Goal: Task Accomplishment & Management: Manage account settings

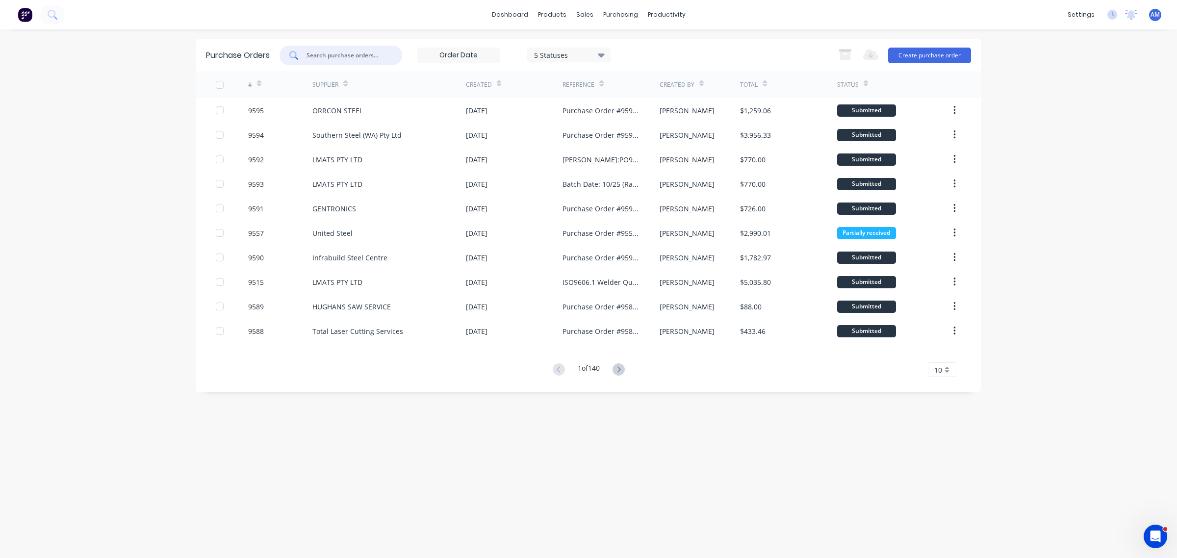
click at [351, 54] on input "text" at bounding box center [346, 56] width 81 height 10
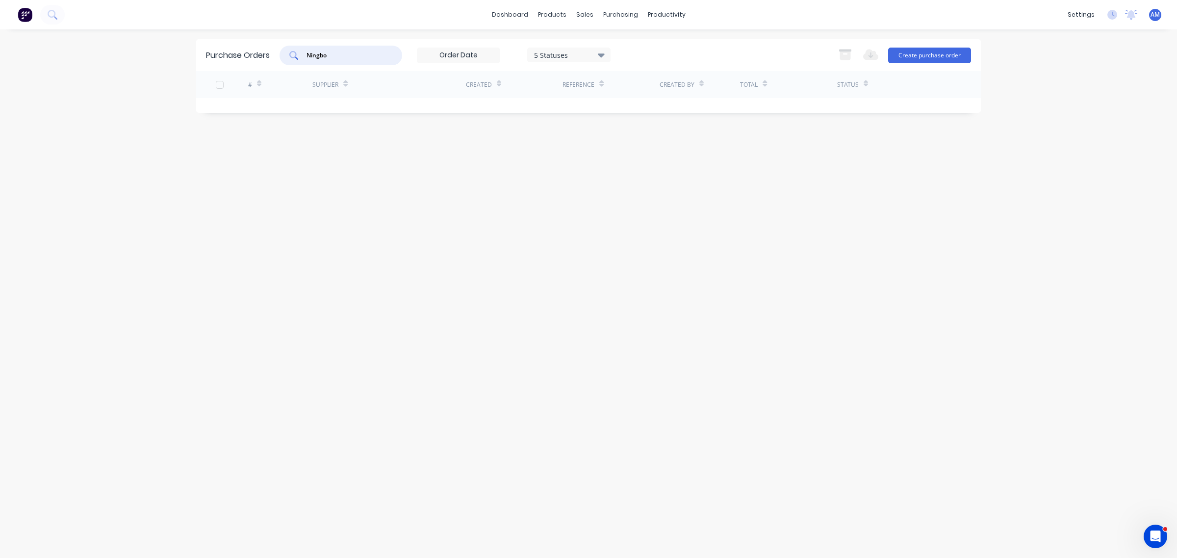
drag, startPoint x: 351, startPoint y: 55, endPoint x: 293, endPoint y: 52, distance: 57.9
click at [293, 52] on div "Ningbo" at bounding box center [341, 56] width 123 height 20
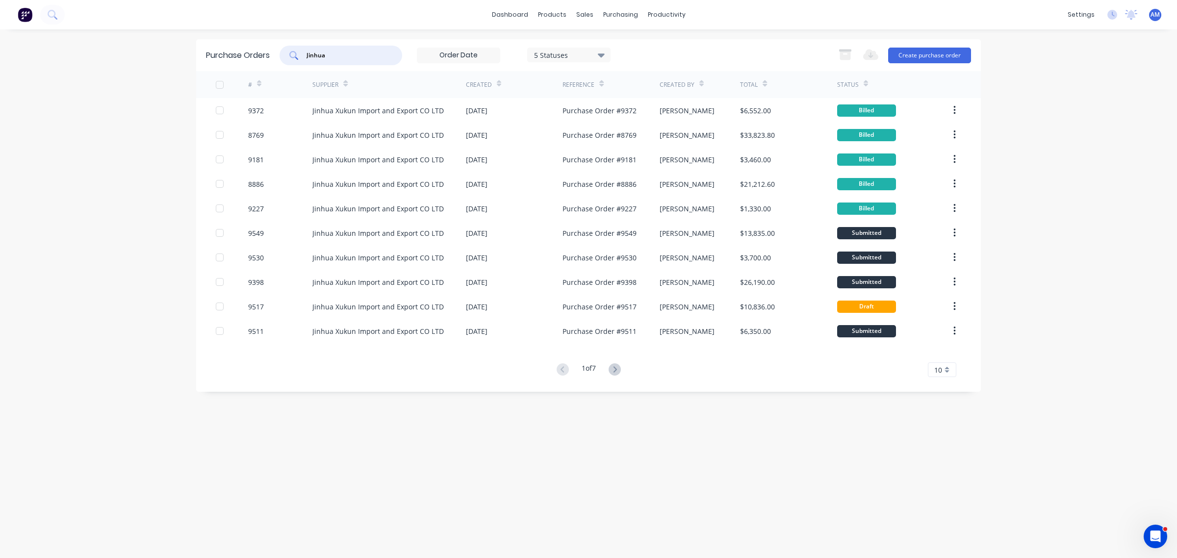
type input "Jinhua"
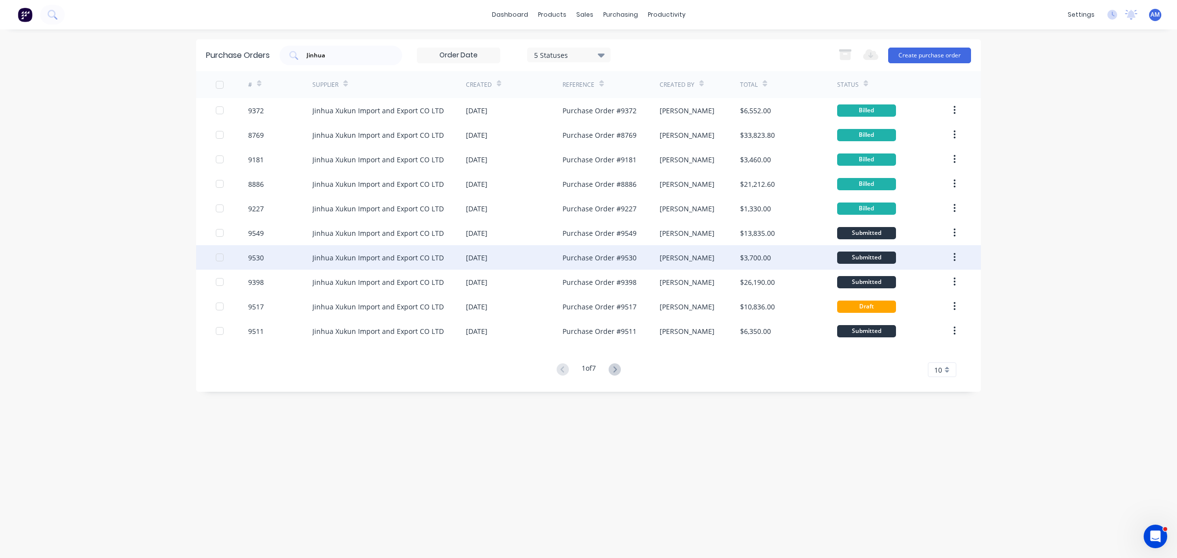
click at [280, 257] on div "9530" at bounding box center [280, 257] width 65 height 25
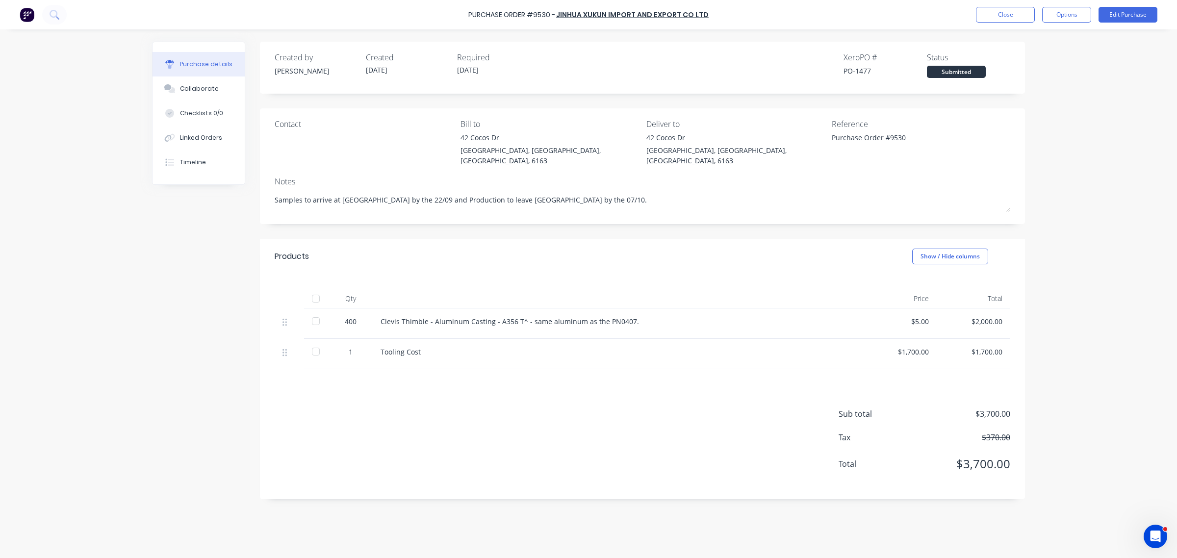
type textarea "x"
click at [1023, 11] on button "Close" at bounding box center [1005, 15] width 59 height 16
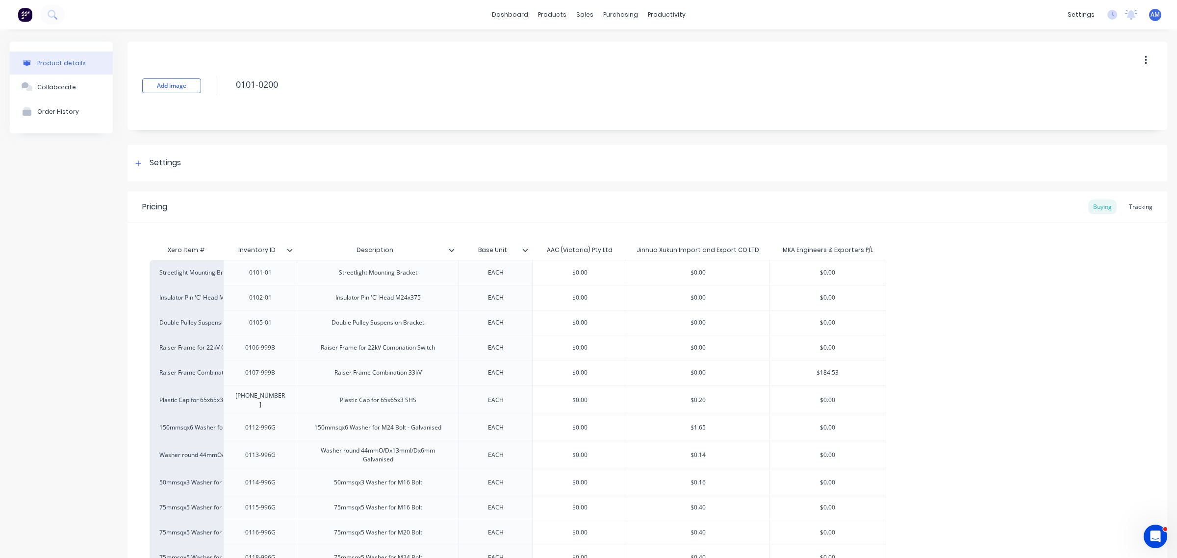
scroll to position [1553, 0]
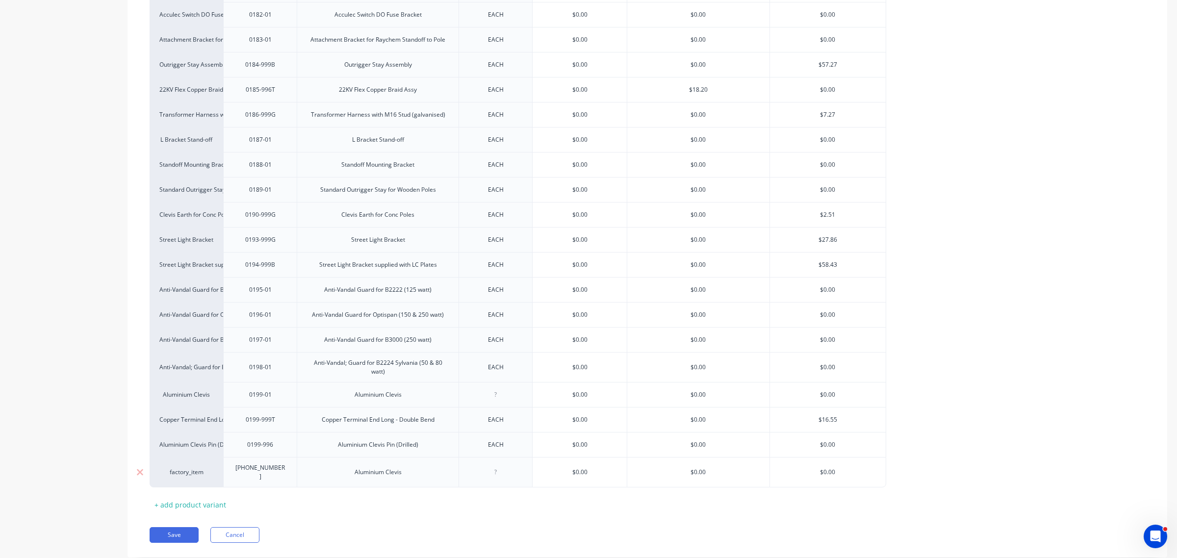
click at [499, 474] on div at bounding box center [495, 472] width 49 height 13
type textarea "x"
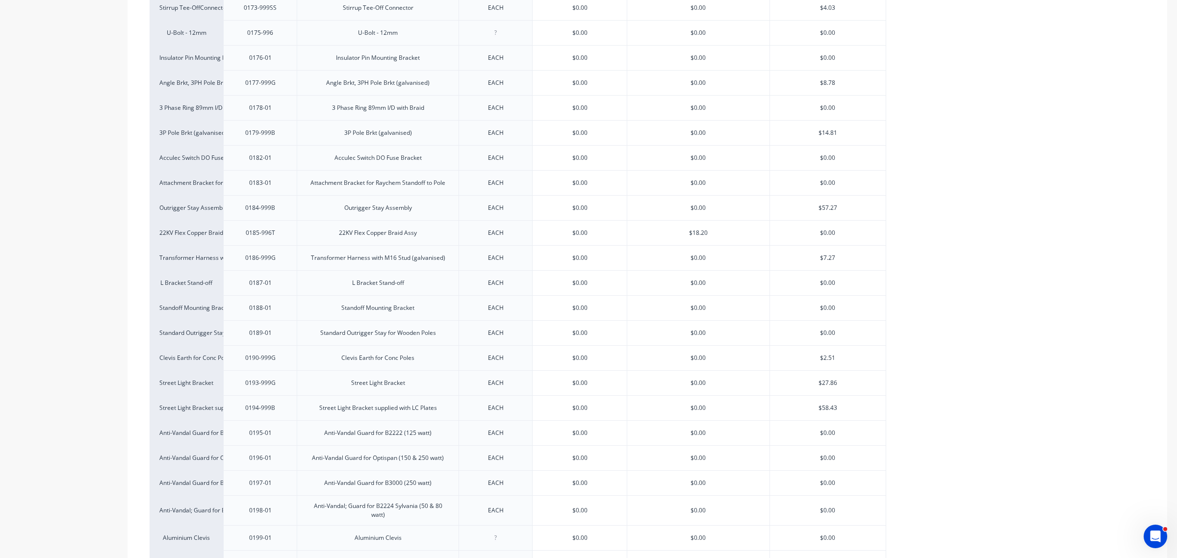
scroll to position [1578, 0]
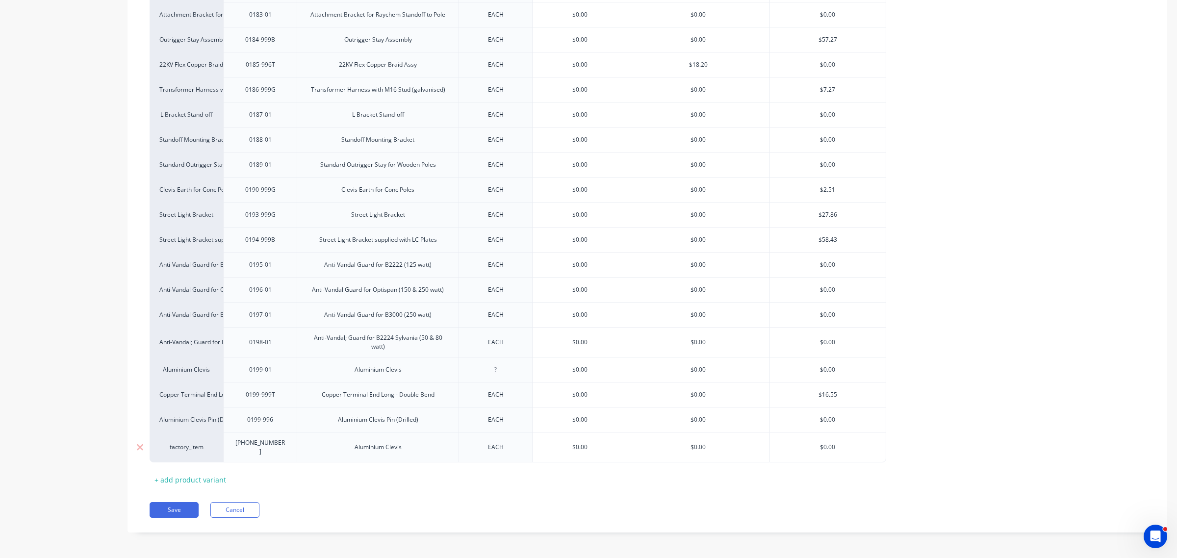
click at [696, 447] on input "text" at bounding box center [698, 447] width 142 height 9
type input "$0.00"
type textarea "x"
type input "$5.00"
type textarea "x"
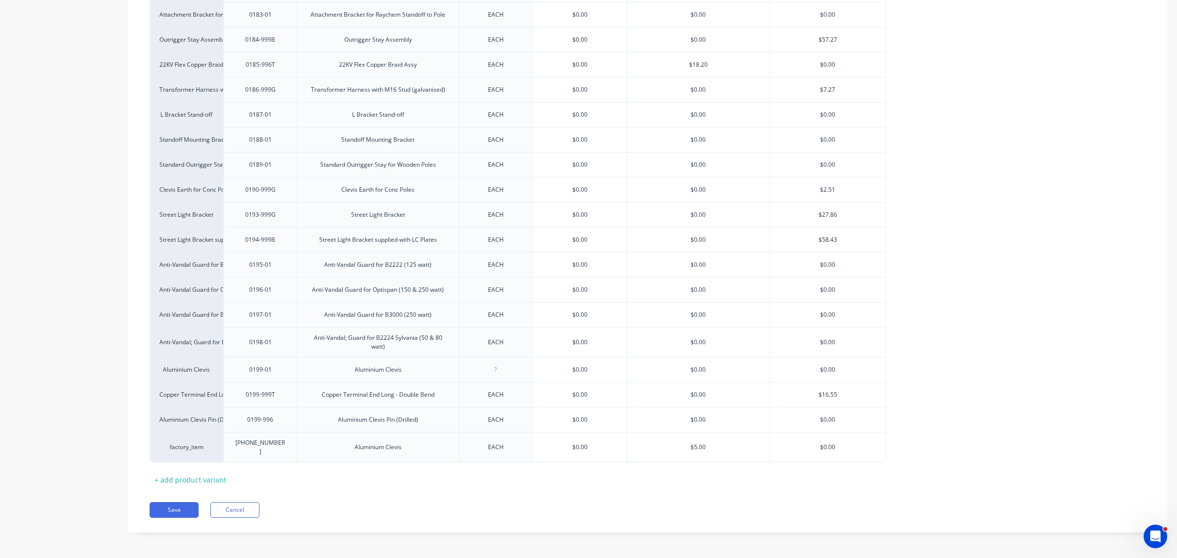
type input "$5.00"
type input "$0.00"
click at [172, 509] on button "Save" at bounding box center [174, 510] width 49 height 16
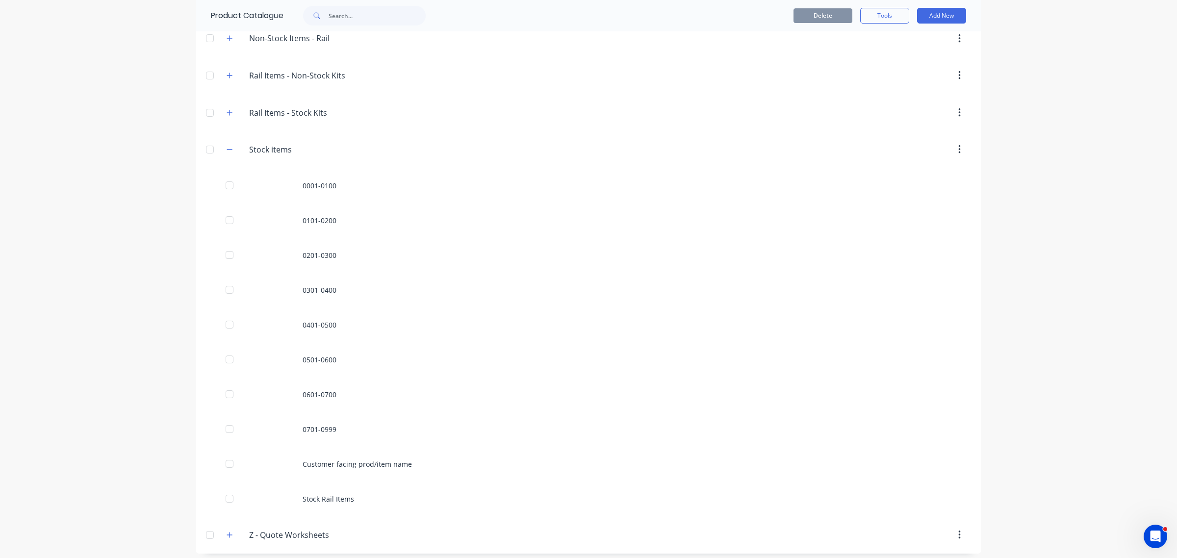
scroll to position [499, 0]
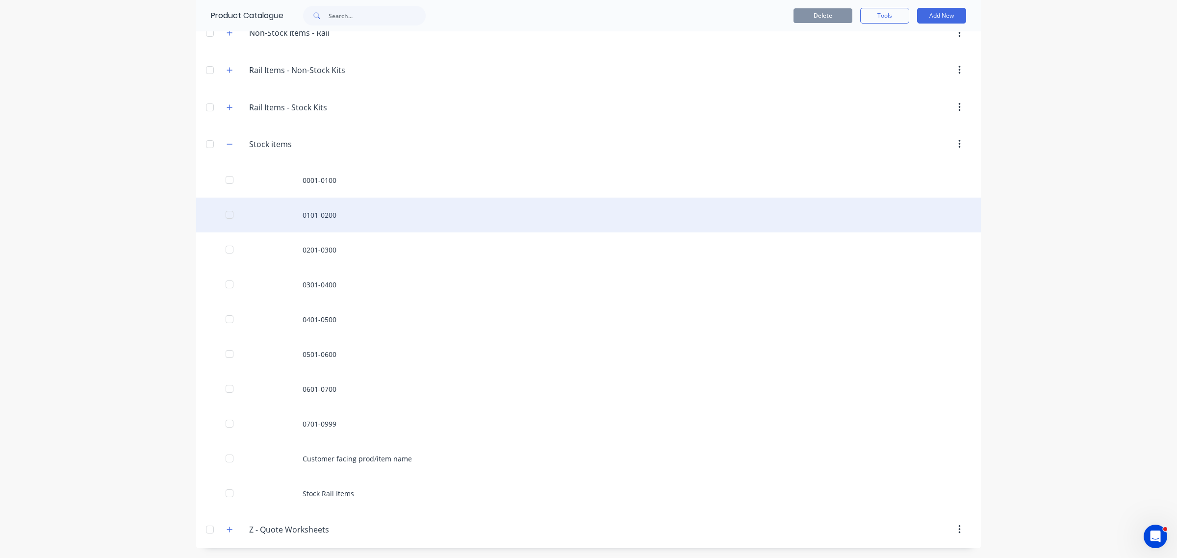
click at [321, 216] on div "0101-0200" at bounding box center [588, 215] width 785 height 35
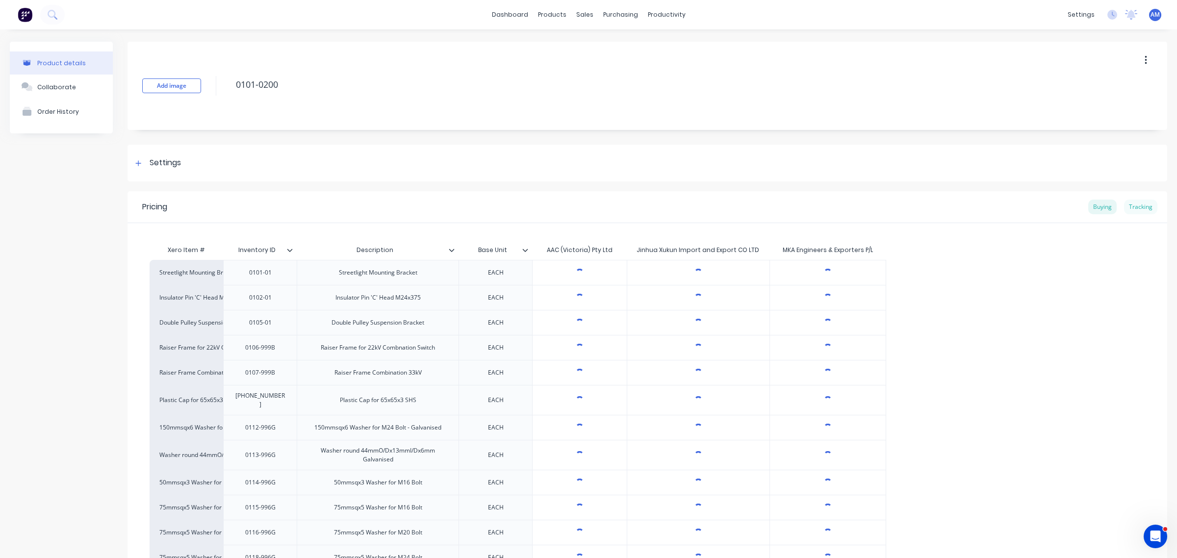
click at [1130, 207] on div "Tracking" at bounding box center [1140, 207] width 33 height 15
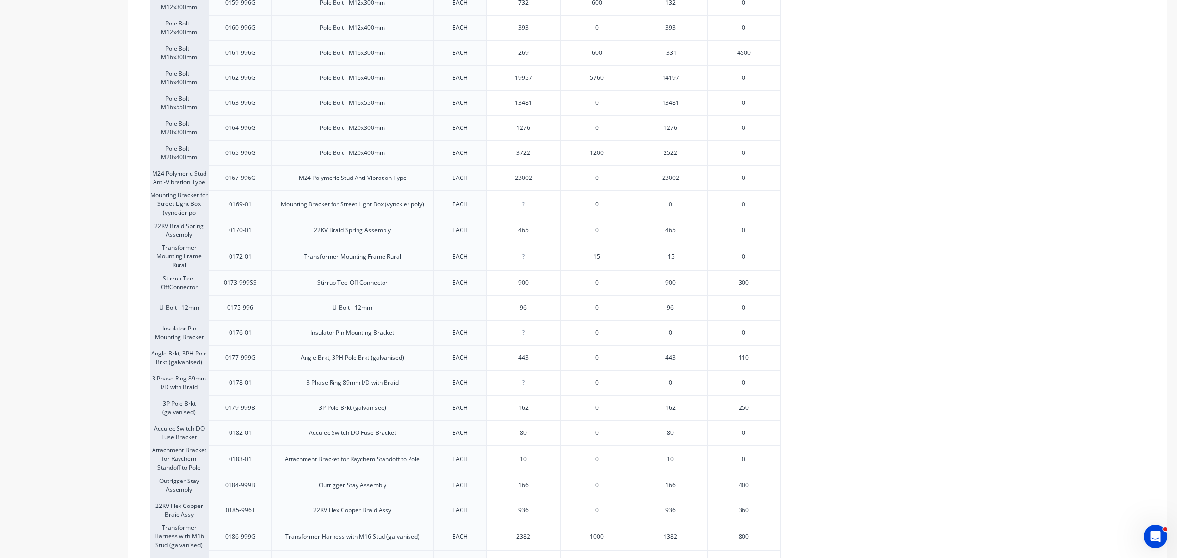
scroll to position [1577, 0]
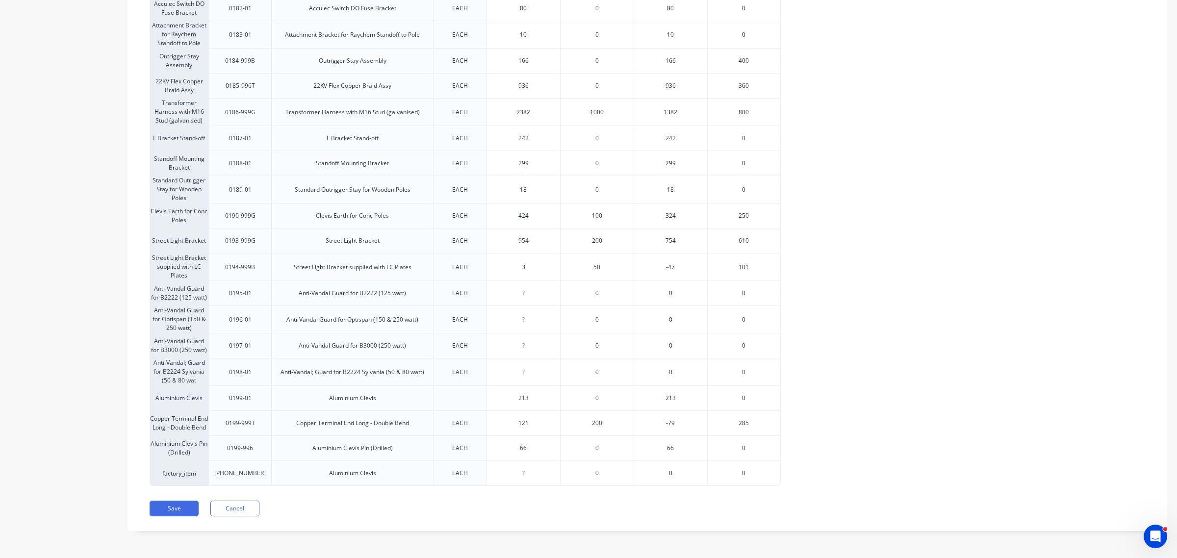
click at [321, 508] on div "Save Cancel" at bounding box center [659, 509] width 1018 height 16
click at [174, 509] on button "Save" at bounding box center [174, 509] width 49 height 16
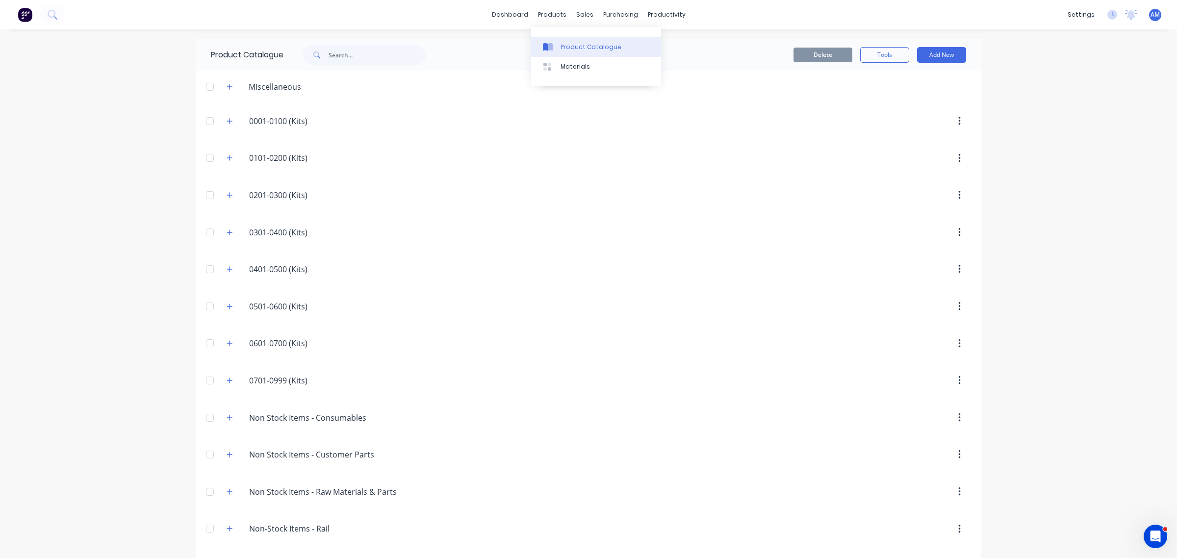
click at [584, 40] on link "Product Catalogue" at bounding box center [596, 47] width 130 height 20
click at [584, 14] on div "sales" at bounding box center [584, 14] width 27 height 15
click at [603, 43] on div "Sales Orders" at bounding box center [616, 47] width 40 height 9
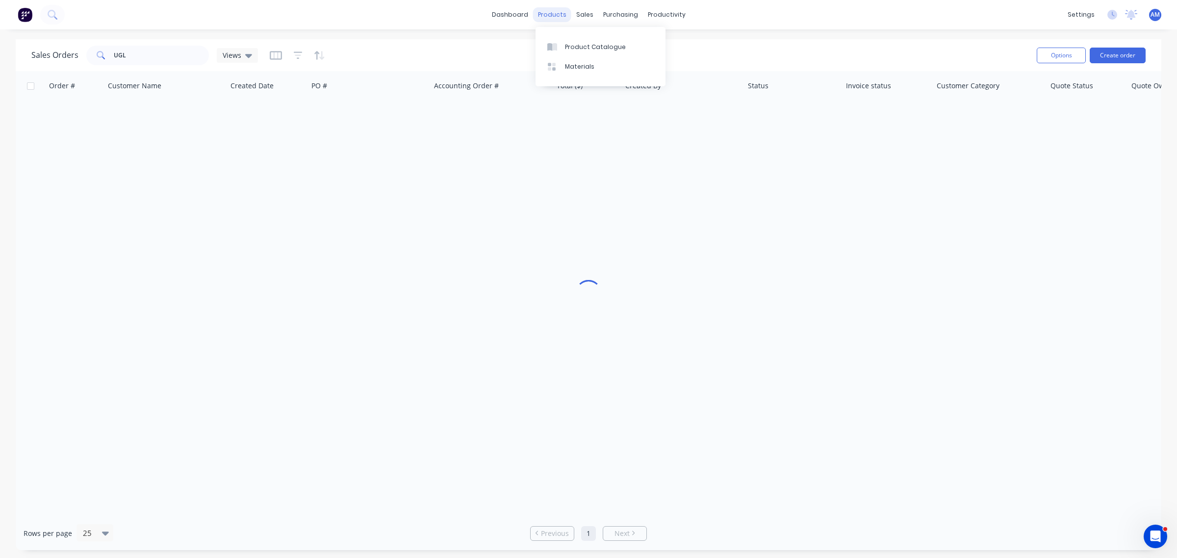
click at [549, 13] on div "products" at bounding box center [552, 14] width 38 height 15
click at [575, 43] on div "Product Catalogue" at bounding box center [595, 47] width 61 height 9
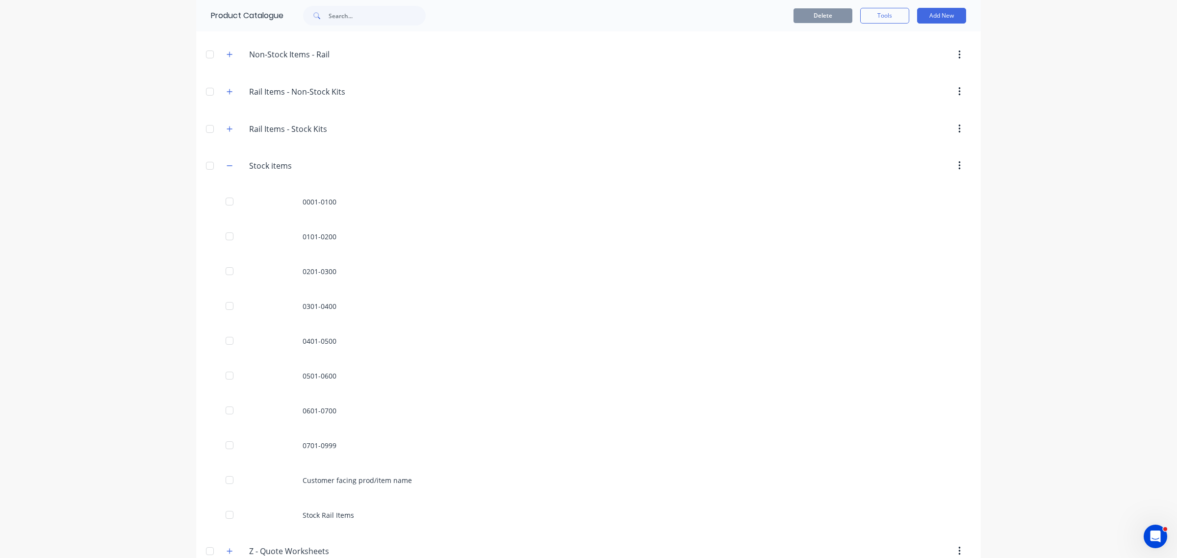
scroll to position [499, 0]
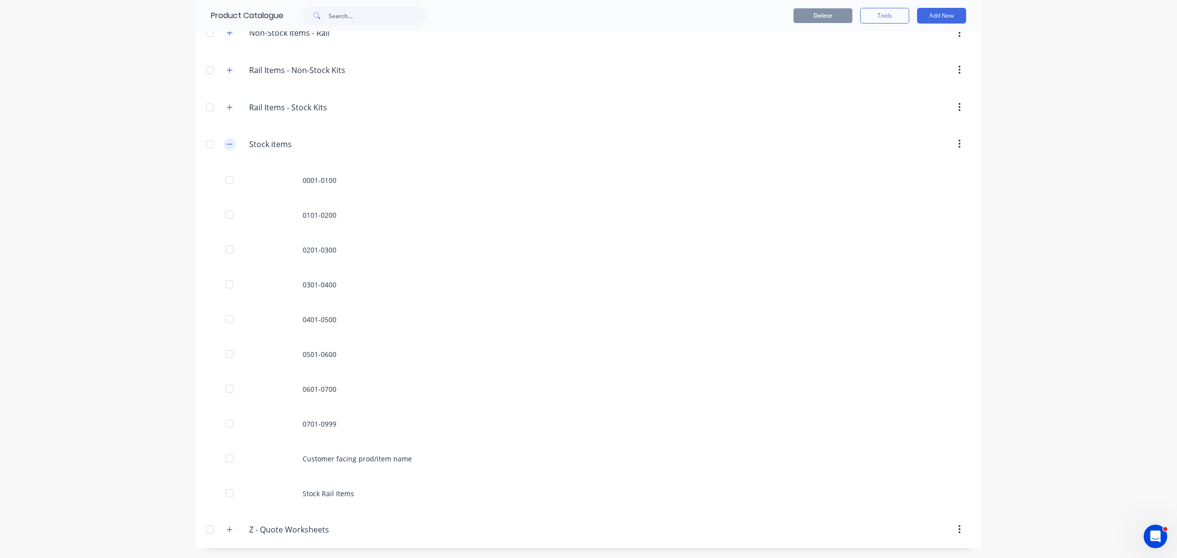
click at [227, 143] on icon "button" at bounding box center [230, 144] width 6 height 7
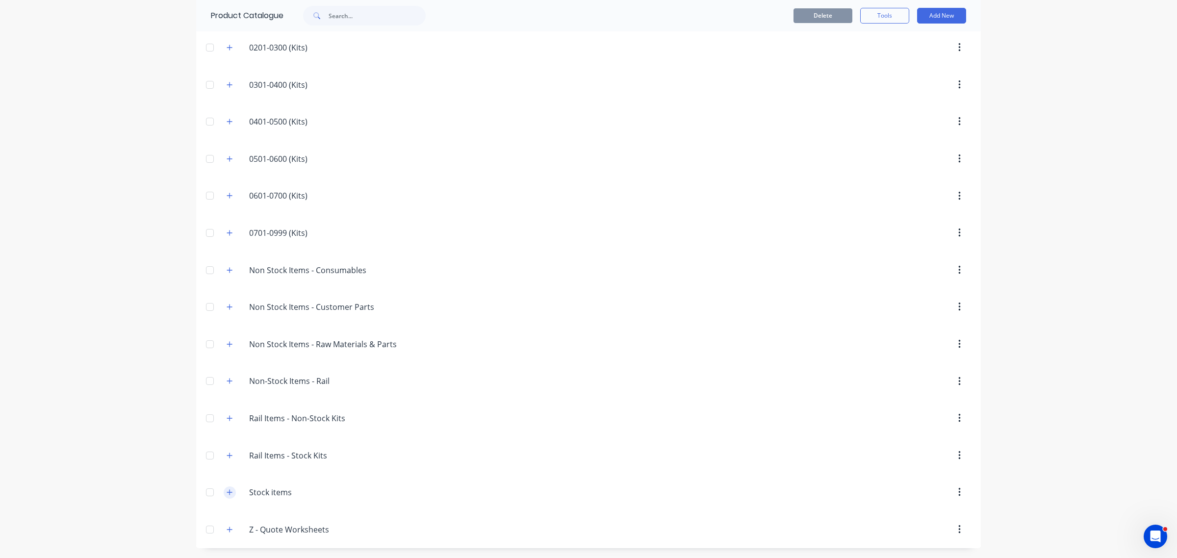
click at [227, 494] on icon "button" at bounding box center [229, 491] width 5 height 5
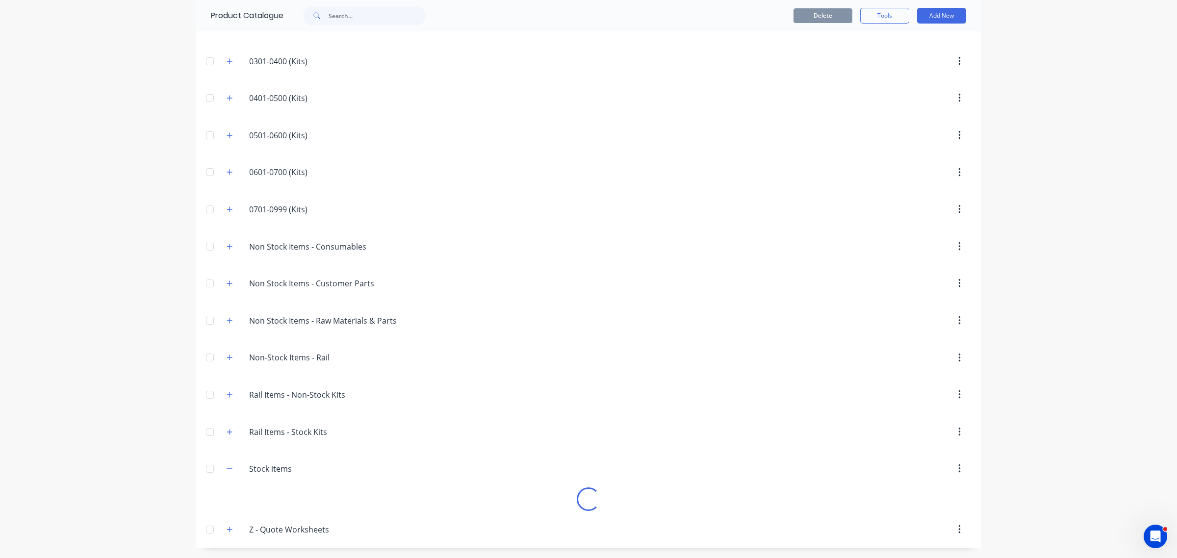
scroll to position [499, 0]
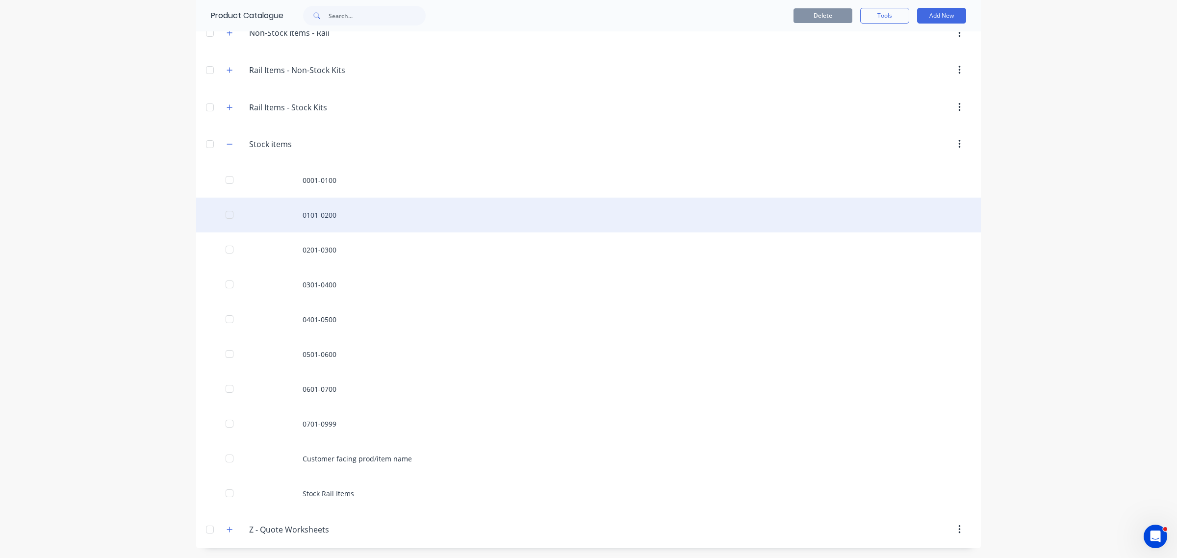
click at [324, 218] on div "0101-0200" at bounding box center [588, 215] width 785 height 35
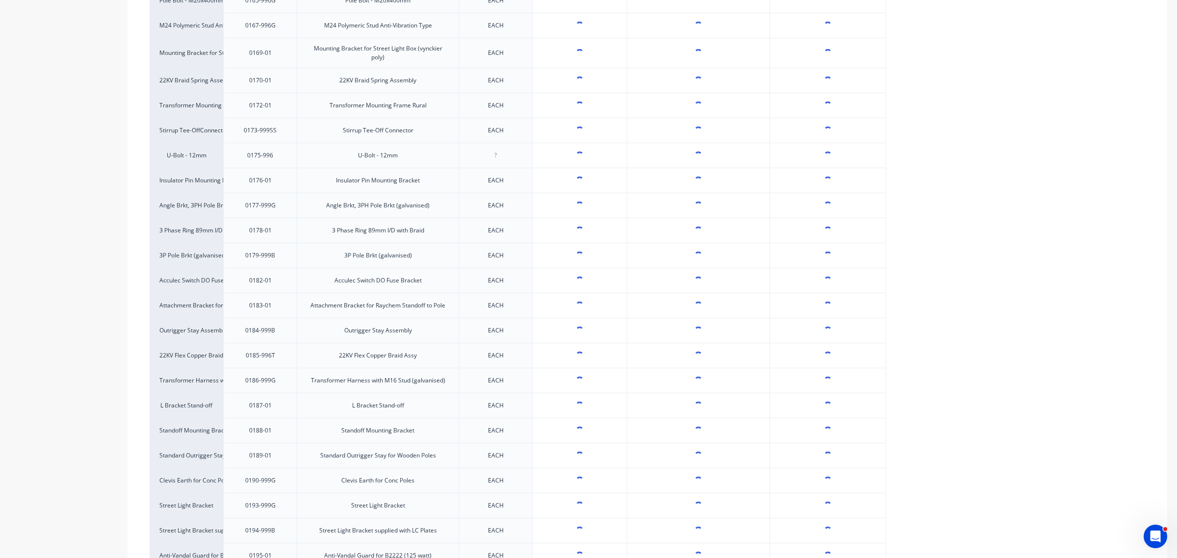
scroll to position [1578, 0]
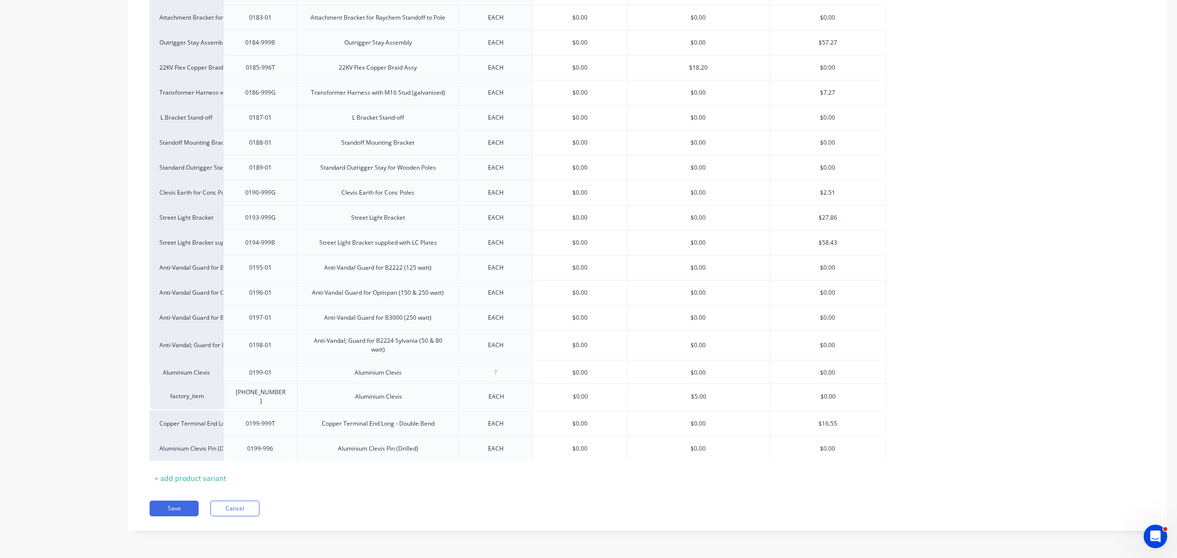
drag, startPoint x: 159, startPoint y: 455, endPoint x: 160, endPoint y: 400, distance: 54.9
type textarea "x"
click at [498, 374] on div at bounding box center [495, 369] width 49 height 13
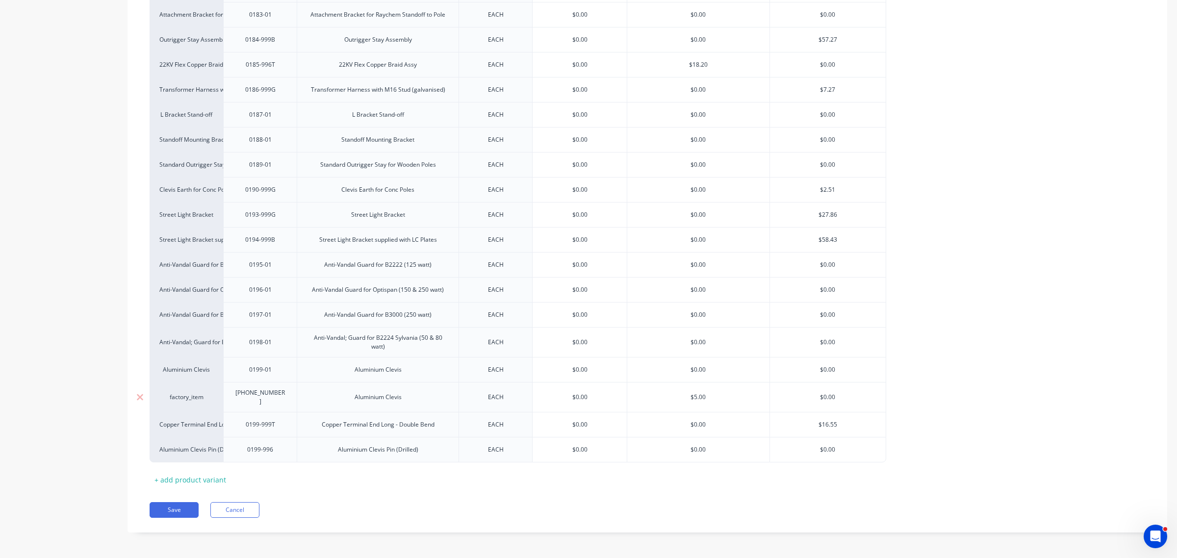
click at [187, 396] on div "factory_item" at bounding box center [186, 397] width 54 height 9
click at [273, 472] on button "See more..." at bounding box center [240, 474] width 161 height 15
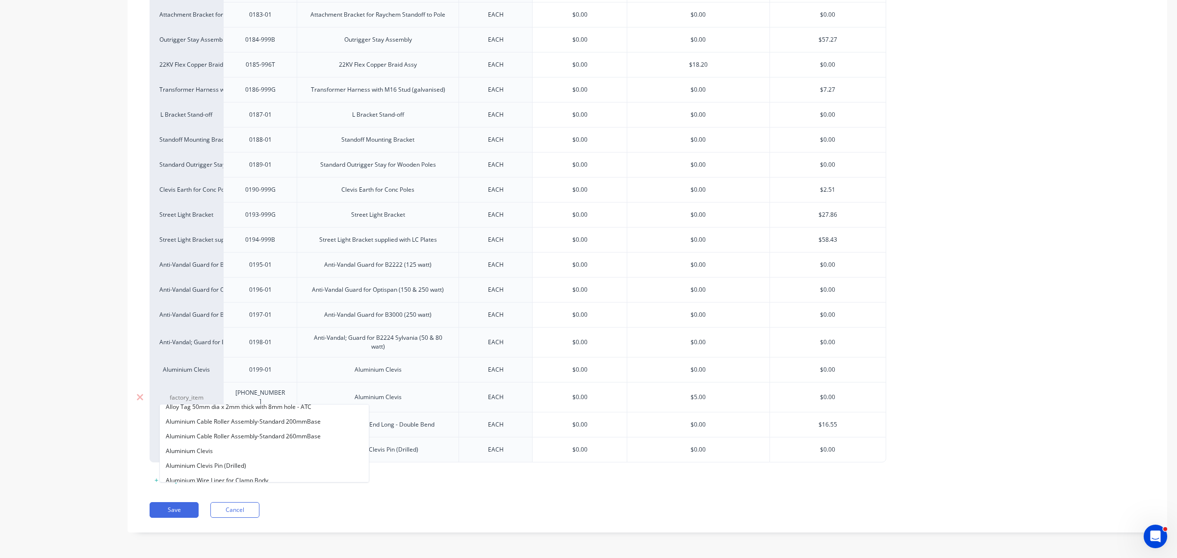
scroll to position [858, 0]
click at [200, 434] on button "Aluminium Clevis" at bounding box center [264, 436] width 209 height 15
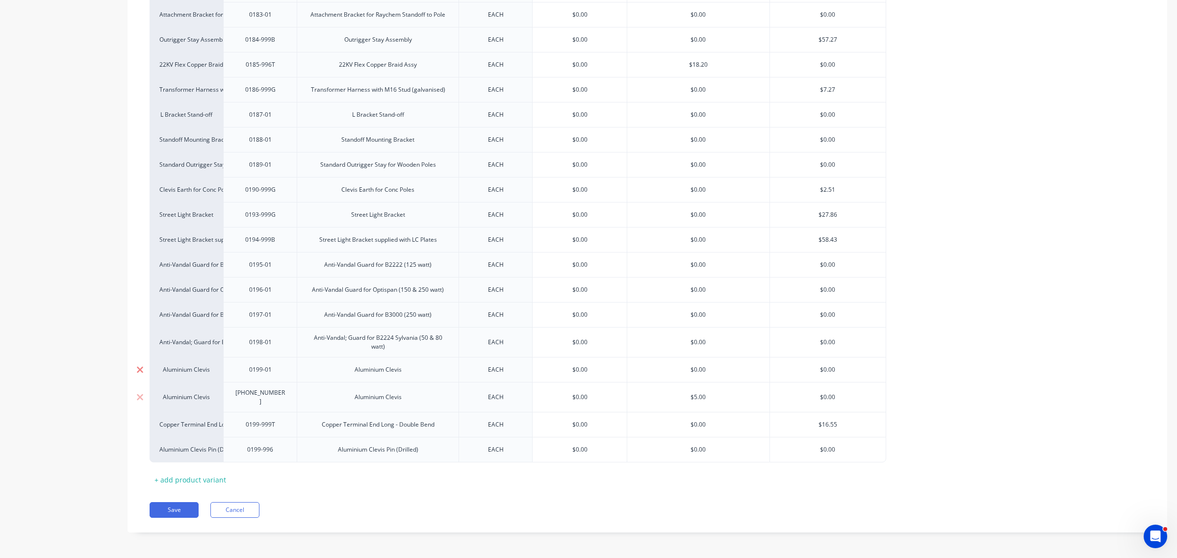
click at [140, 373] on icon at bounding box center [140, 369] width 6 height 6
click at [179, 508] on button "Save" at bounding box center [174, 510] width 49 height 16
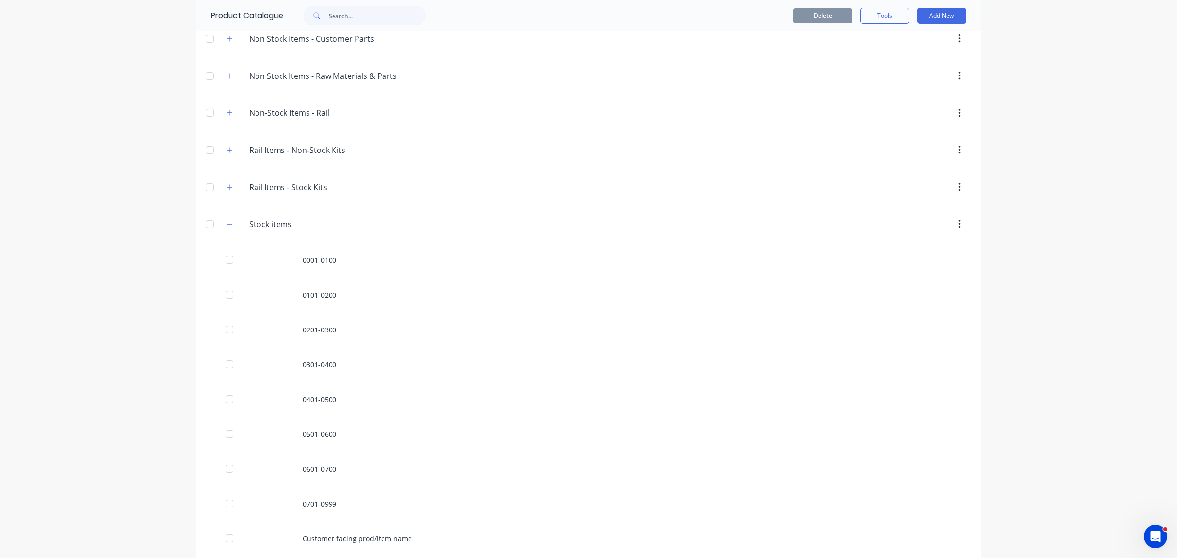
scroll to position [490, 0]
click at [227, 150] on icon "button" at bounding box center [229, 149] width 5 height 0
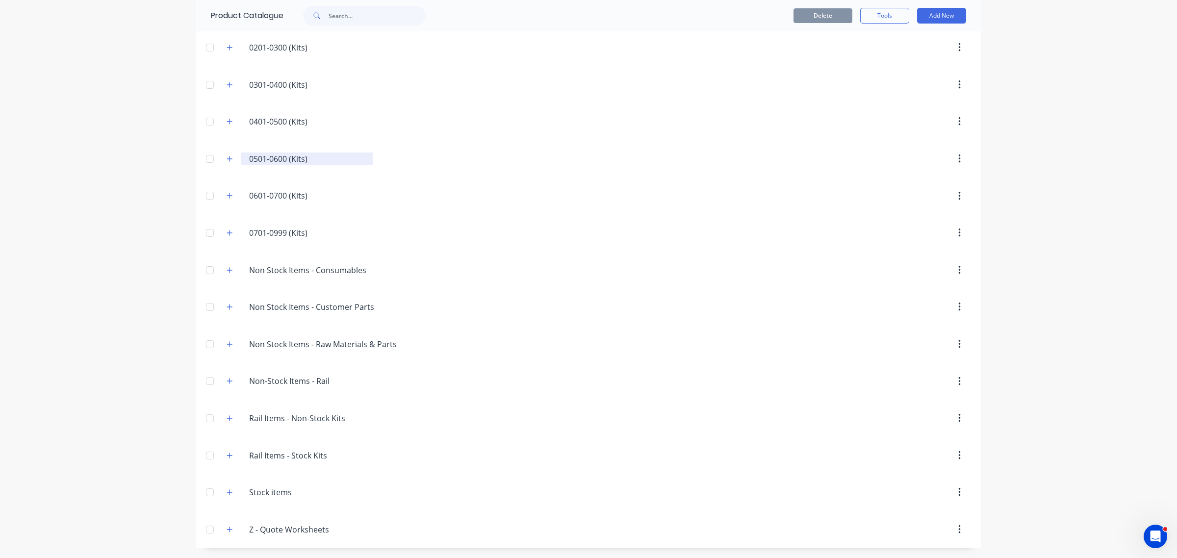
scroll to position [151, 0]
click at [227, 456] on icon "button" at bounding box center [230, 455] width 6 height 7
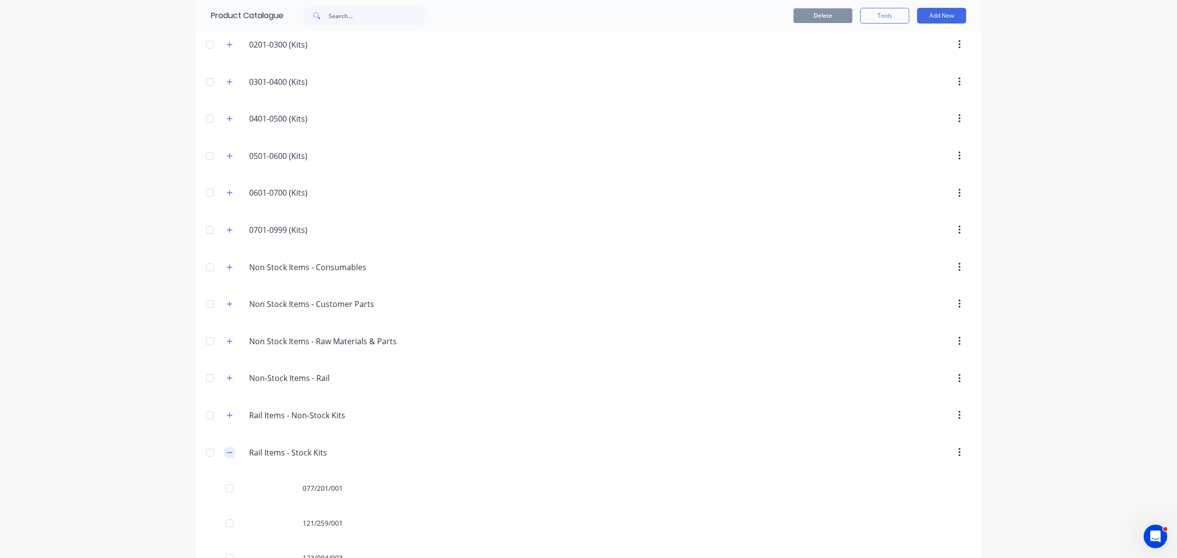
click at [227, 454] on icon "button" at bounding box center [230, 452] width 6 height 7
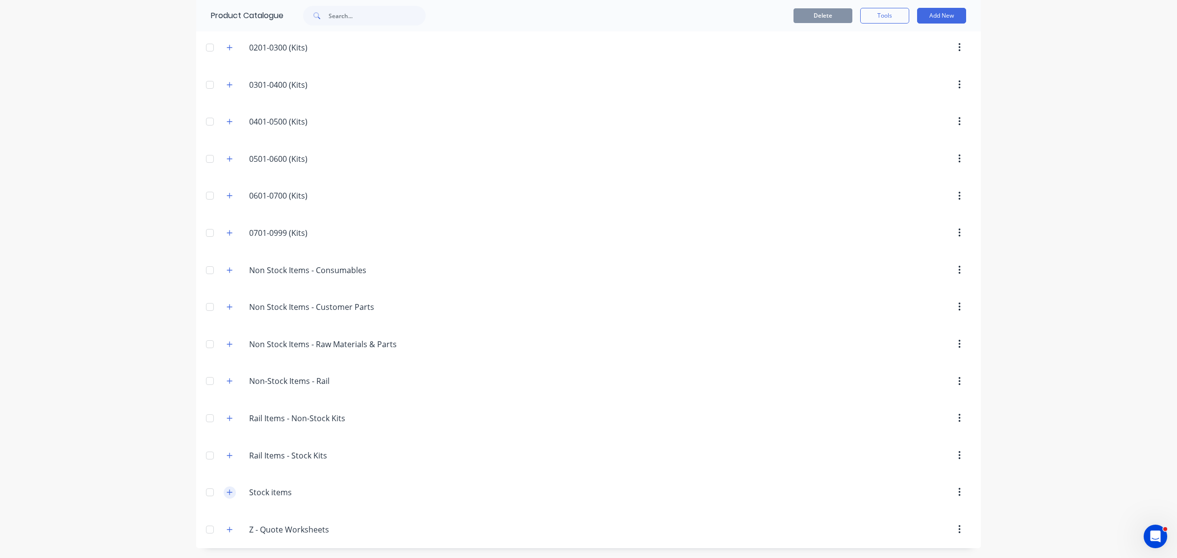
click at [228, 491] on icon "button" at bounding box center [230, 492] width 6 height 7
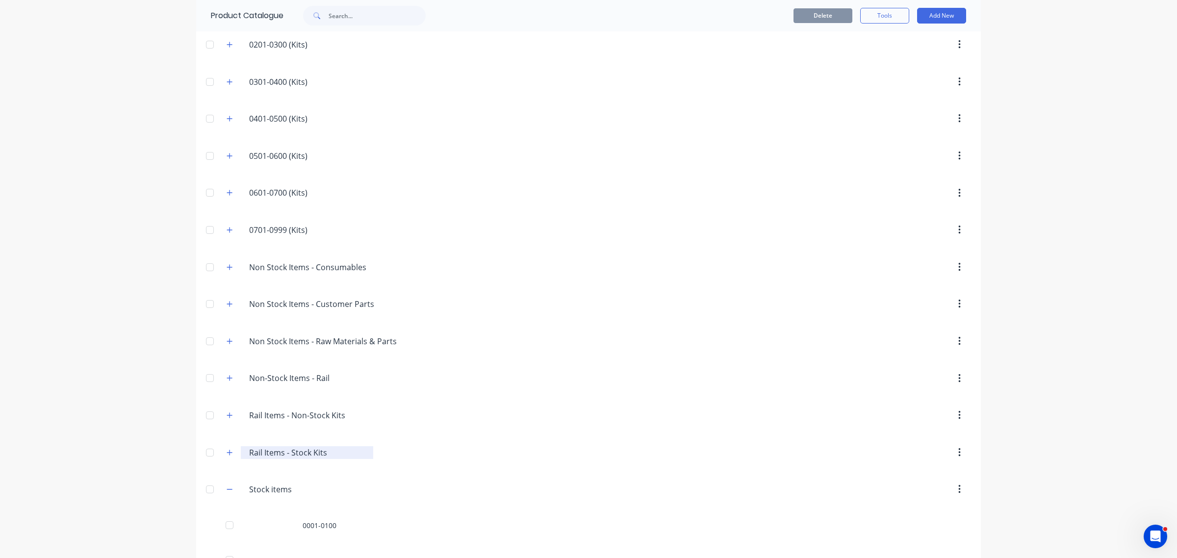
scroll to position [499, 0]
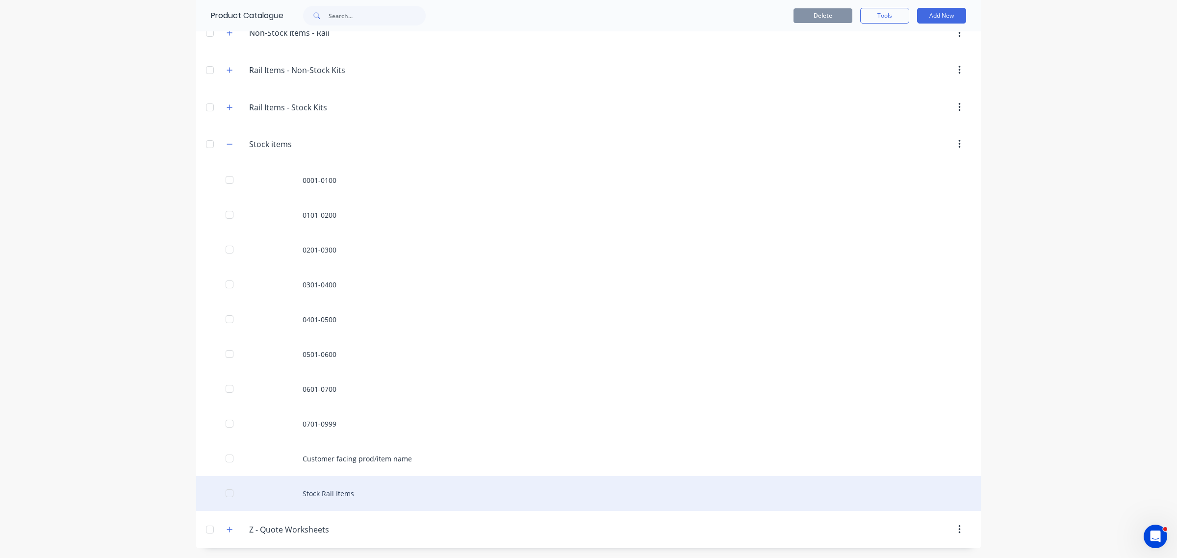
click at [325, 490] on div "Stock Rail Items" at bounding box center [588, 493] width 785 height 35
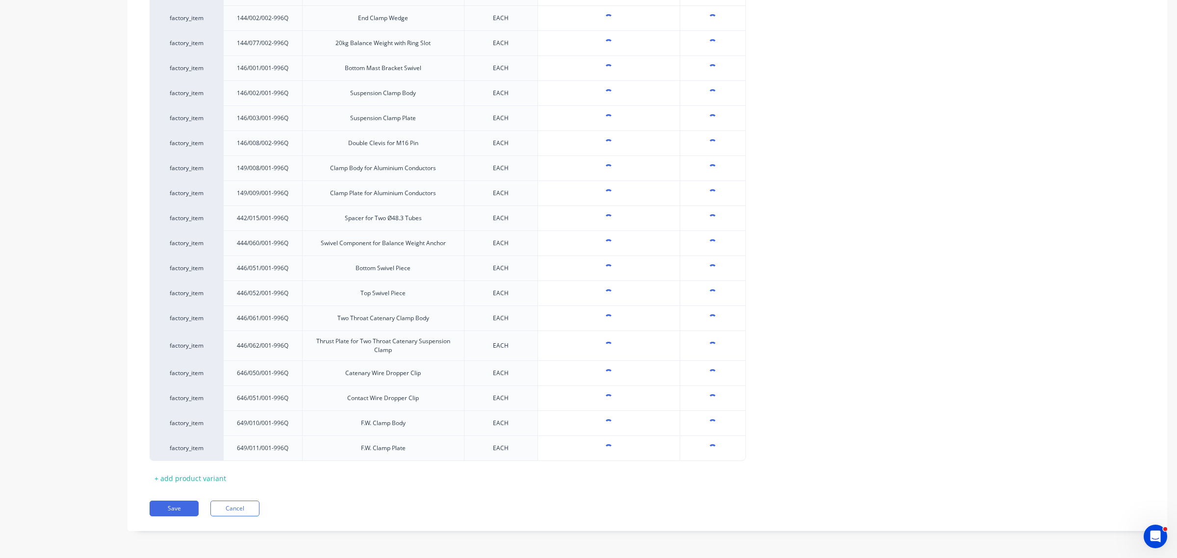
scroll to position [2646, 0]
type textarea "x"
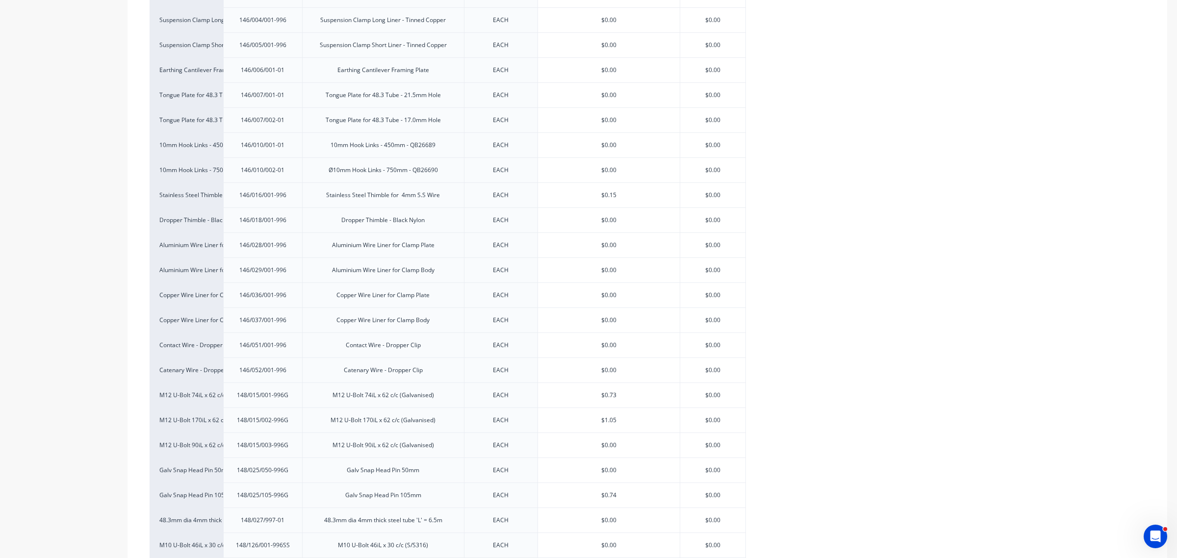
scroll to position [0, 0]
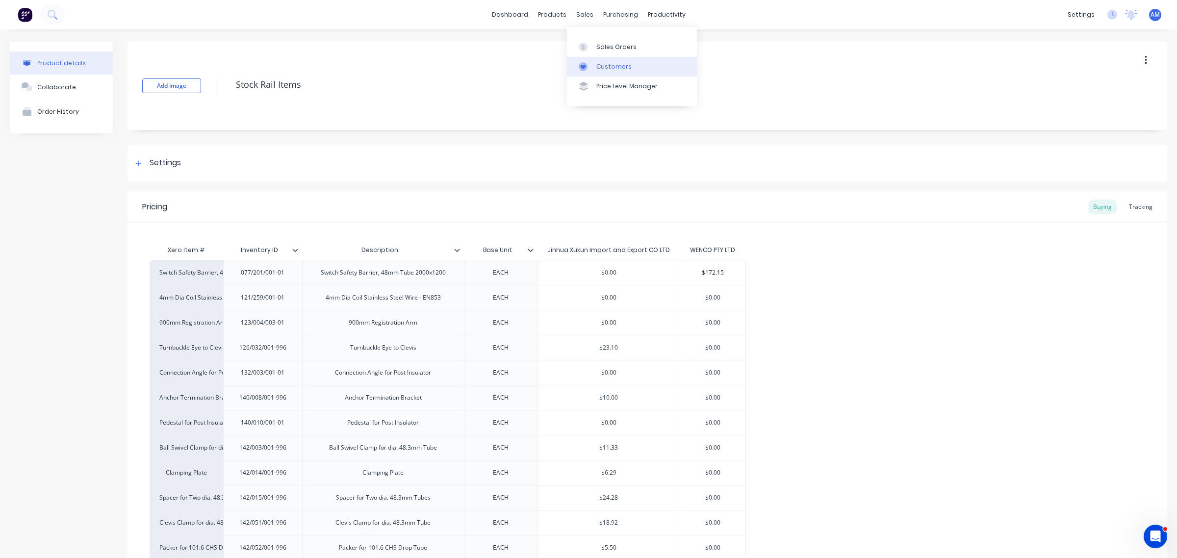
click at [606, 66] on div "Customers" at bounding box center [613, 66] width 35 height 9
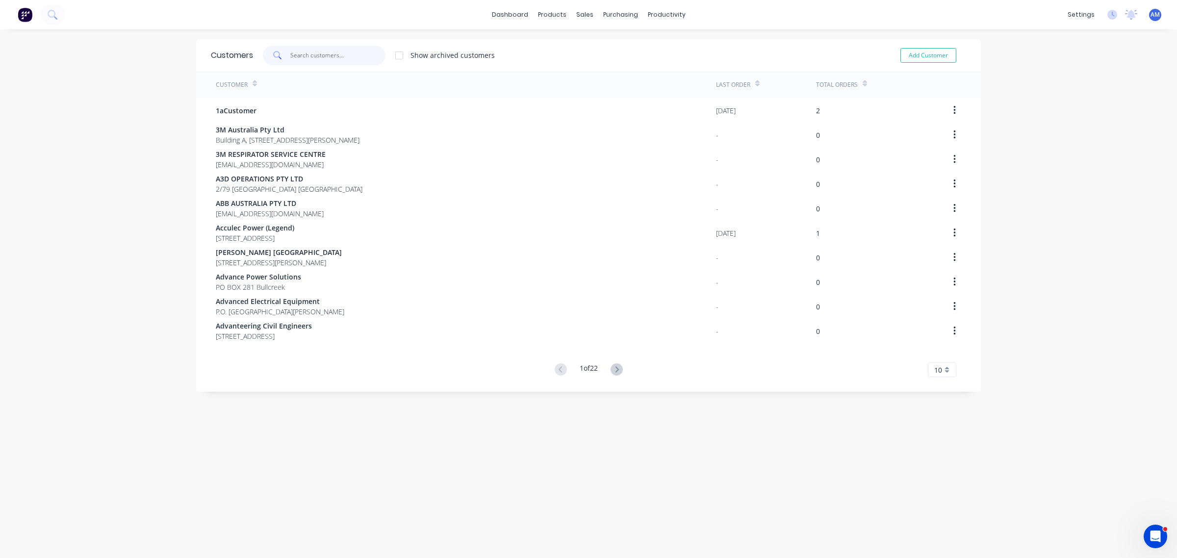
click at [306, 54] on input "text" at bounding box center [338, 56] width 96 height 20
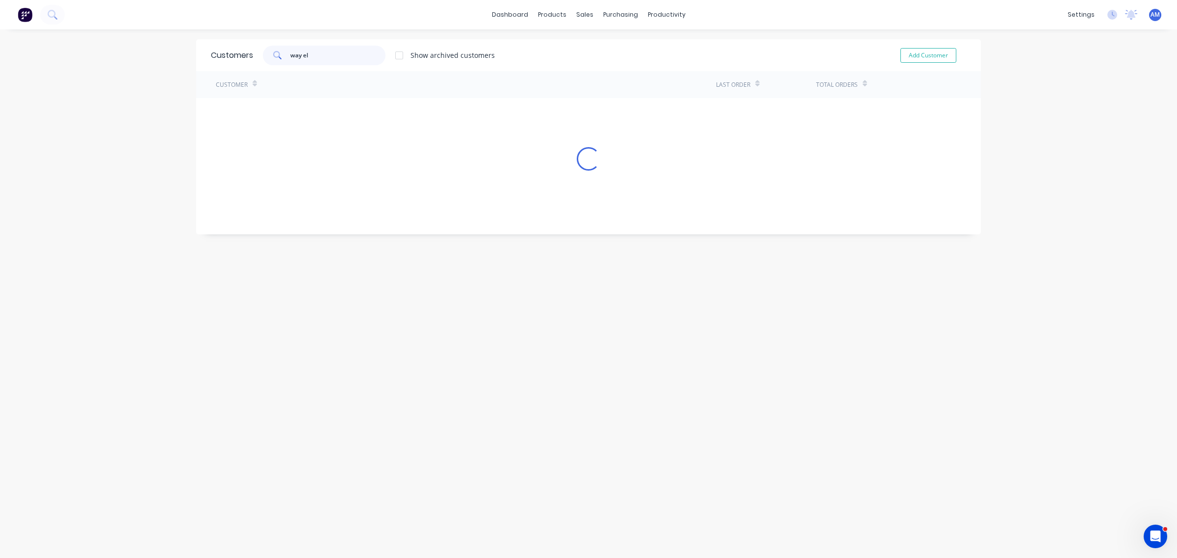
type input "way el"
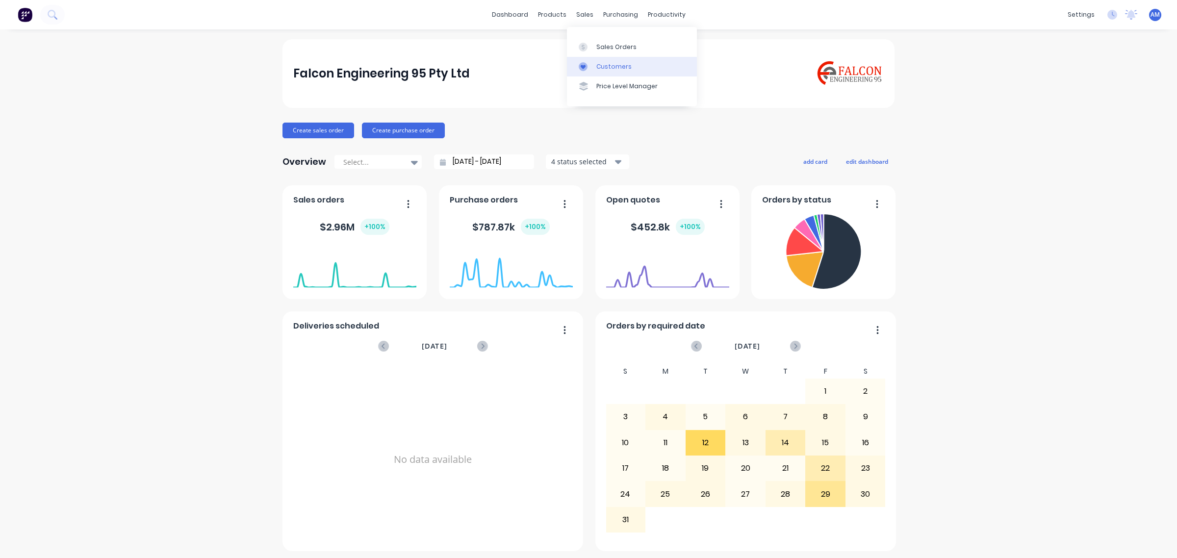
click at [604, 69] on div "Customers" at bounding box center [613, 66] width 35 height 9
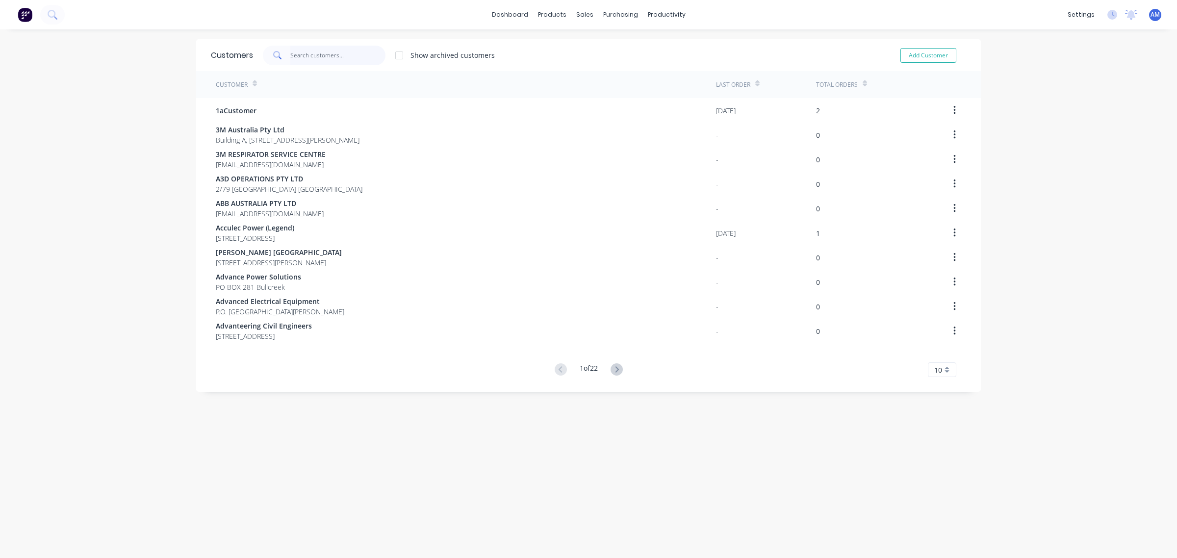
click at [291, 56] on input "text" at bounding box center [338, 56] width 96 height 20
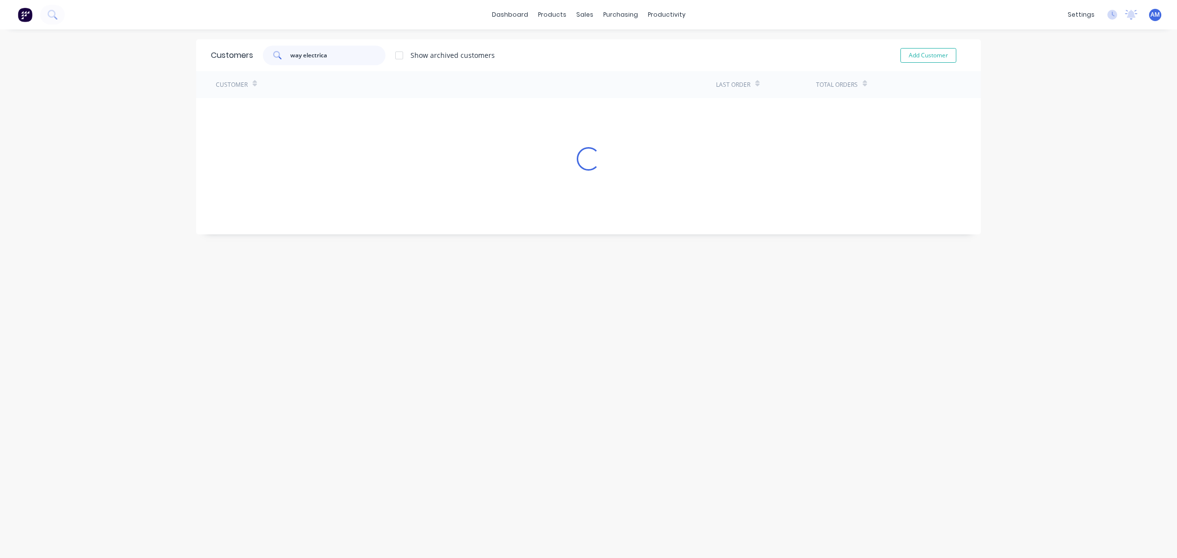
type input "way electrical"
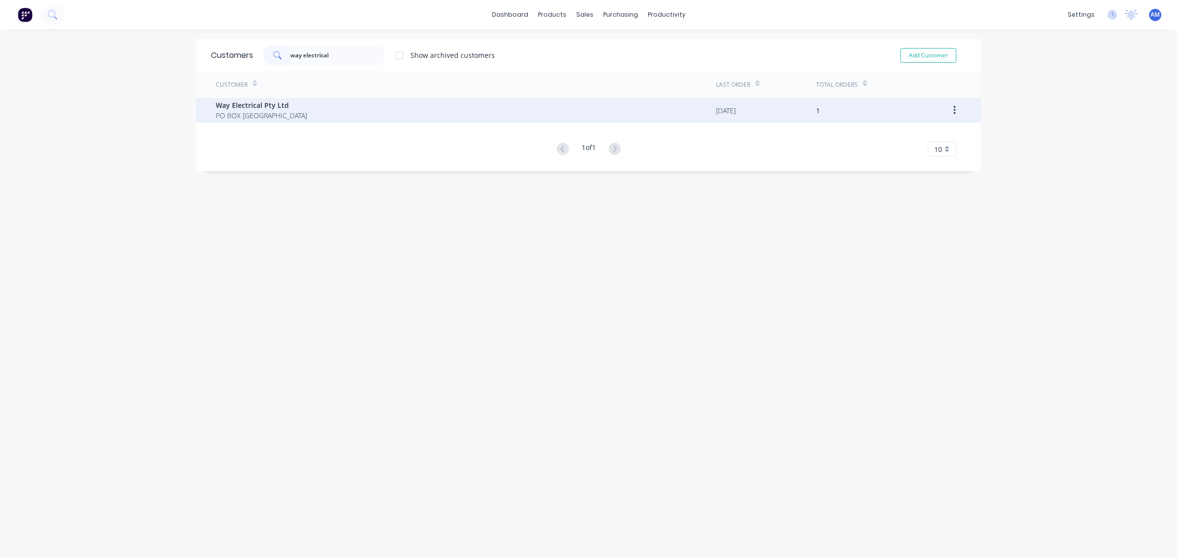
click at [380, 108] on div "Way Electrical Pty Ltd PO BOX 4077 Canning Vale East" at bounding box center [466, 110] width 500 height 25
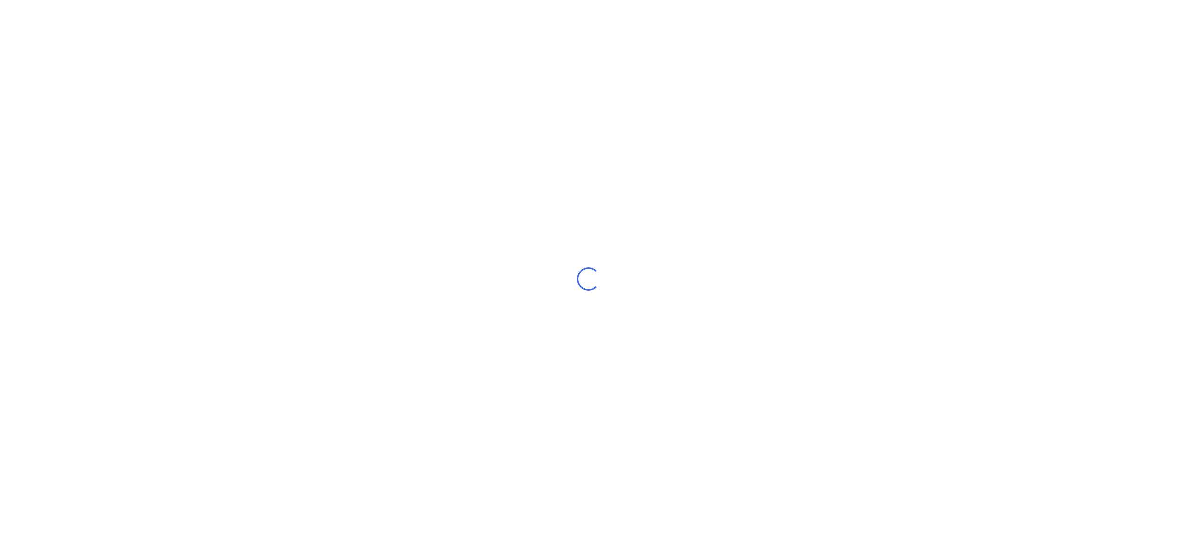
click at [266, 108] on div "Loading..." at bounding box center [588, 279] width 1177 height 558
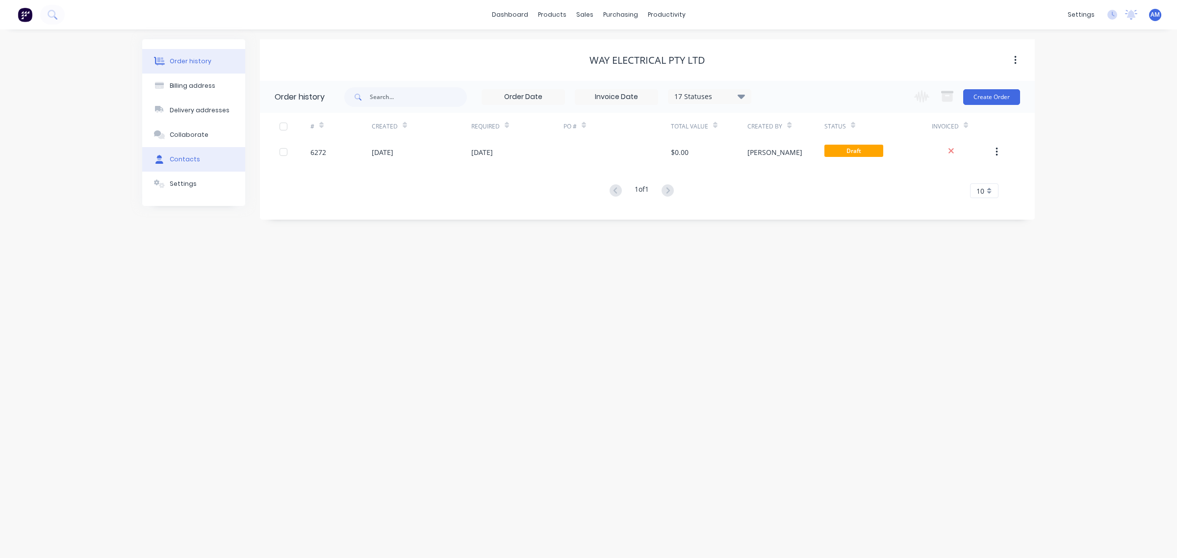
click at [183, 157] on div "Contacts" at bounding box center [185, 159] width 30 height 9
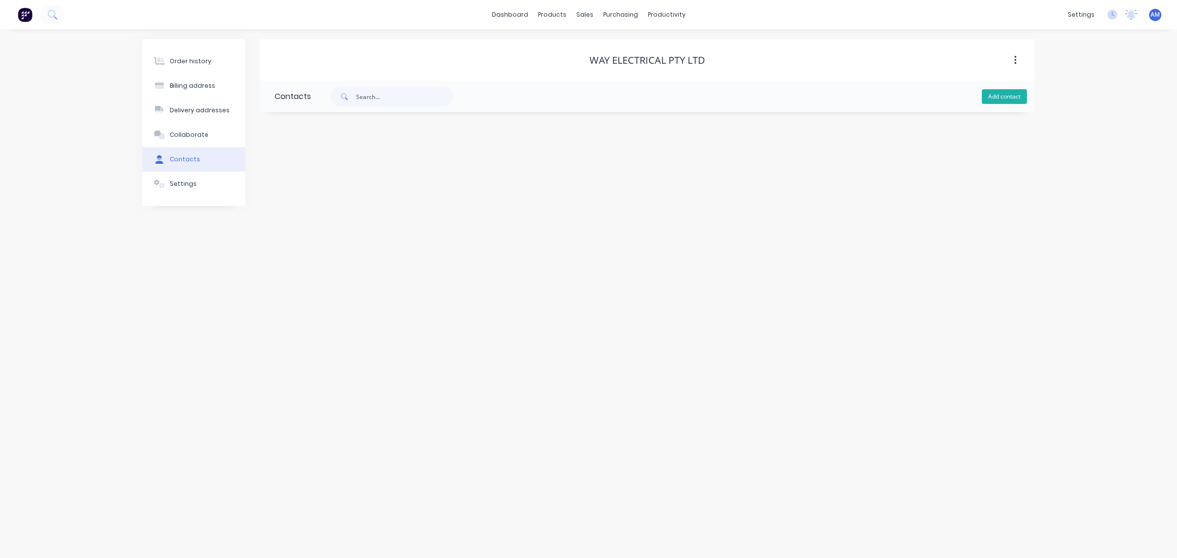
click at [1018, 98] on button "Add contact" at bounding box center [1004, 96] width 45 height 15
select select "AU"
click at [310, 169] on input "text" at bounding box center [355, 168] width 160 height 15
type input "Ryan"
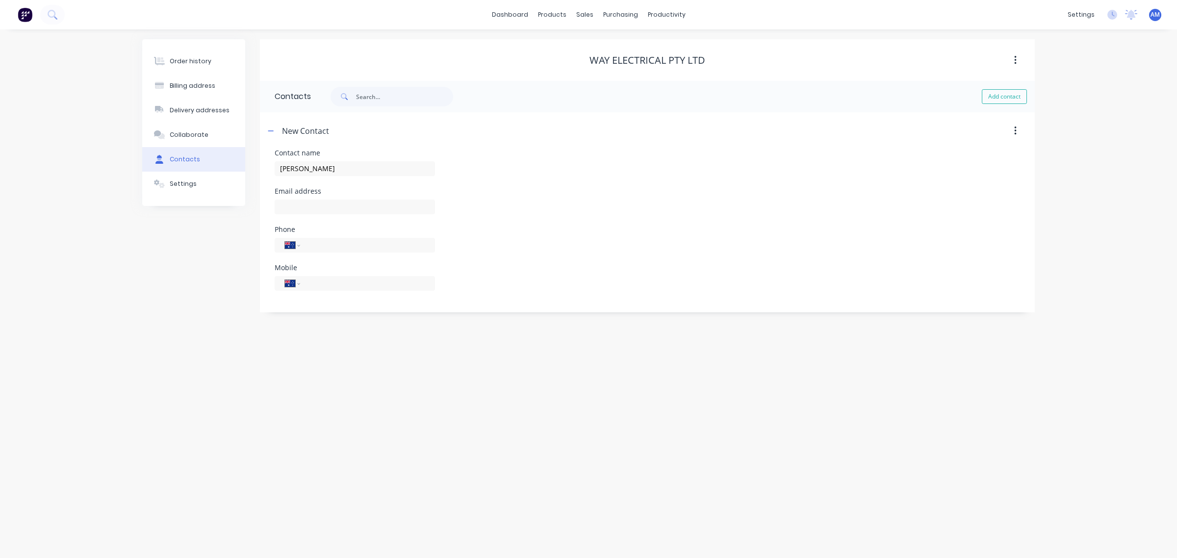
select select "AU"
click at [319, 165] on input "Ryan" at bounding box center [355, 168] width 160 height 15
type input "Ryan Parfrement"
click at [312, 206] on input "text" at bounding box center [355, 207] width 160 height 15
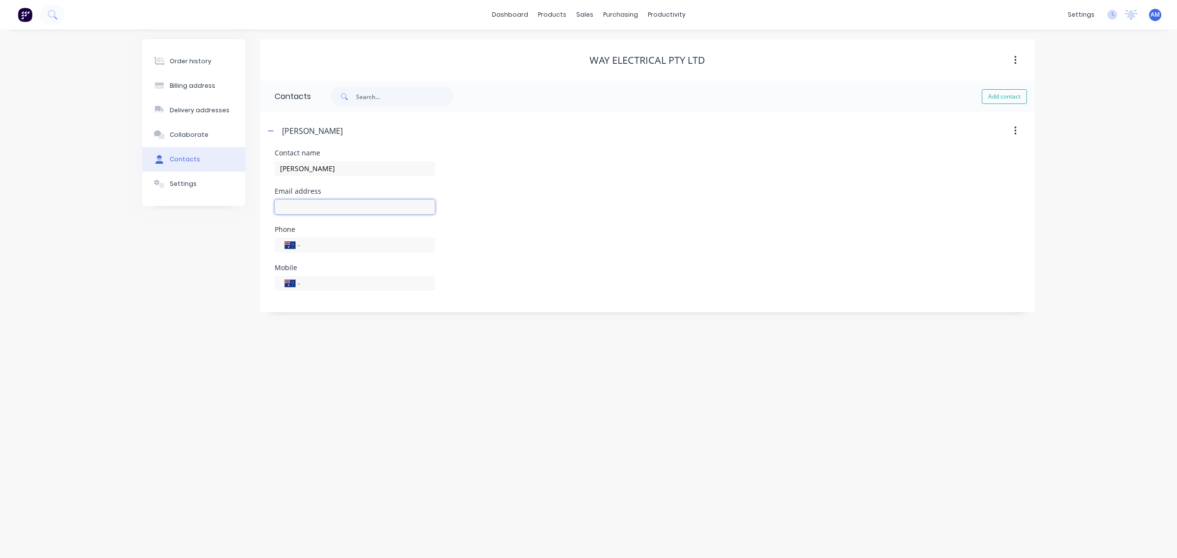
paste input "rparfrement@way-electrical.com.au"
type input "rparfrement@way-electrical.com.au"
click at [337, 286] on input "tel" at bounding box center [366, 283] width 118 height 11
type input "0448 871 141"
click at [273, 130] on icon "button" at bounding box center [271, 131] width 6 height 7
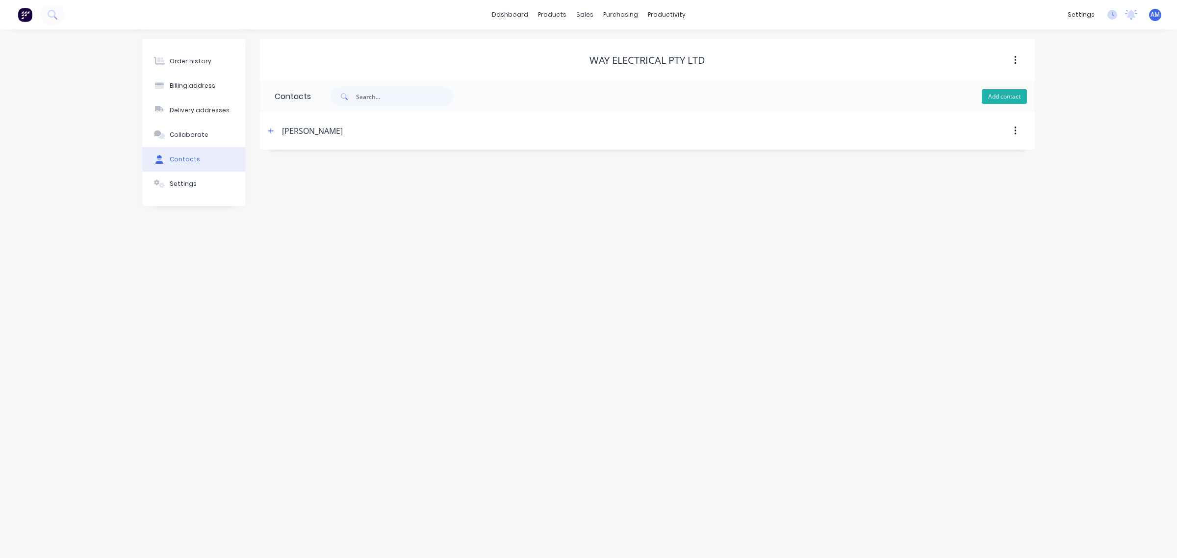
click at [994, 96] on button "Add contact" at bounding box center [1004, 96] width 45 height 15
select select "AU"
click at [364, 172] on input "text" at bounding box center [355, 168] width 160 height 15
type input "Mark Bridle"
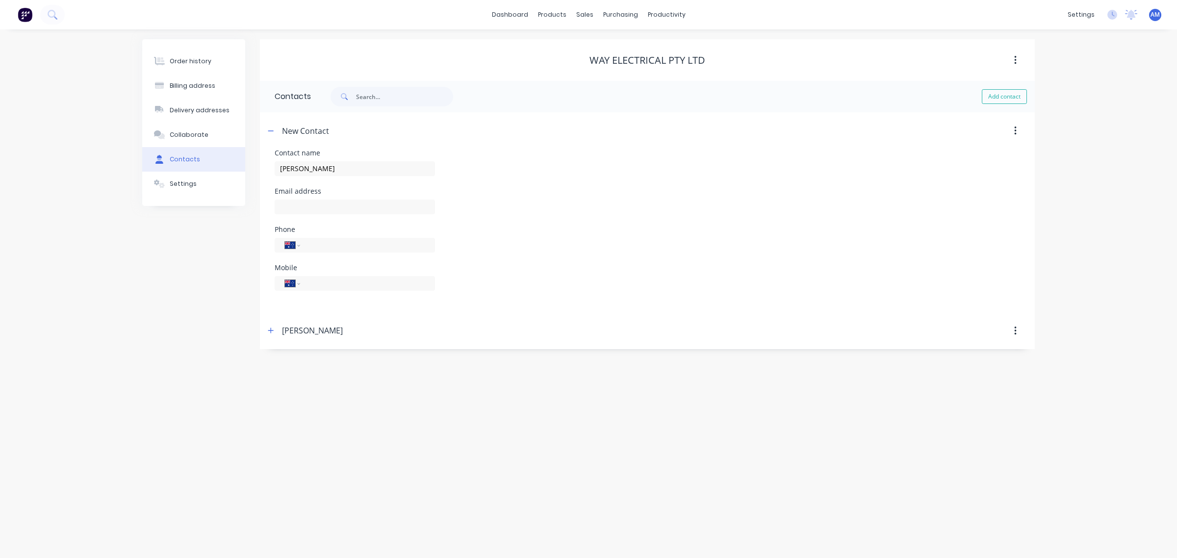
select select "AU"
click at [327, 206] on input "text" at bounding box center [355, 207] width 160 height 15
paste input "mbridle@way-electrical.com.au"
type input "mbridle@way-electrical.com.au"
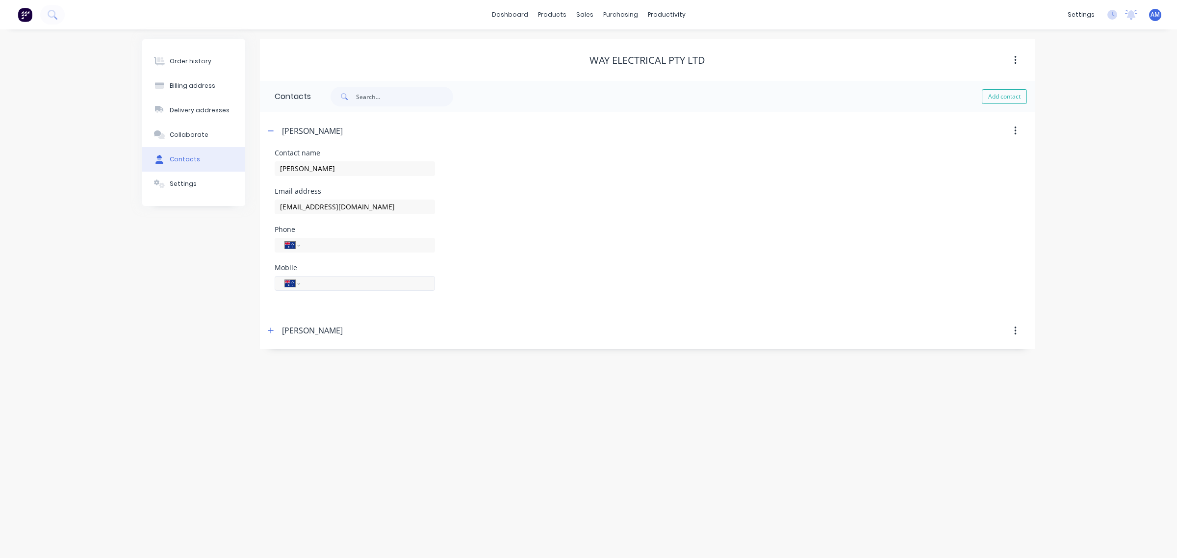
click at [340, 287] on input "tel" at bounding box center [366, 283] width 118 height 11
click at [272, 127] on button "button" at bounding box center [271, 131] width 12 height 12
click at [1010, 94] on button "Add contact" at bounding box center [1004, 96] width 45 height 15
select select "AU"
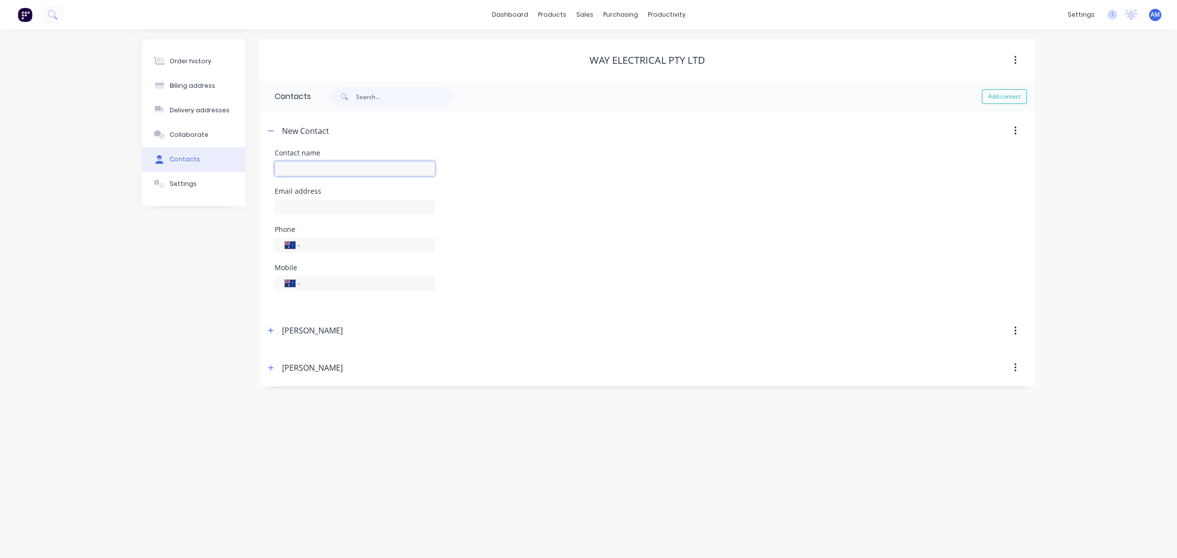
click at [357, 163] on input "text" at bounding box center [355, 168] width 160 height 15
type input "Accounts"
click at [303, 210] on input "text" at bounding box center [355, 207] width 160 height 15
type input "admin@way-3electrical"
select select "AU"
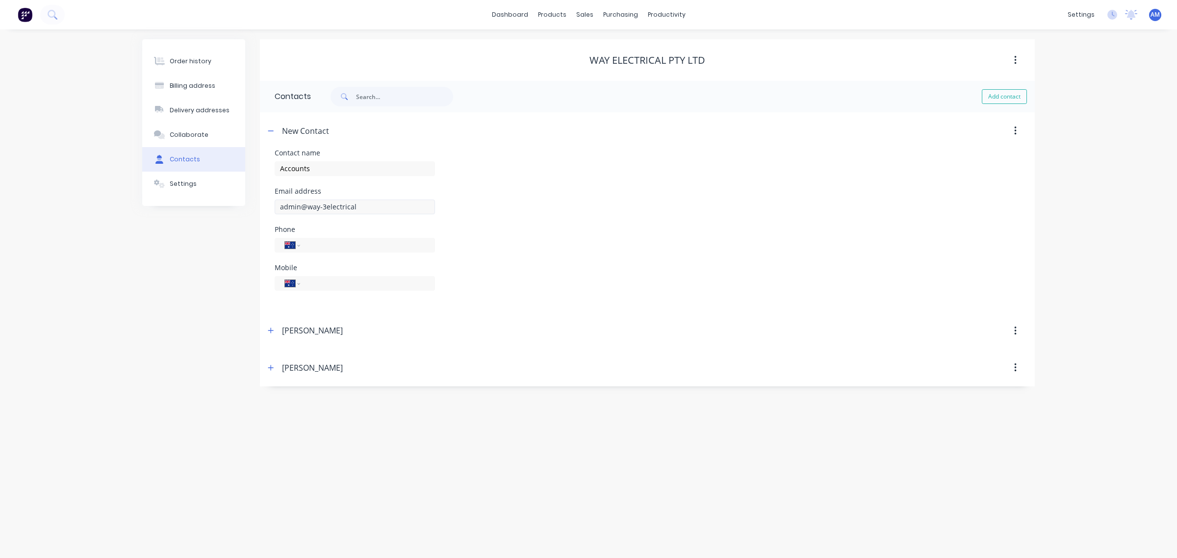
select select "AU"
click at [299, 201] on input "text" at bounding box center [355, 207] width 160 height 15
type input "admin@way-electrical.com.au"
click at [272, 131] on icon "button" at bounding box center [270, 130] width 5 height 0
click at [619, 53] on link "Sales Orders" at bounding box center [636, 47] width 130 height 20
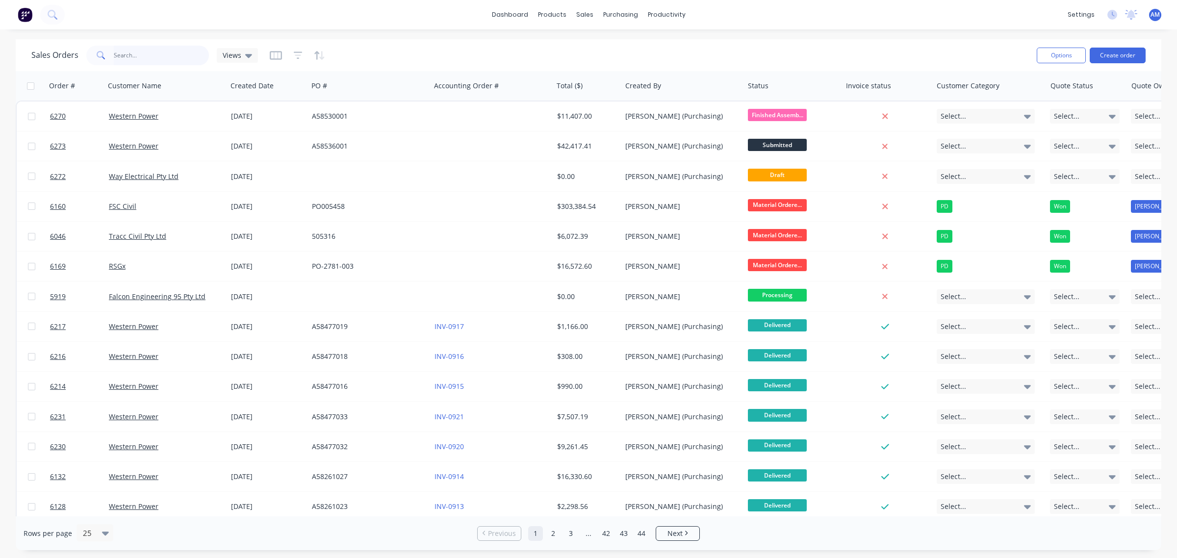
click at [150, 53] on input "text" at bounding box center [162, 56] width 96 height 20
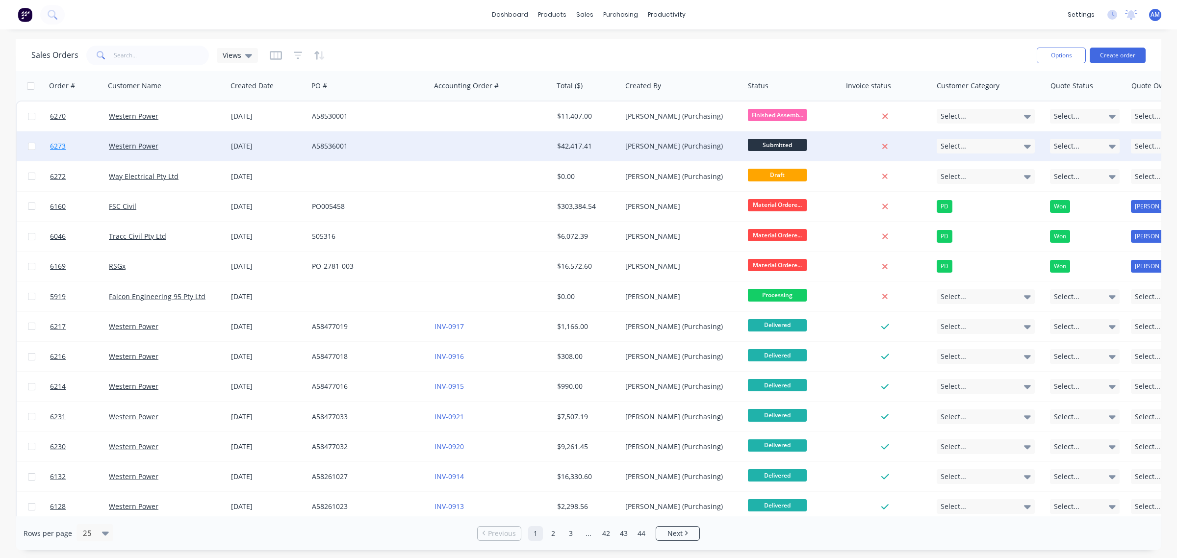
click at [79, 149] on link "6273" at bounding box center [79, 145] width 59 height 29
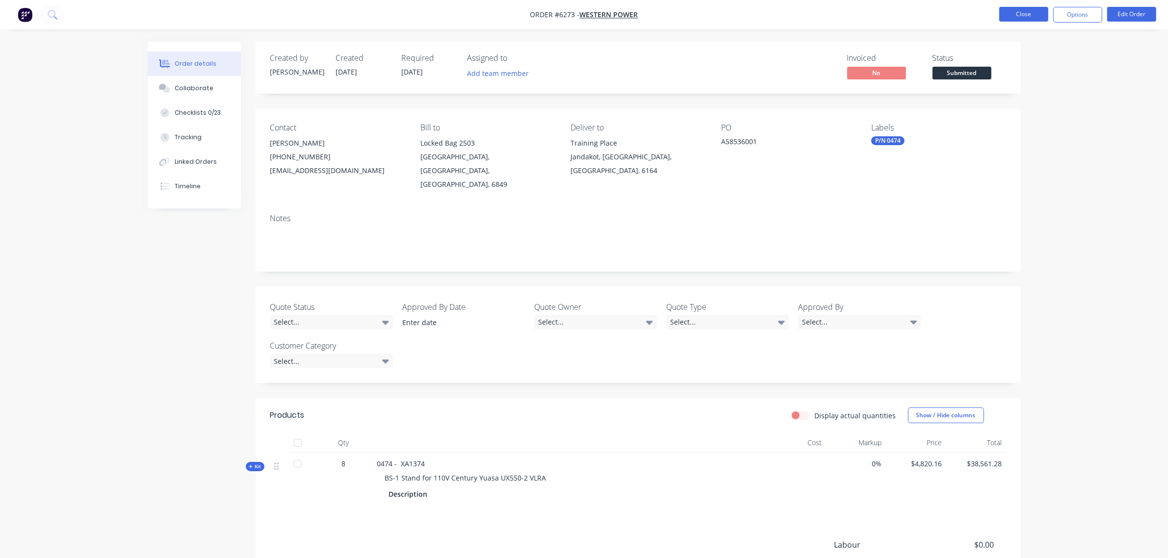
click at [1026, 11] on button "Close" at bounding box center [1023, 14] width 49 height 15
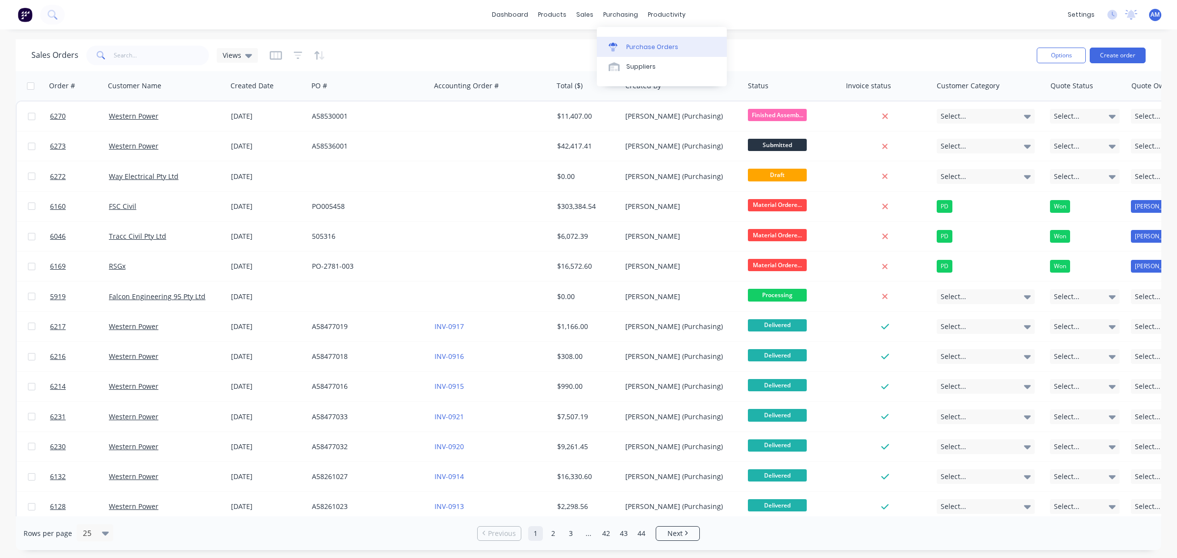
click at [646, 43] on div "Purchase Orders" at bounding box center [652, 47] width 52 height 9
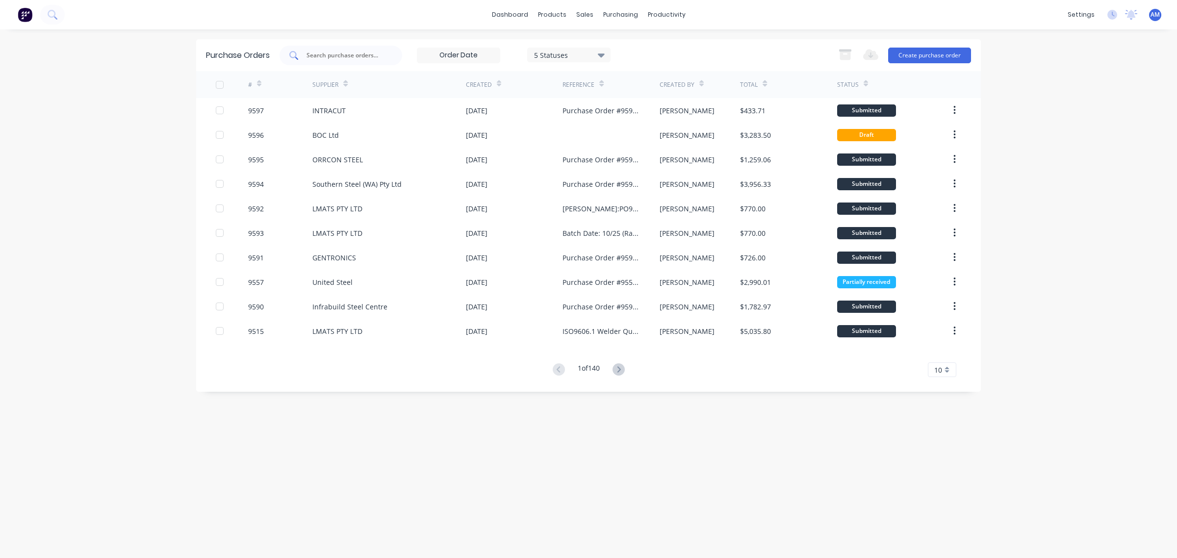
click at [333, 53] on input "text" at bounding box center [346, 56] width 81 height 10
click at [358, 55] on input "text" at bounding box center [346, 56] width 81 height 10
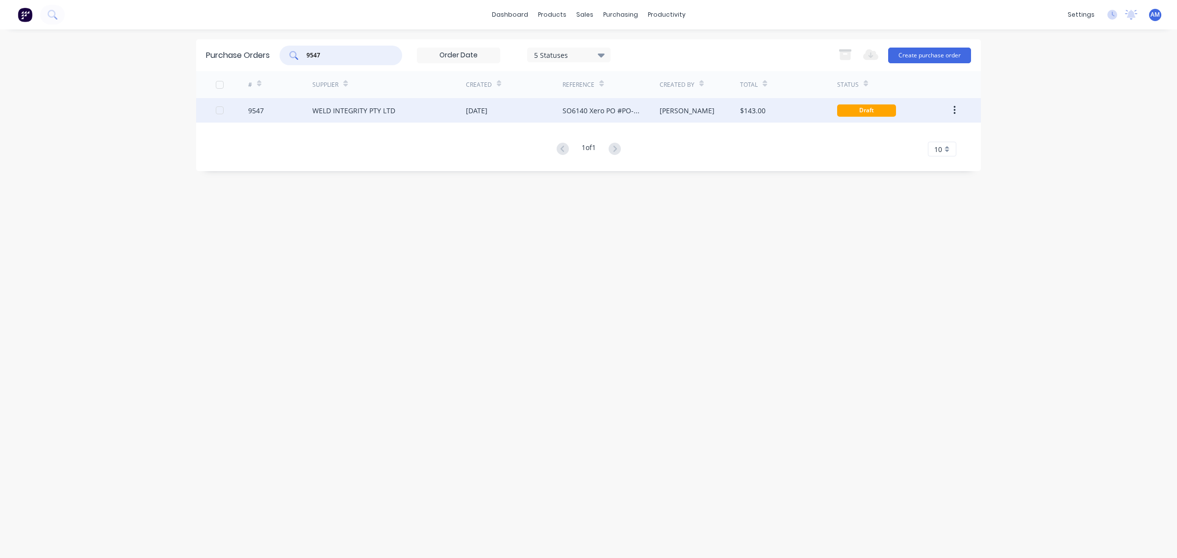
type input "9547"
click at [280, 108] on div "9547" at bounding box center [280, 110] width 65 height 25
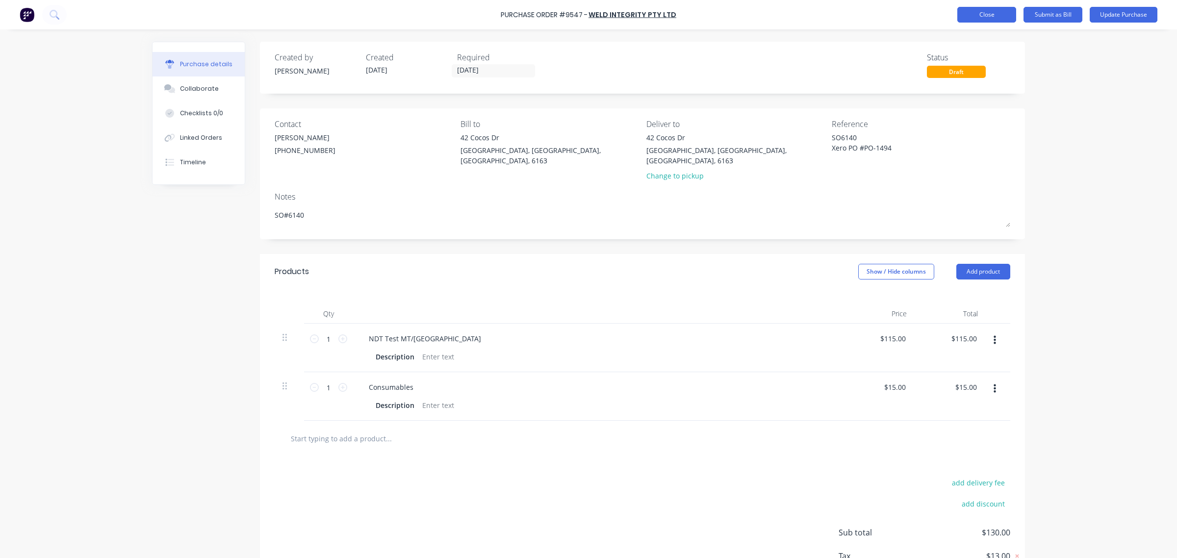
type textarea "x"
click at [972, 13] on button "Close" at bounding box center [986, 15] width 59 height 16
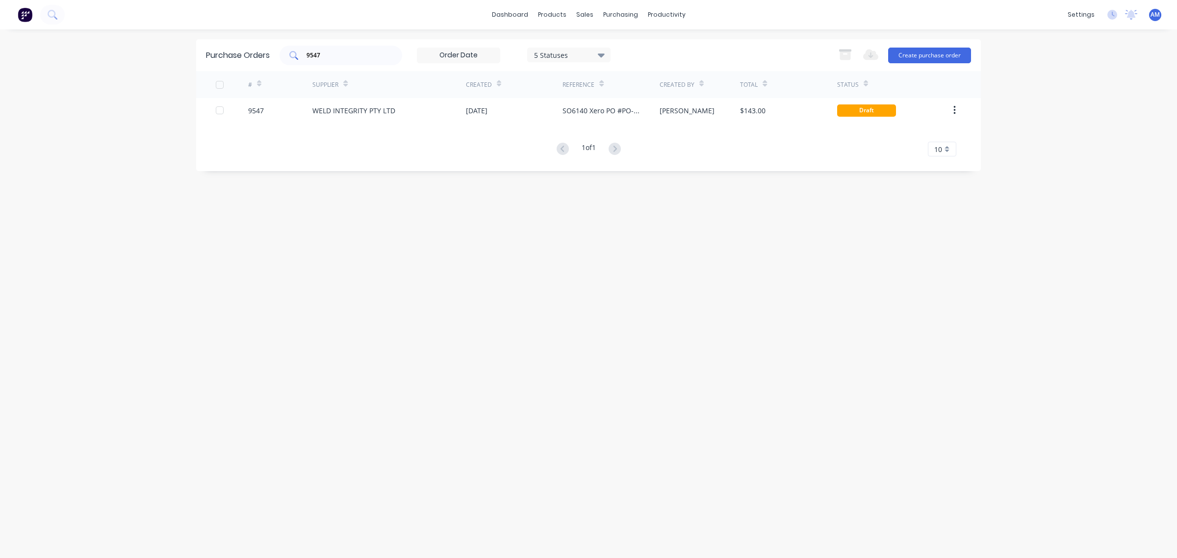
click at [352, 59] on div "9547" at bounding box center [341, 56] width 123 height 20
click at [612, 40] on link "Sales Orders" at bounding box center [636, 47] width 130 height 20
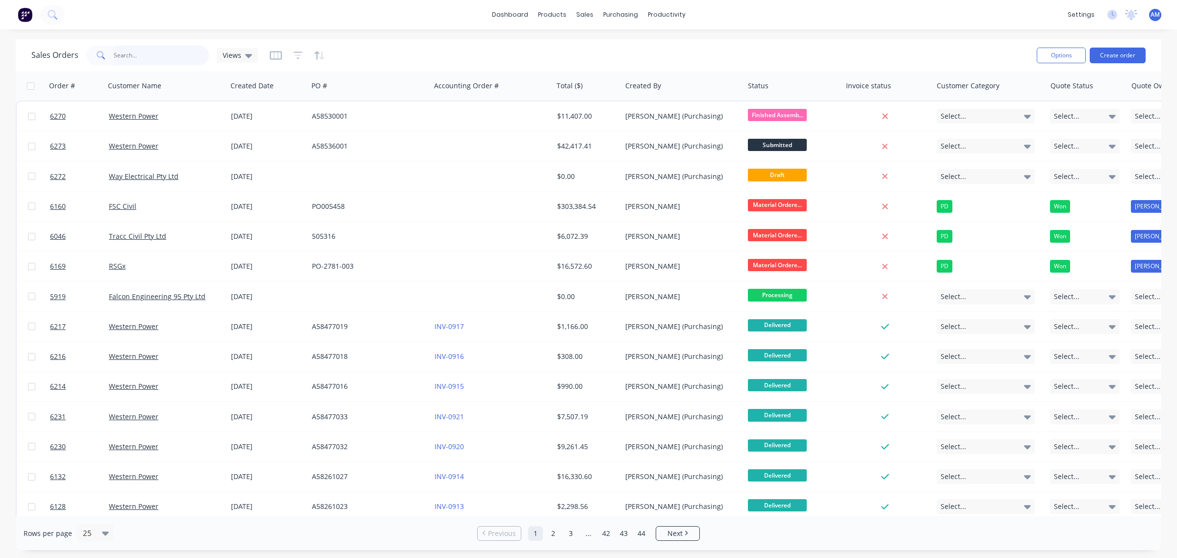
click at [141, 58] on input "text" at bounding box center [162, 56] width 96 height 20
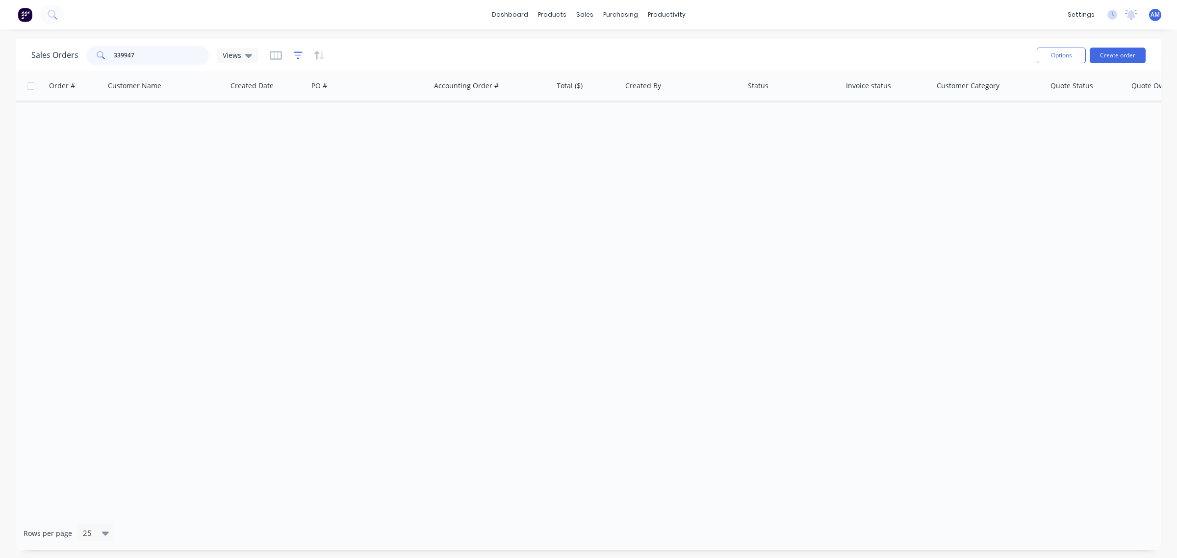
type input "339947"
click at [299, 55] on icon "button" at bounding box center [298, 56] width 9 height 10
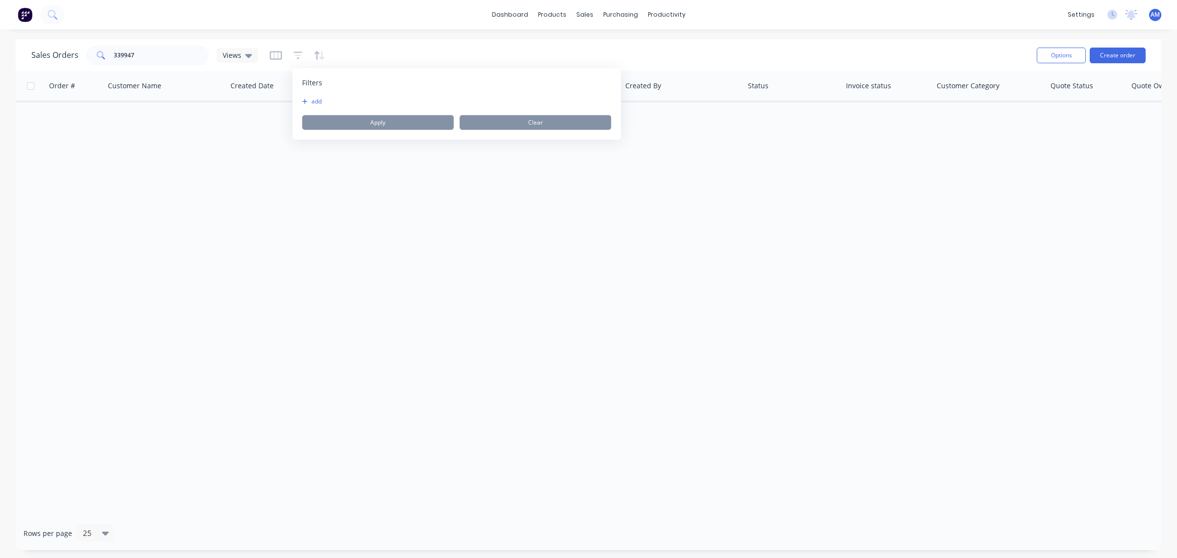
click at [316, 102] on button "add" at bounding box center [314, 102] width 25 height 8
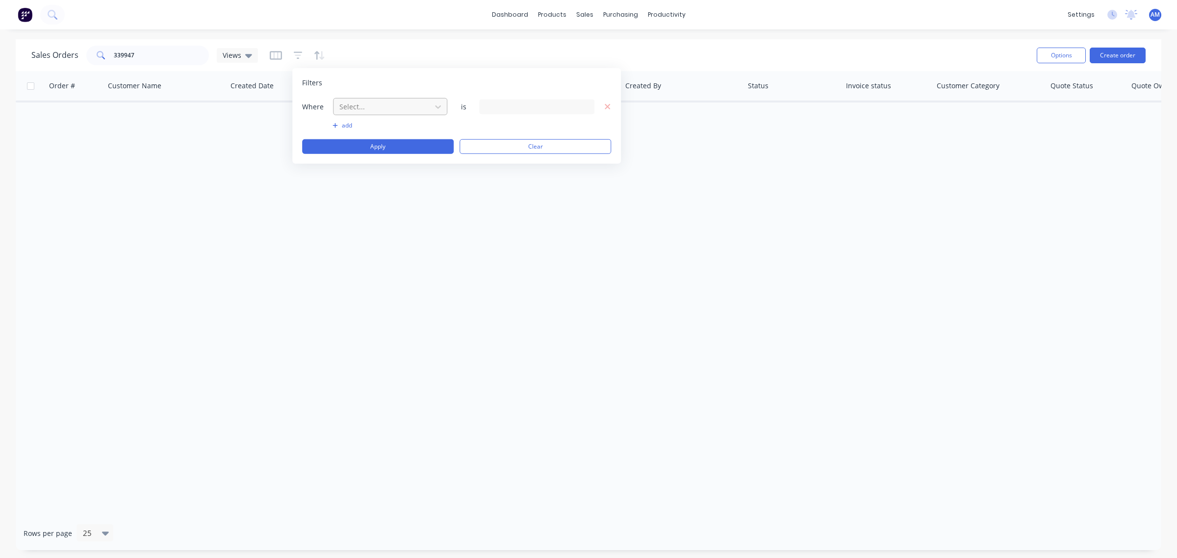
click at [356, 108] on div at bounding box center [382, 107] width 88 height 12
click at [348, 253] on div "Status" at bounding box center [390, 256] width 114 height 18
click at [421, 144] on button "Apply" at bounding box center [378, 146] width 152 height 15
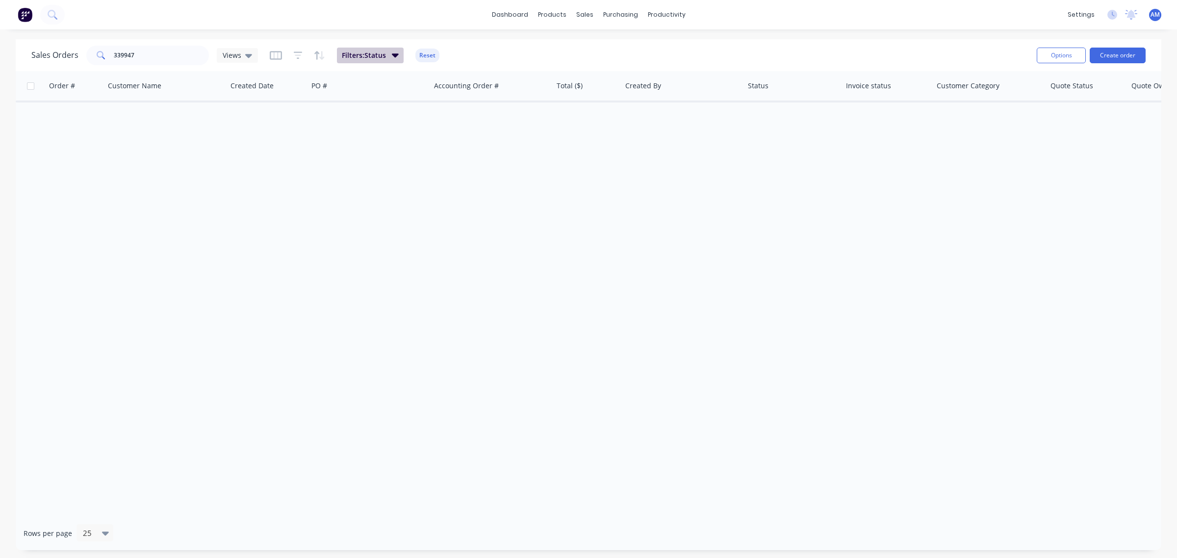
click at [380, 60] on button "Filters: Status" at bounding box center [370, 56] width 67 height 16
click at [563, 110] on div "14 Status selected" at bounding box center [579, 106] width 115 height 15
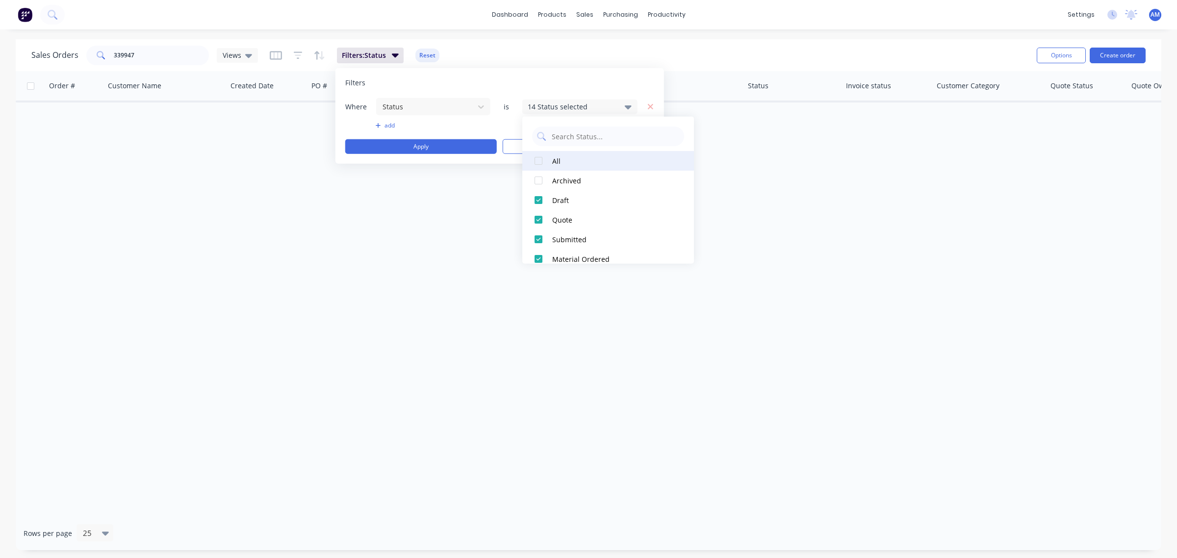
click at [554, 157] on div "All" at bounding box center [611, 160] width 118 height 10
click at [422, 148] on button "Apply" at bounding box center [421, 146] width 152 height 15
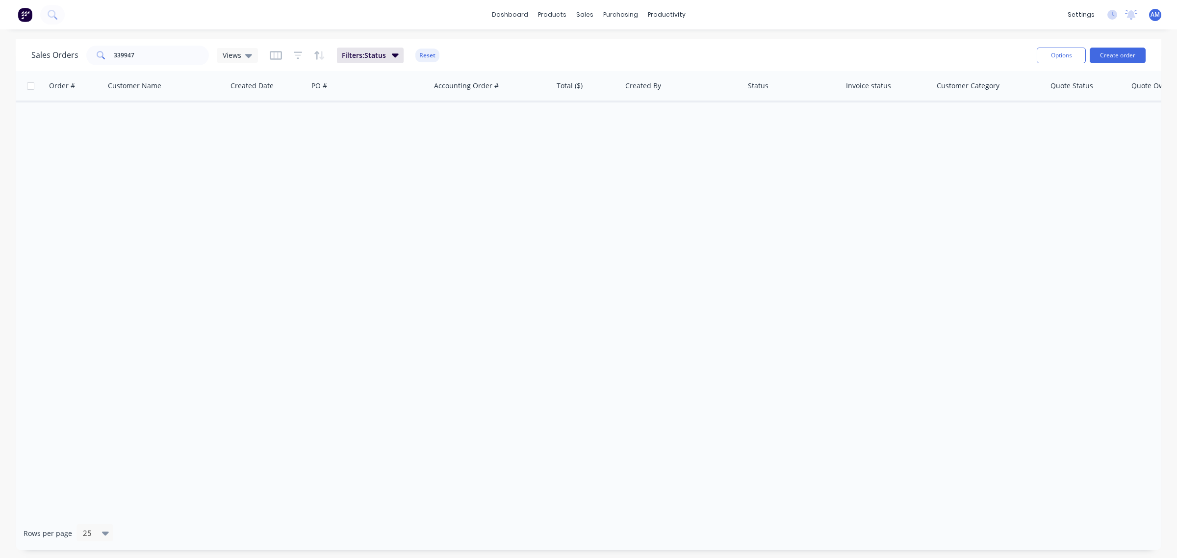
click at [383, 206] on div "Order # Customer Name Created Date PO # Accounting Order # Total ($) Created By…" at bounding box center [589, 293] width 1146 height 445
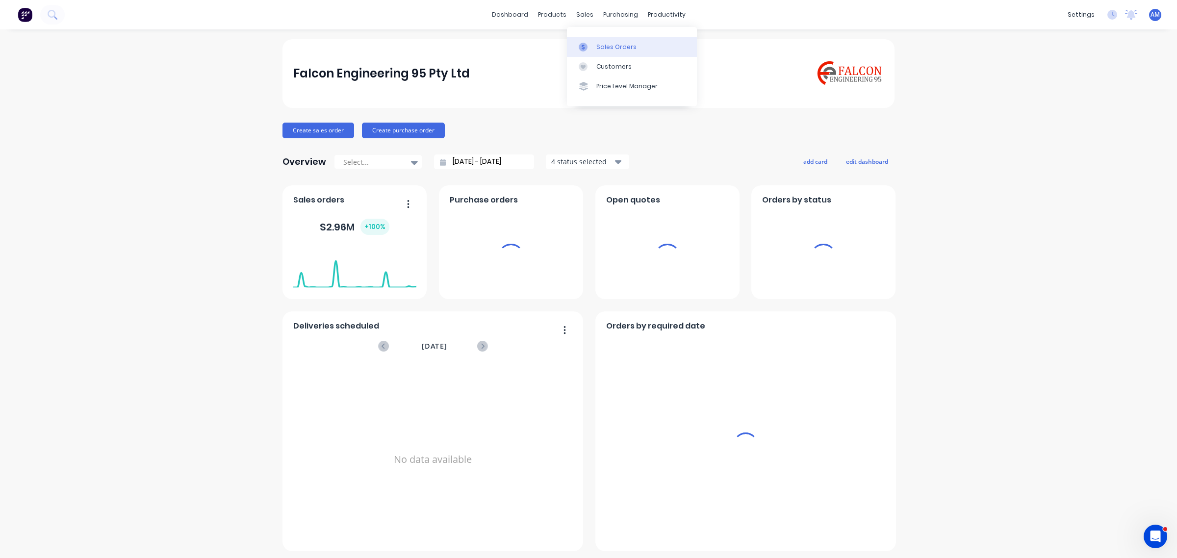
click at [609, 50] on div "Sales Orders" at bounding box center [616, 47] width 40 height 9
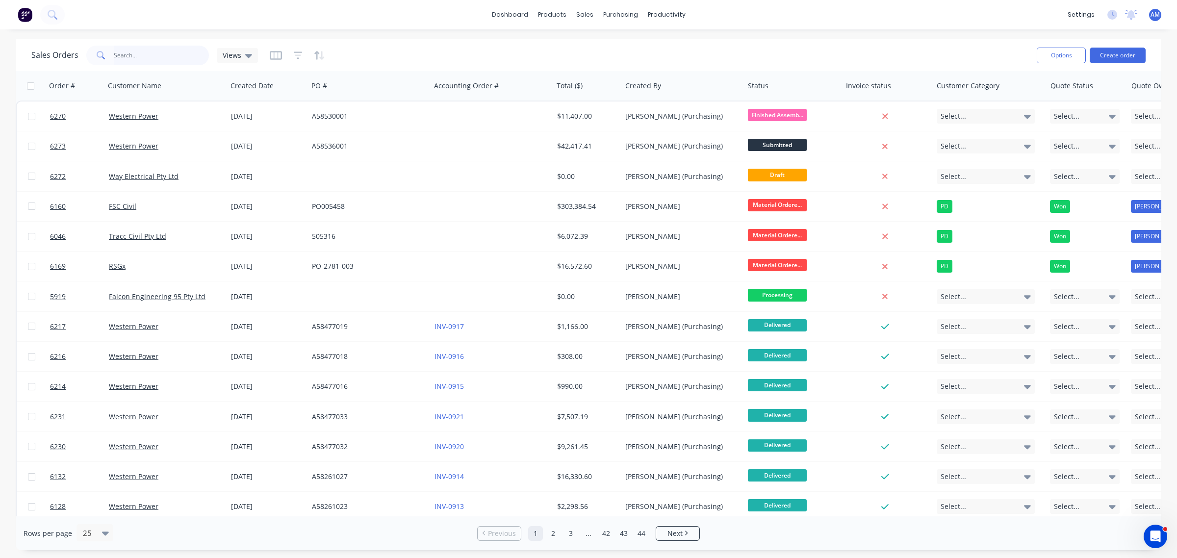
click at [151, 57] on input "text" at bounding box center [162, 56] width 96 height 20
click at [577, 40] on link "Product Catalogue" at bounding box center [601, 47] width 130 height 20
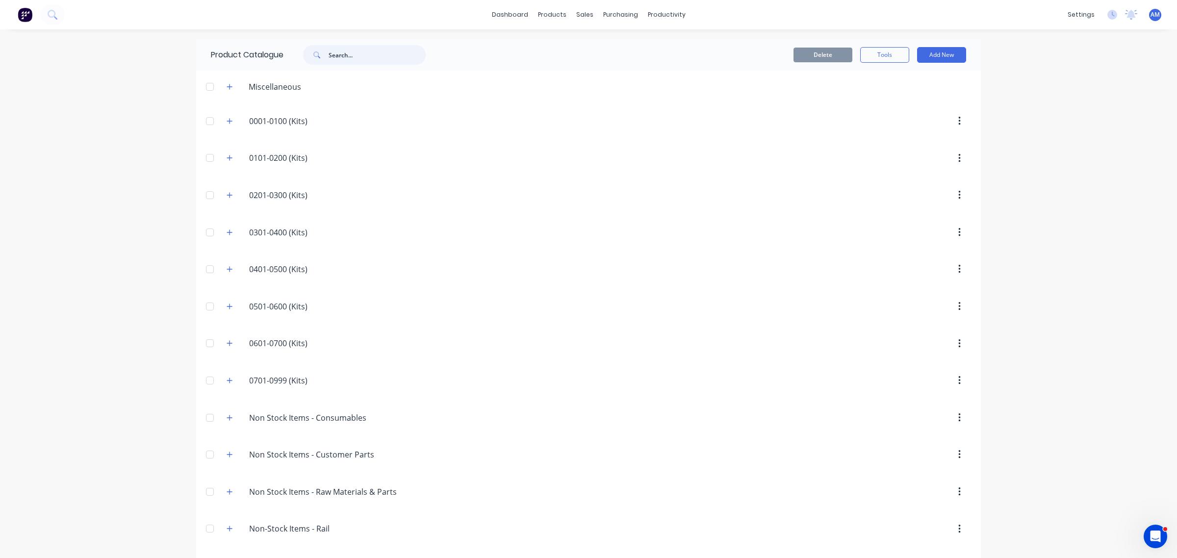
click at [349, 62] on input "text" at bounding box center [377, 55] width 97 height 20
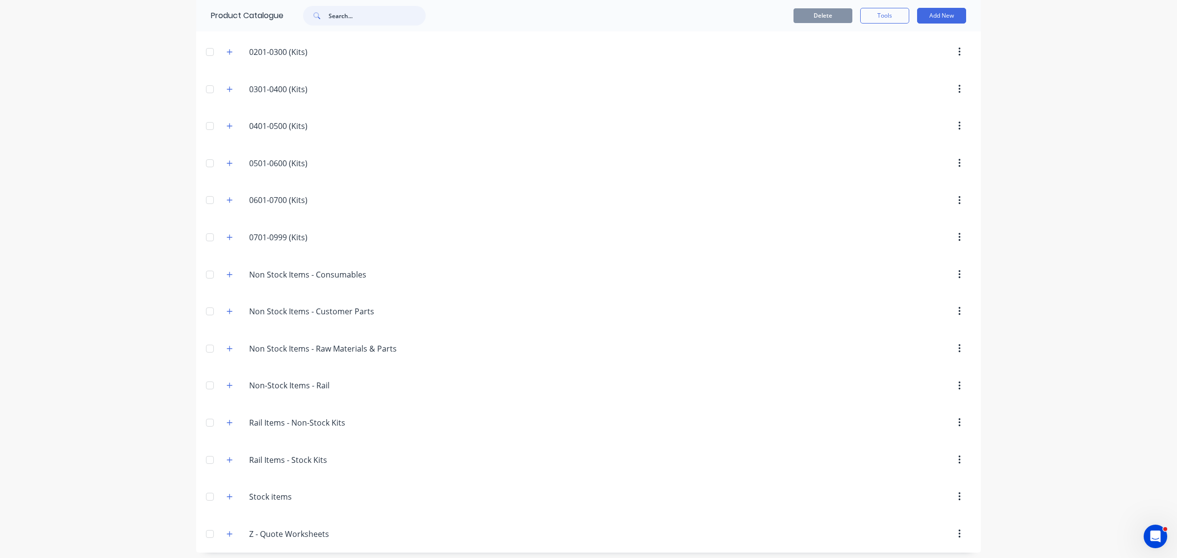
scroll to position [151, 0]
click at [227, 231] on icon "button" at bounding box center [230, 233] width 6 height 7
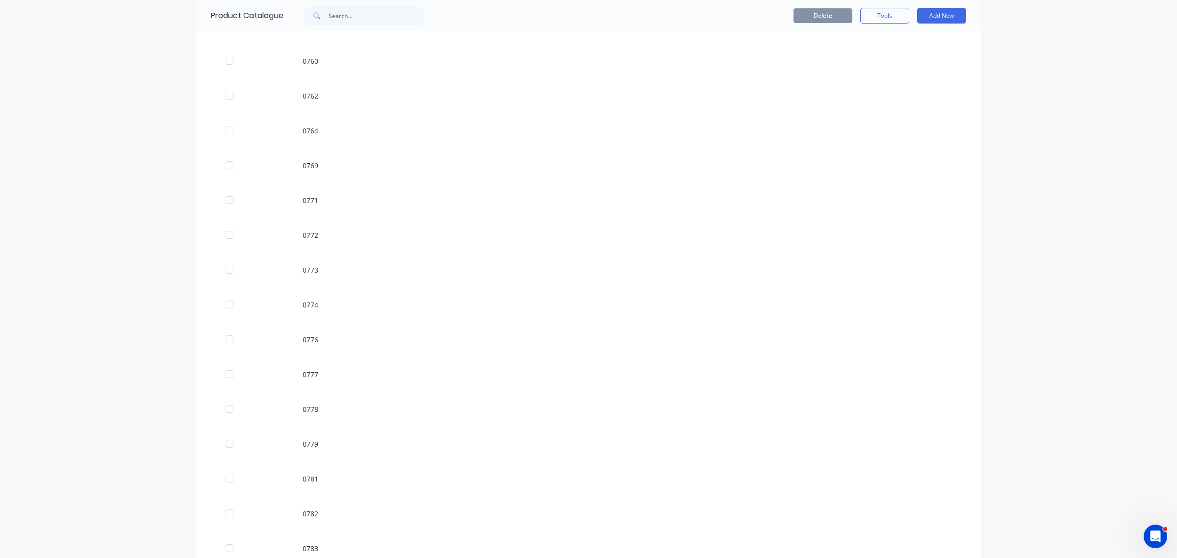
scroll to position [1462, 0]
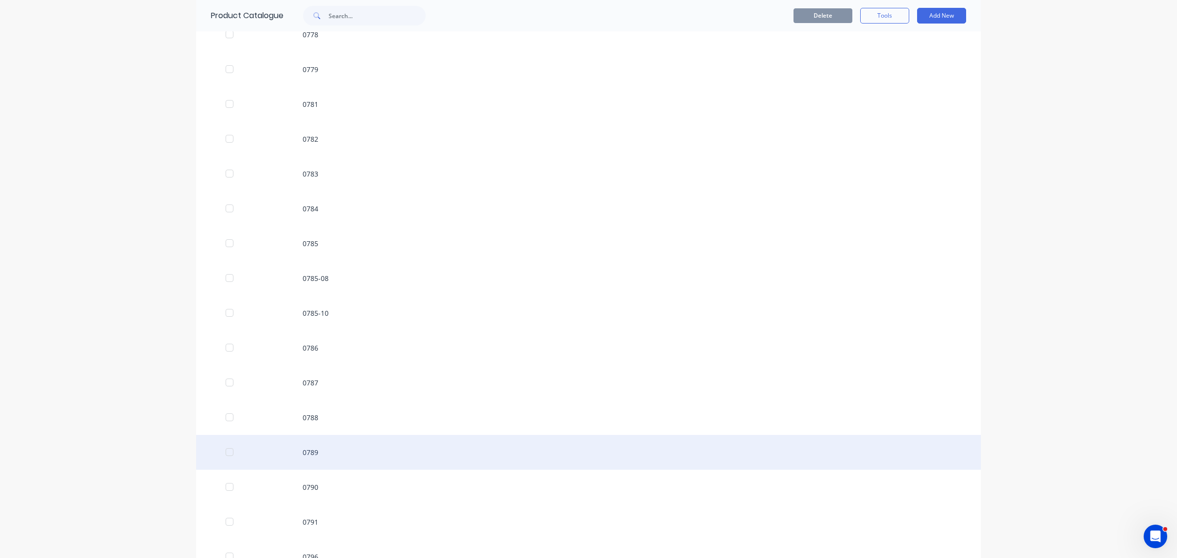
click at [308, 452] on div "0789" at bounding box center [588, 452] width 785 height 35
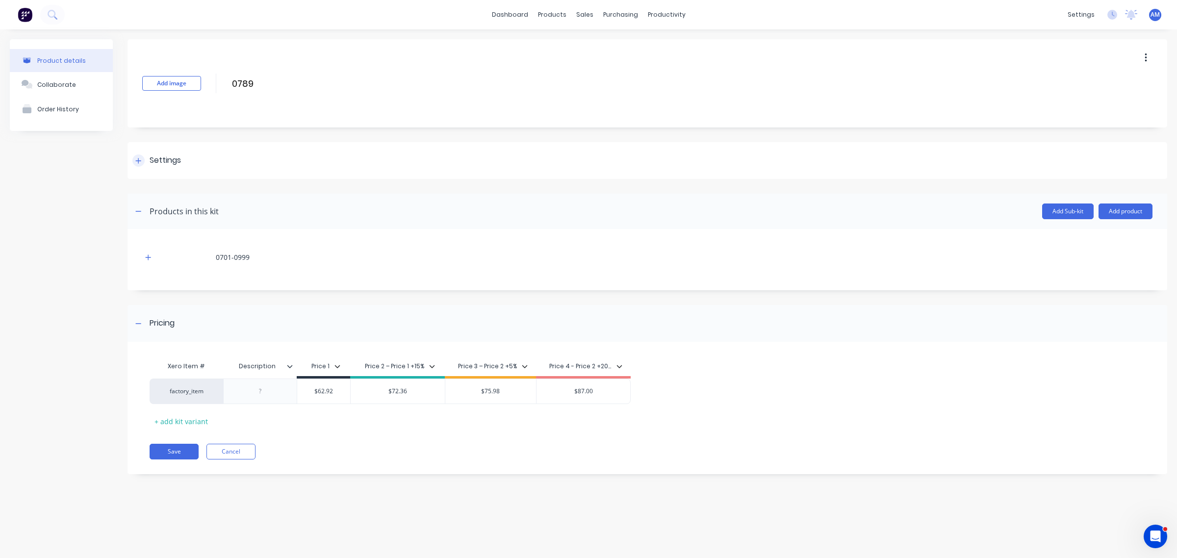
click at [139, 156] on div at bounding box center [138, 160] width 12 height 12
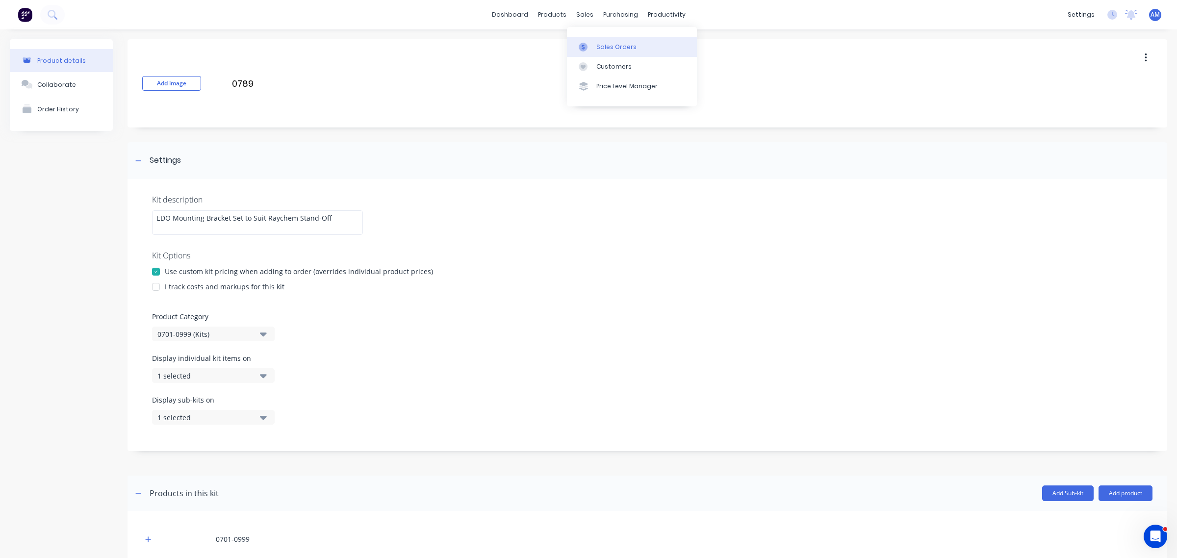
click at [606, 51] on link "Sales Orders" at bounding box center [632, 47] width 130 height 20
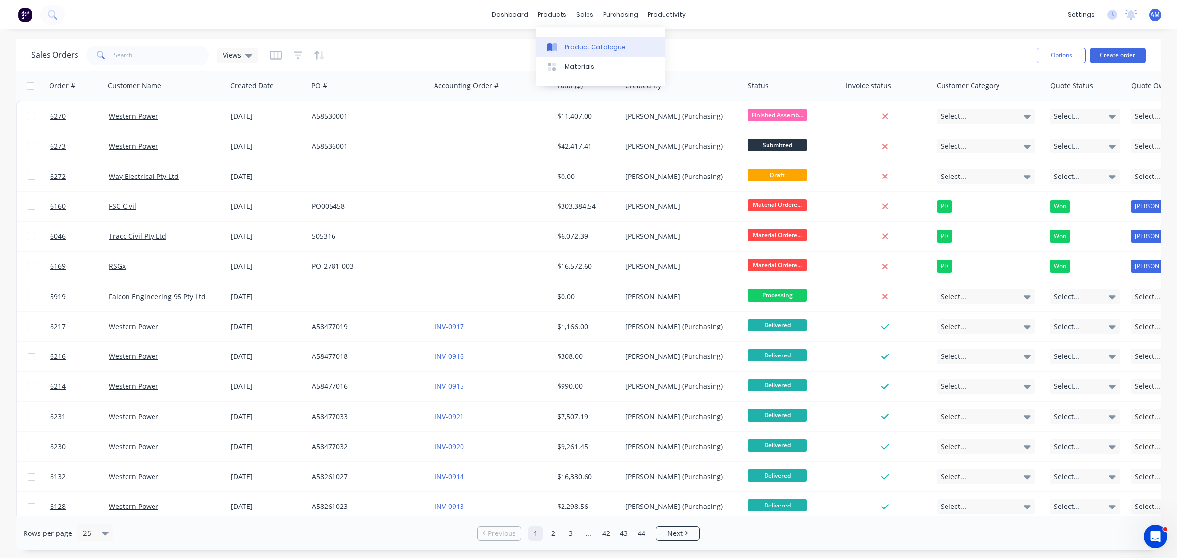
click at [577, 49] on div "Product Catalogue" at bounding box center [595, 47] width 61 height 9
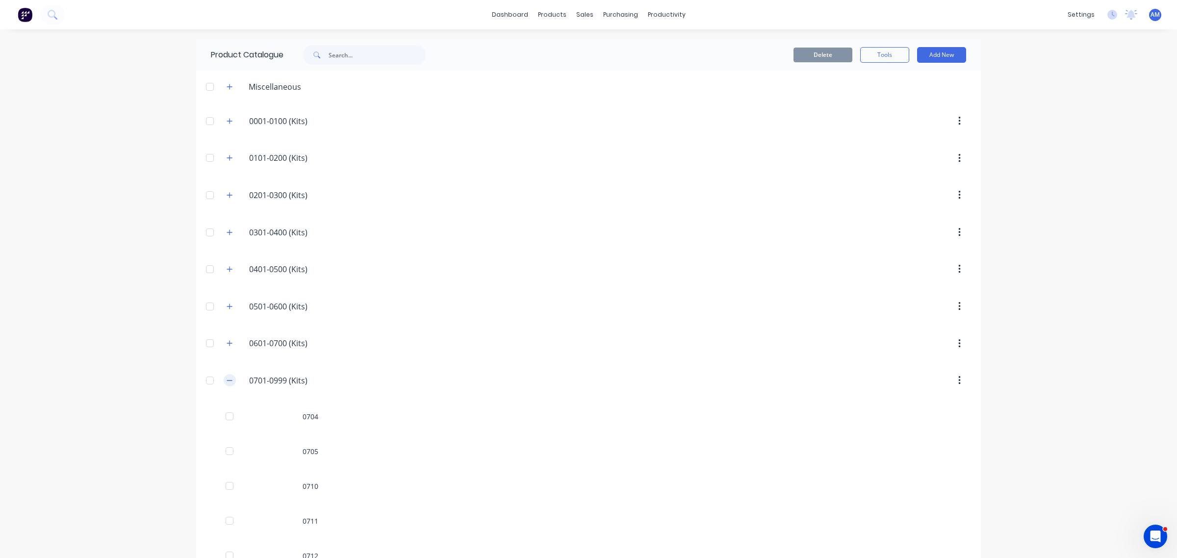
click at [224, 386] on button "button" at bounding box center [230, 380] width 12 height 12
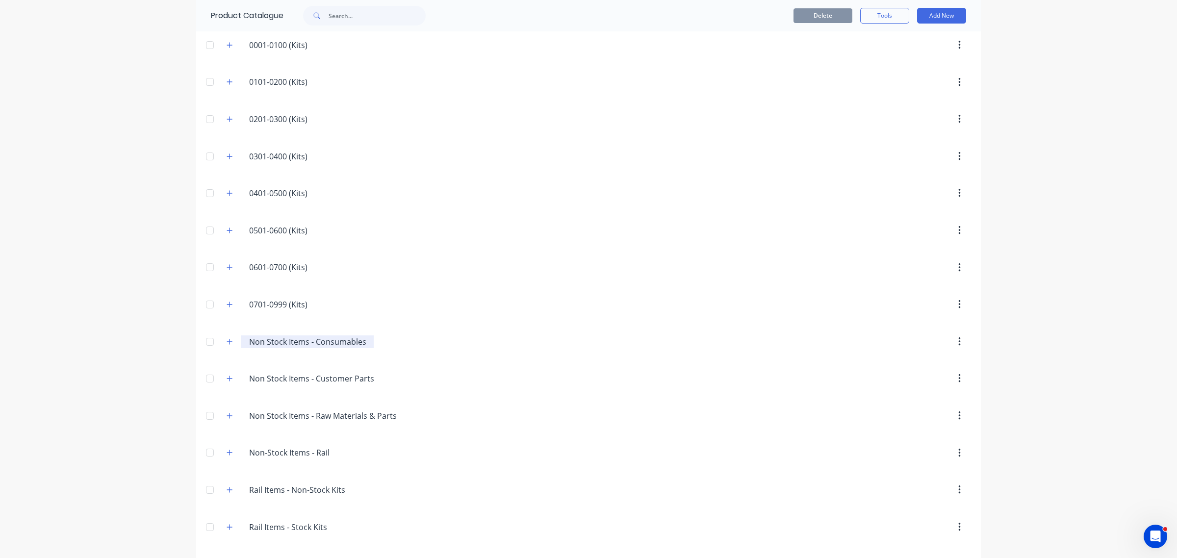
scroll to position [151, 0]
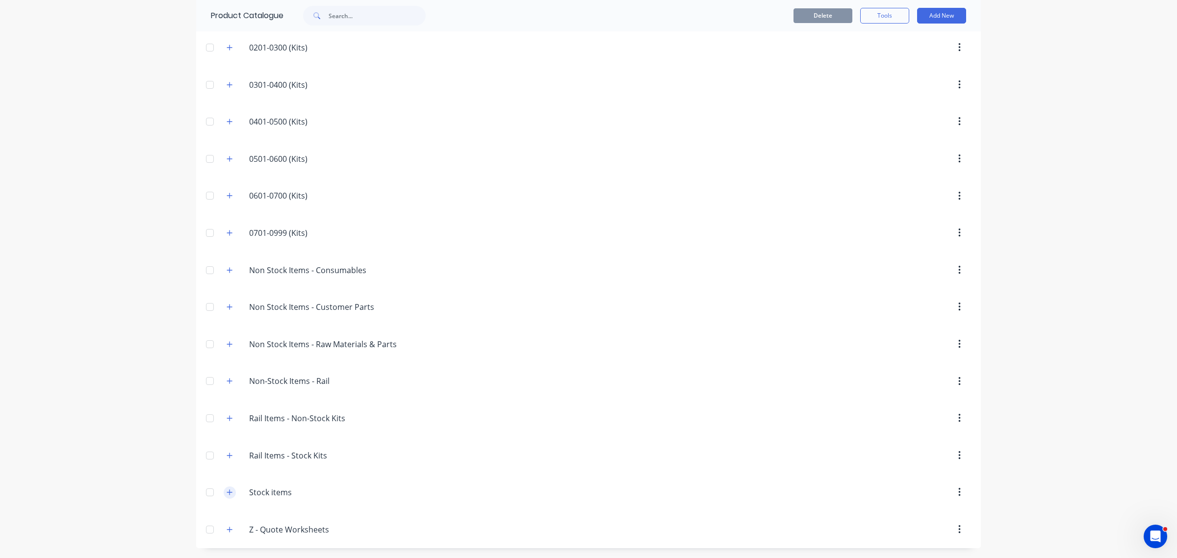
click at [224, 493] on button "button" at bounding box center [230, 493] width 12 height 12
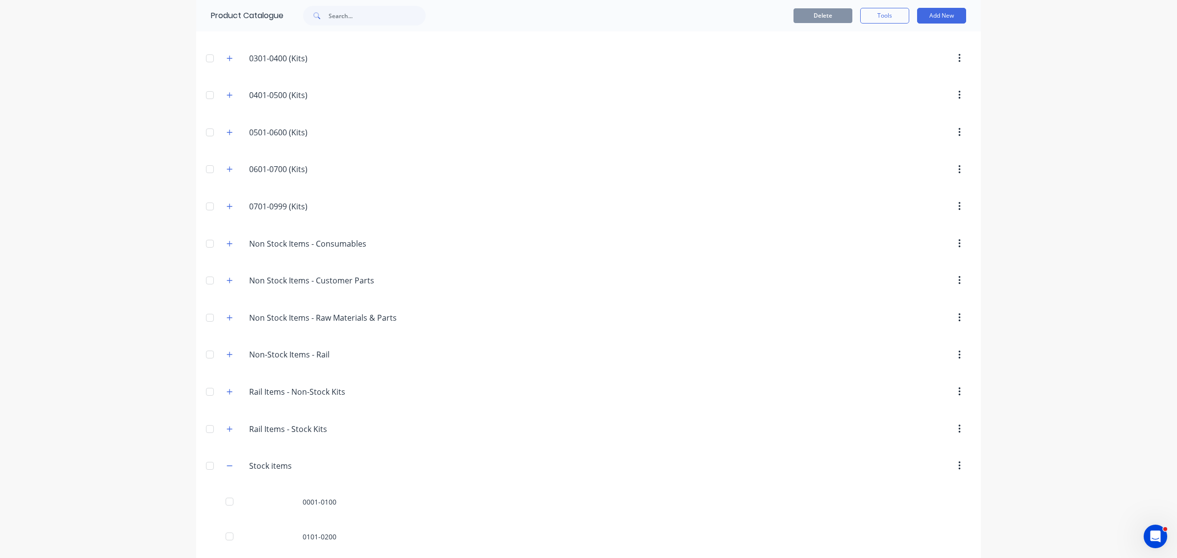
scroll to position [499, 0]
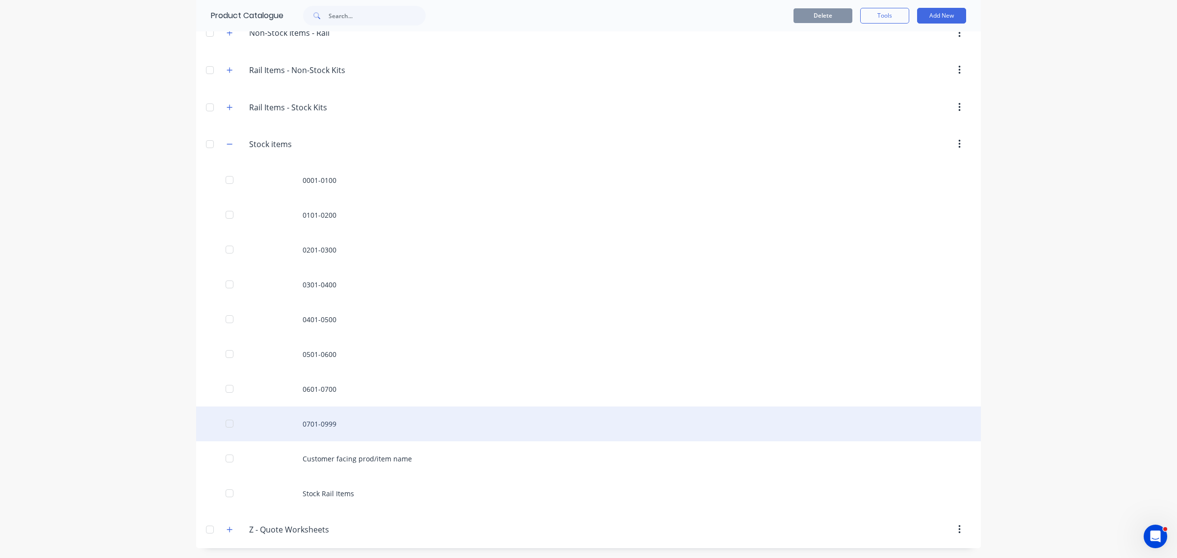
click at [334, 425] on div "0701-0999" at bounding box center [588, 424] width 785 height 35
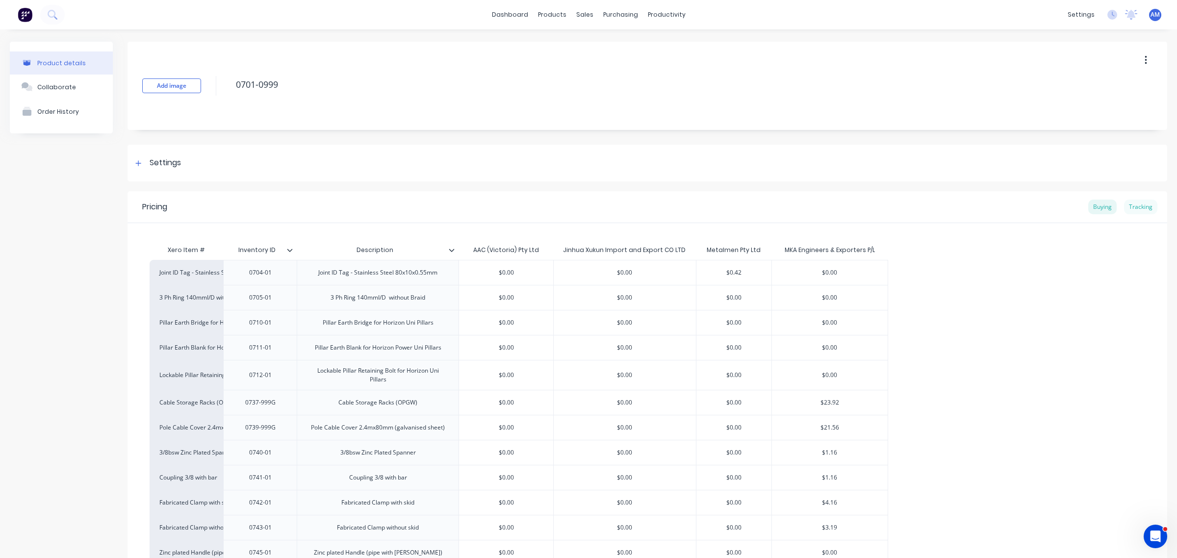
click at [1134, 206] on div "Tracking" at bounding box center [1140, 207] width 33 height 15
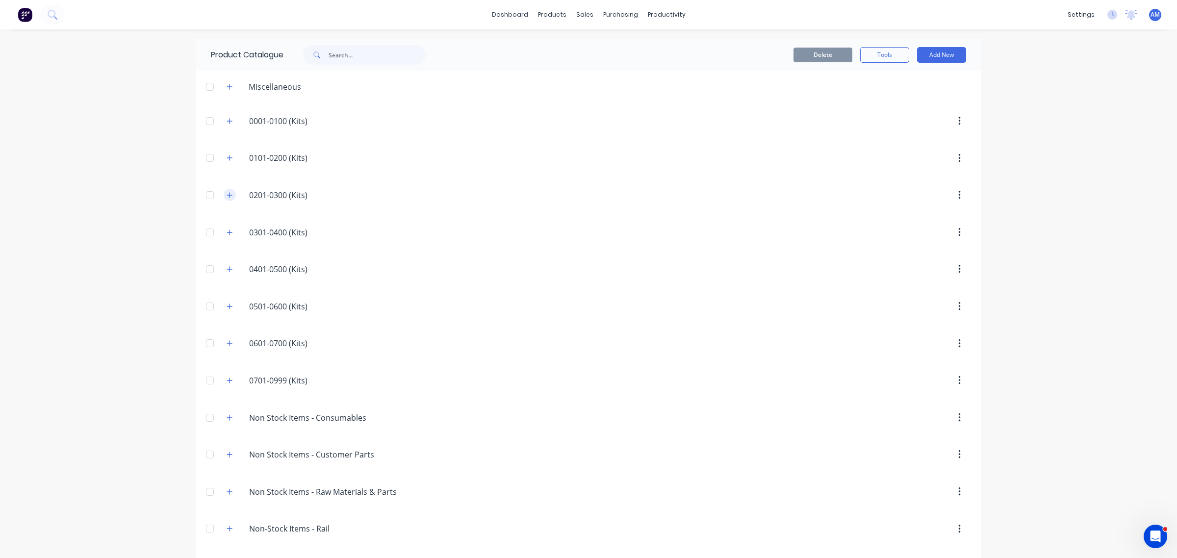
click at [227, 195] on icon "button" at bounding box center [230, 195] width 6 height 7
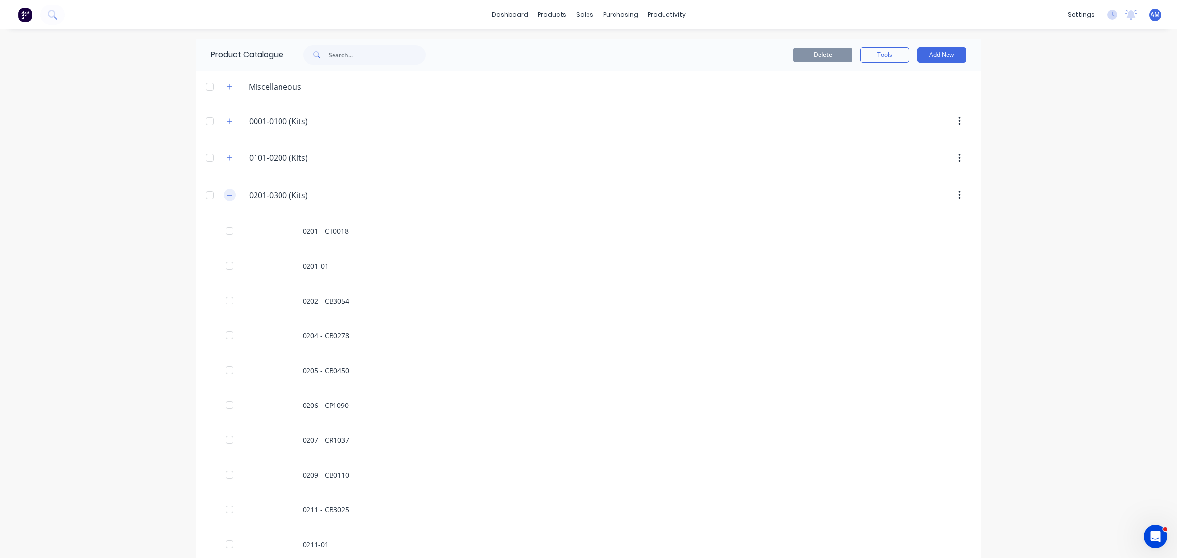
click at [227, 196] on icon "button" at bounding box center [230, 195] width 6 height 7
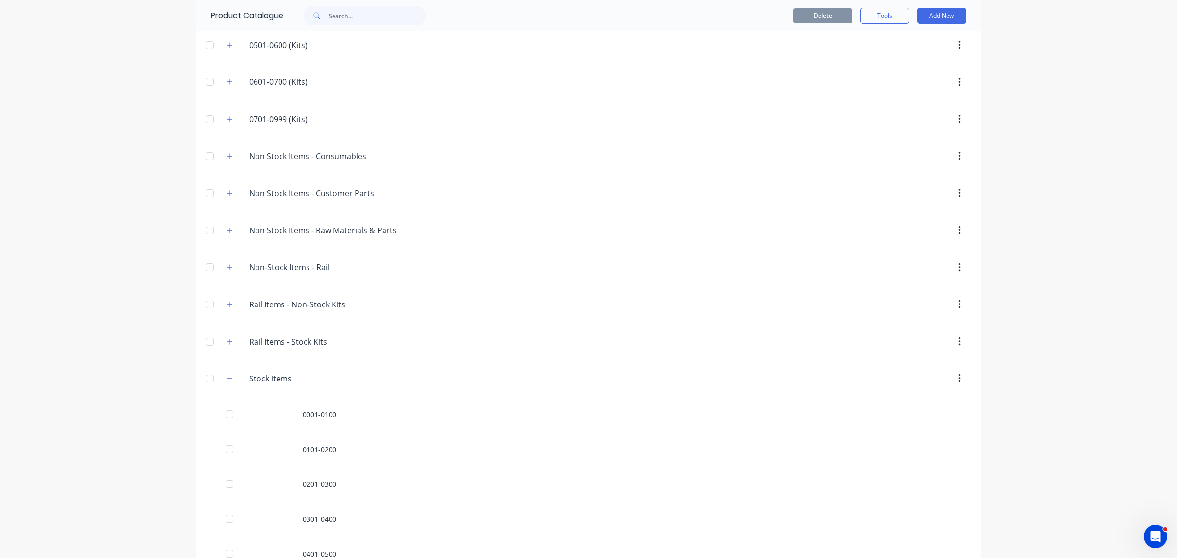
scroll to position [499, 0]
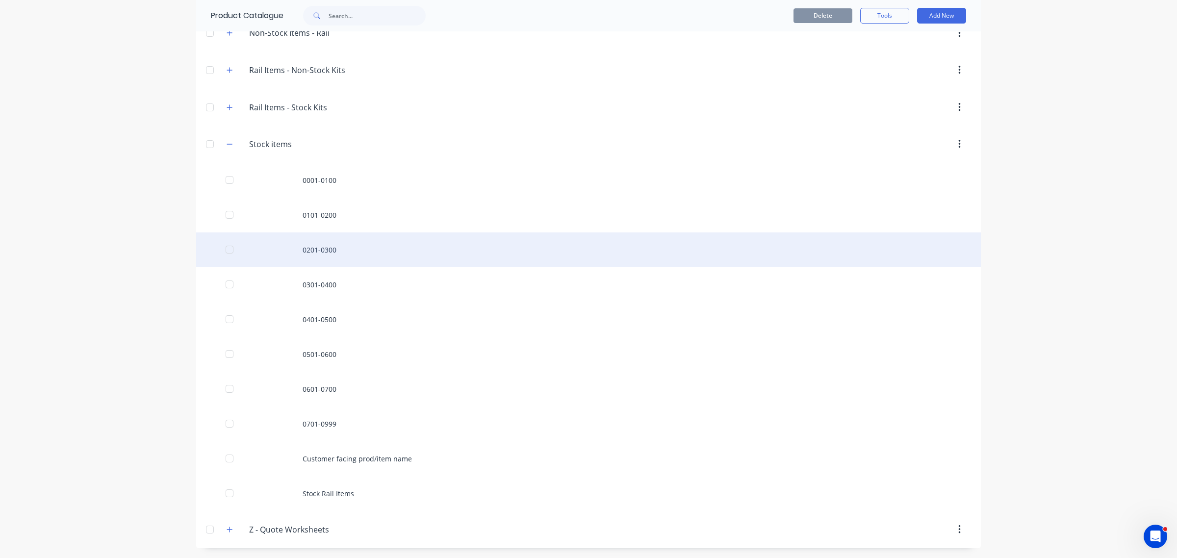
click at [317, 248] on div "0201-0300" at bounding box center [588, 249] width 785 height 35
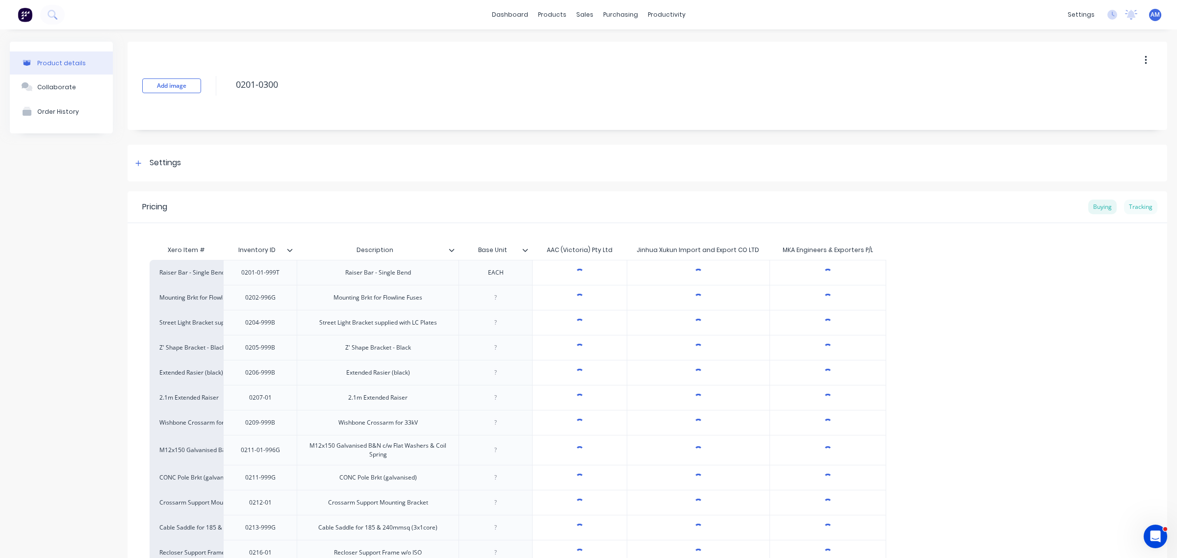
type textarea "x"
click at [1141, 207] on div "Tracking" at bounding box center [1140, 207] width 33 height 15
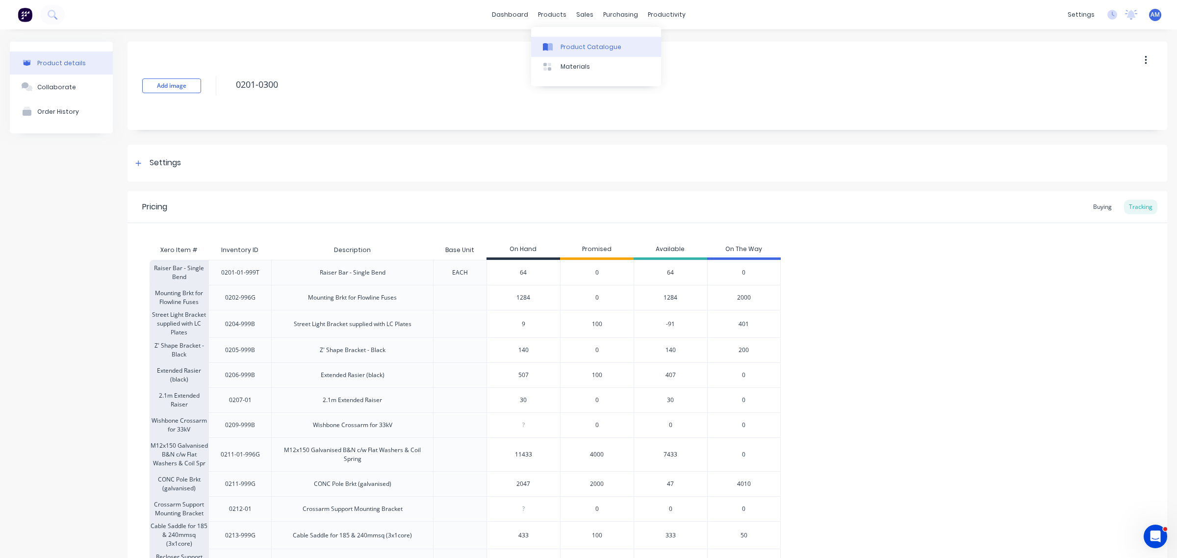
click at [577, 42] on link "Product Catalogue" at bounding box center [596, 47] width 130 height 20
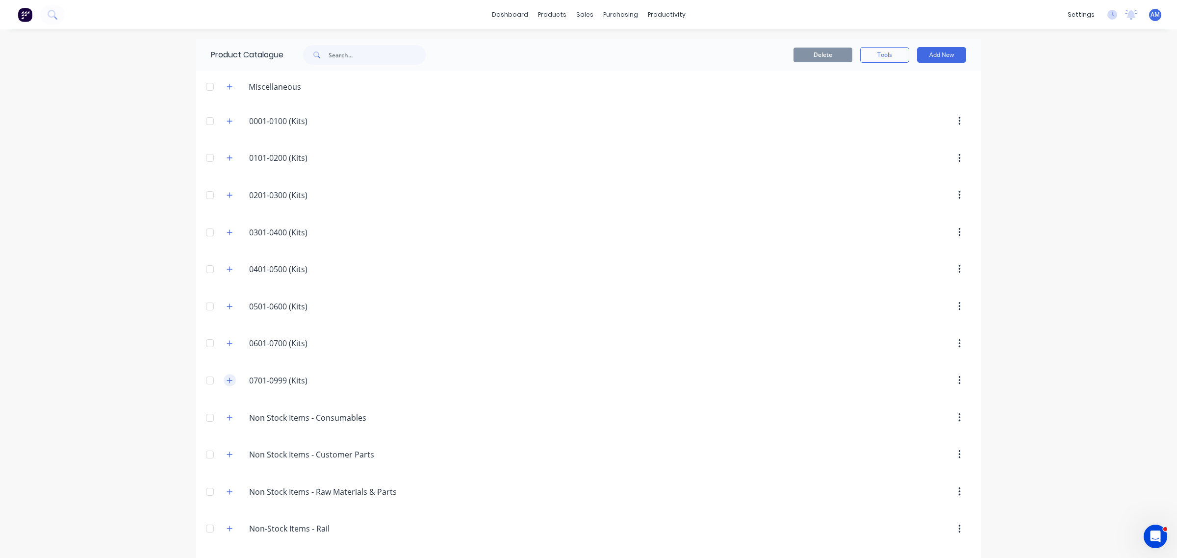
click at [227, 384] on icon "button" at bounding box center [230, 380] width 6 height 7
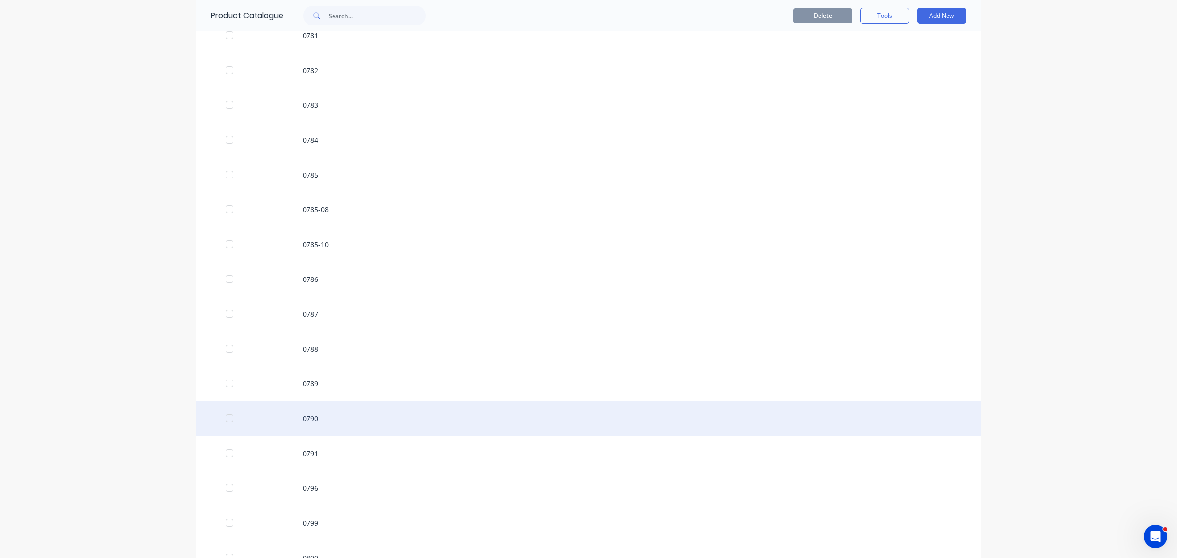
scroll to position [1533, 0]
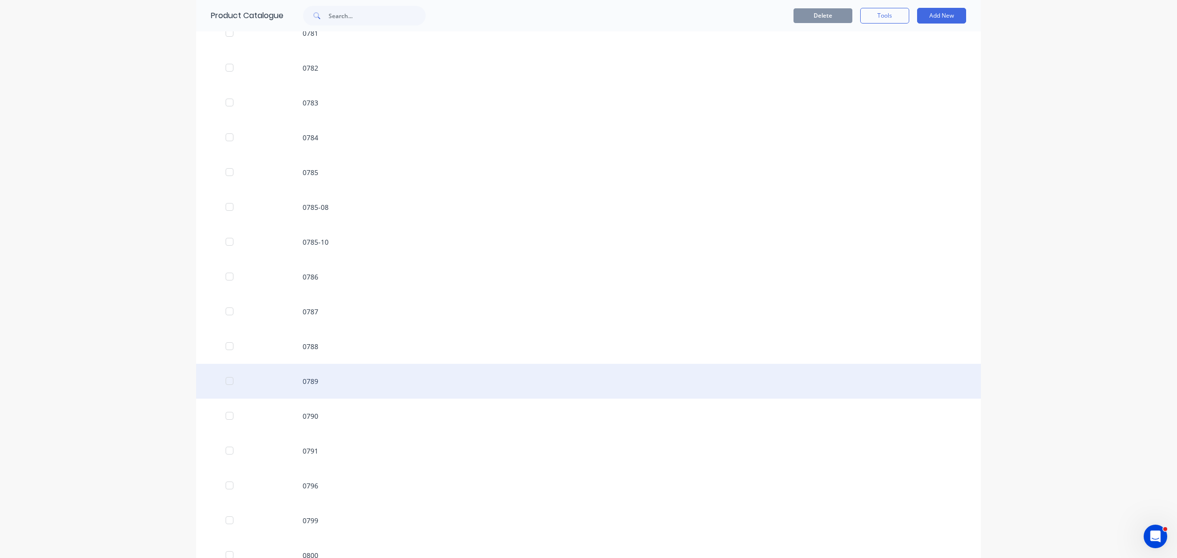
click at [300, 383] on div "0789" at bounding box center [588, 381] width 785 height 35
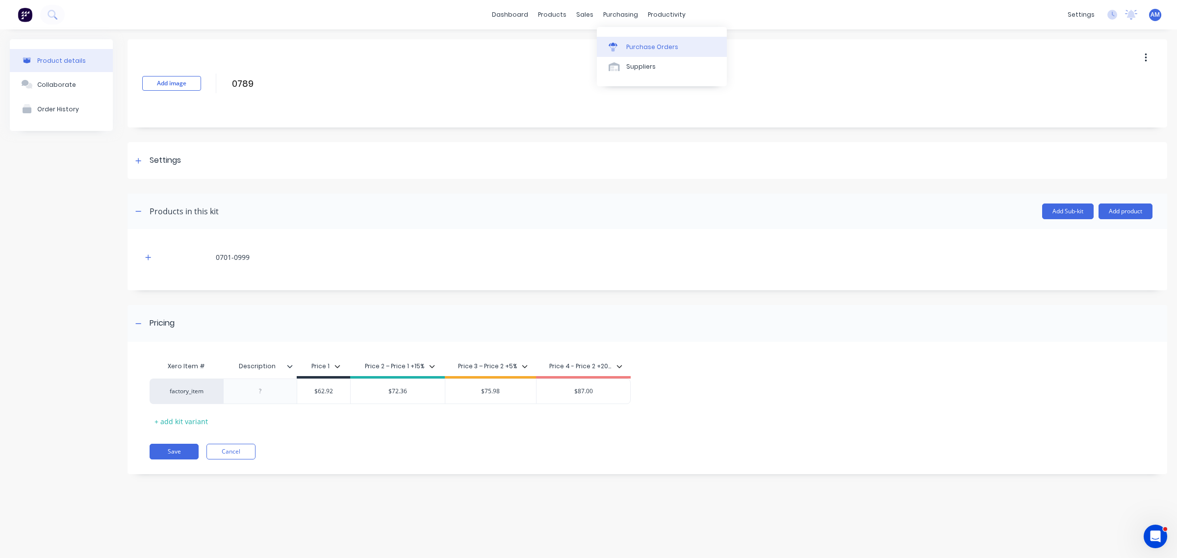
drag, startPoint x: 599, startPoint y: 22, endPoint x: 609, endPoint y: 40, distance: 20.9
click at [609, 40] on link "Purchase Orders" at bounding box center [662, 47] width 130 height 20
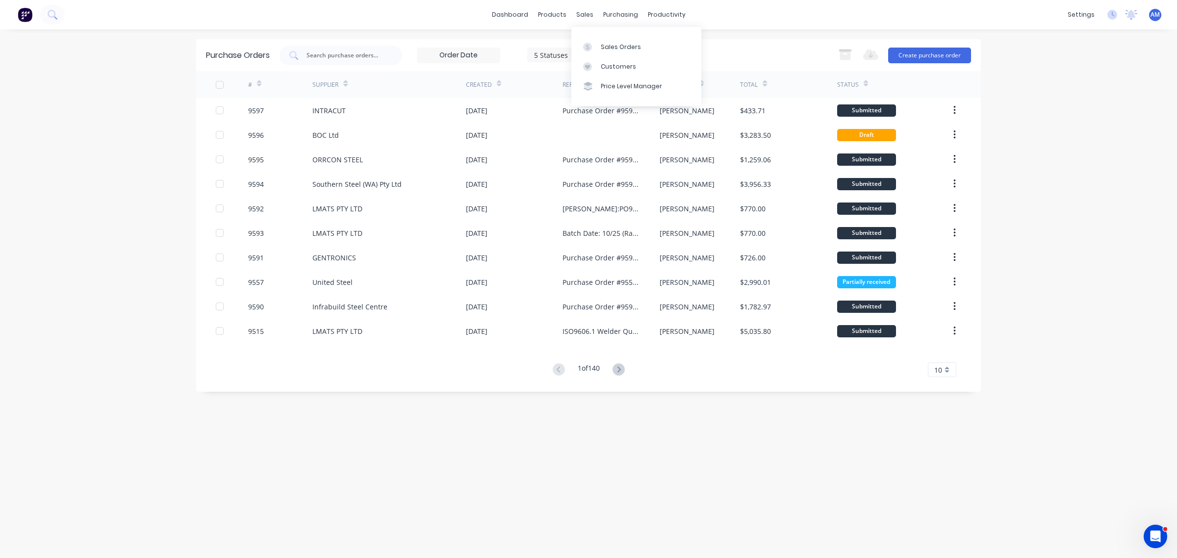
click at [585, 22] on div "sales" at bounding box center [584, 14] width 27 height 15
click at [601, 41] on link "Sales Orders" at bounding box center [636, 47] width 130 height 20
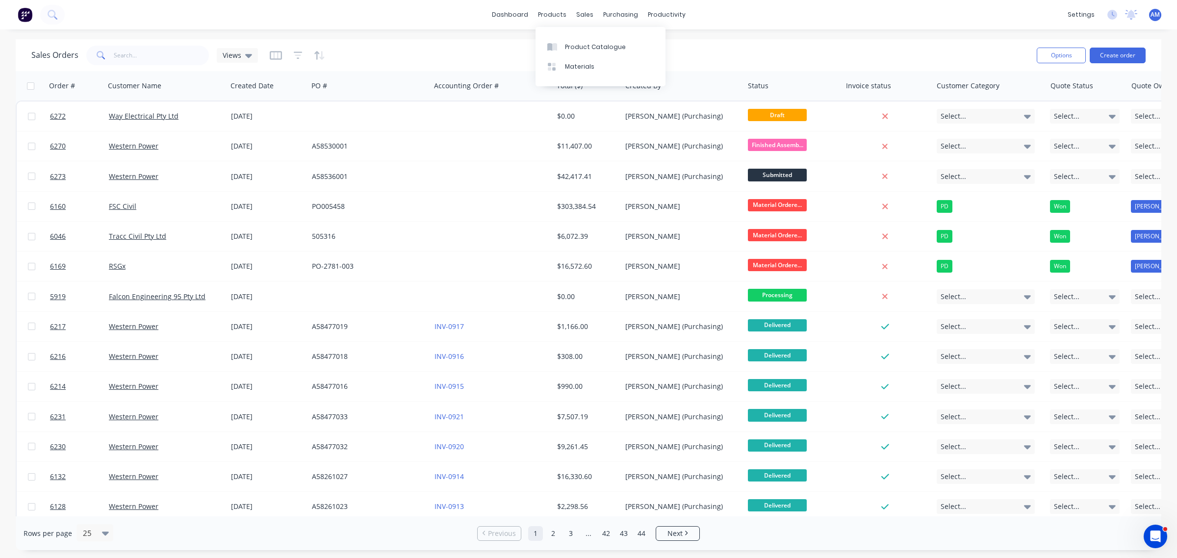
drag, startPoint x: 555, startPoint y: 13, endPoint x: 566, endPoint y: 35, distance: 25.4
click at [555, 13] on div "products" at bounding box center [552, 14] width 38 height 15
click at [575, 45] on div "Product Catalogue" at bounding box center [595, 47] width 61 height 9
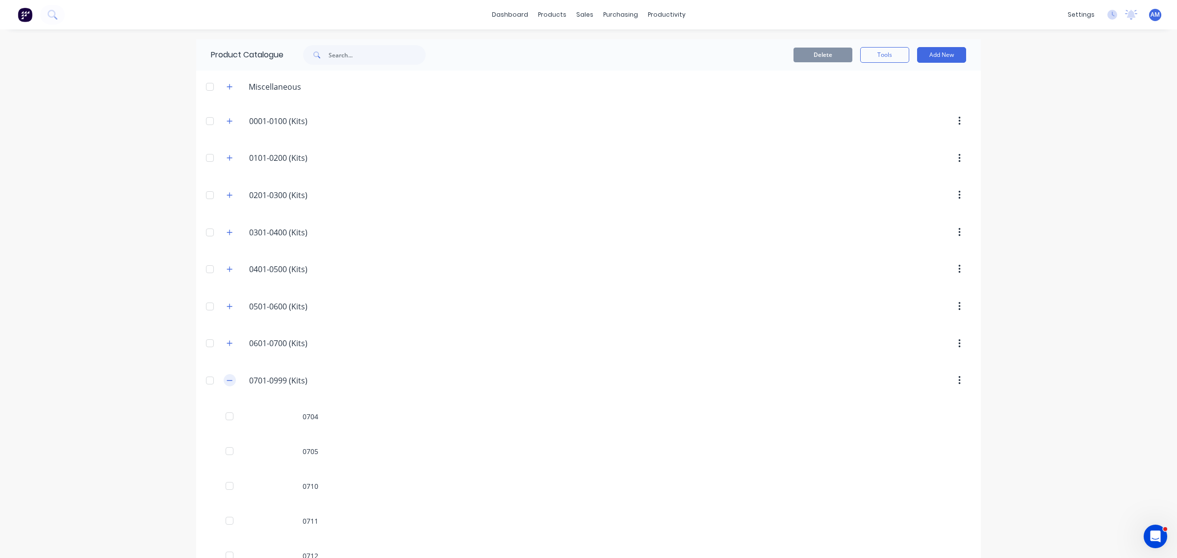
click at [227, 378] on button "button" at bounding box center [230, 380] width 12 height 12
click at [227, 196] on icon "button" at bounding box center [230, 195] width 6 height 7
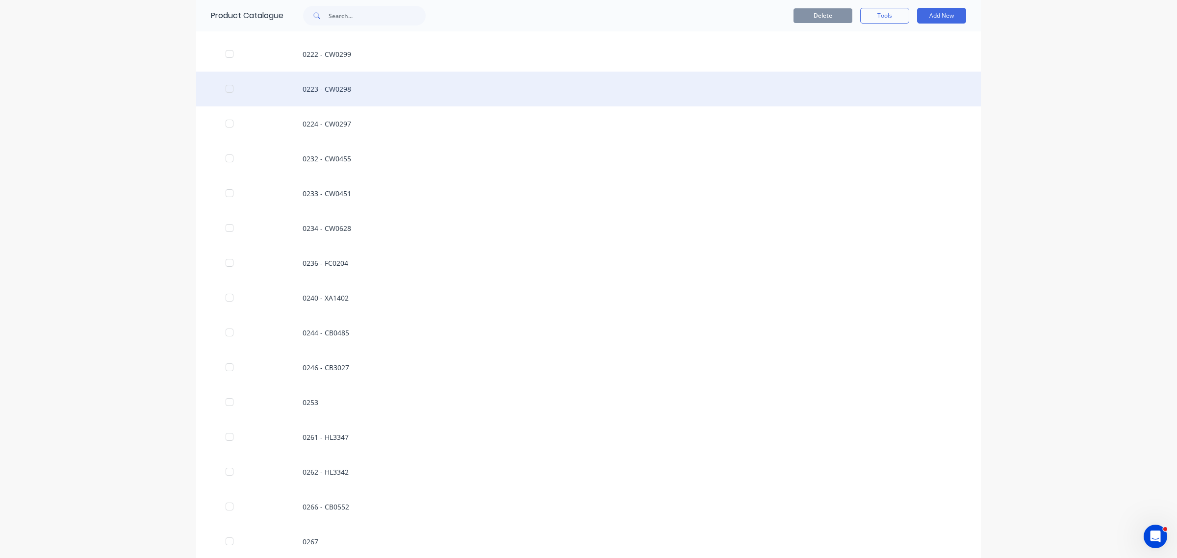
scroll to position [736, 0]
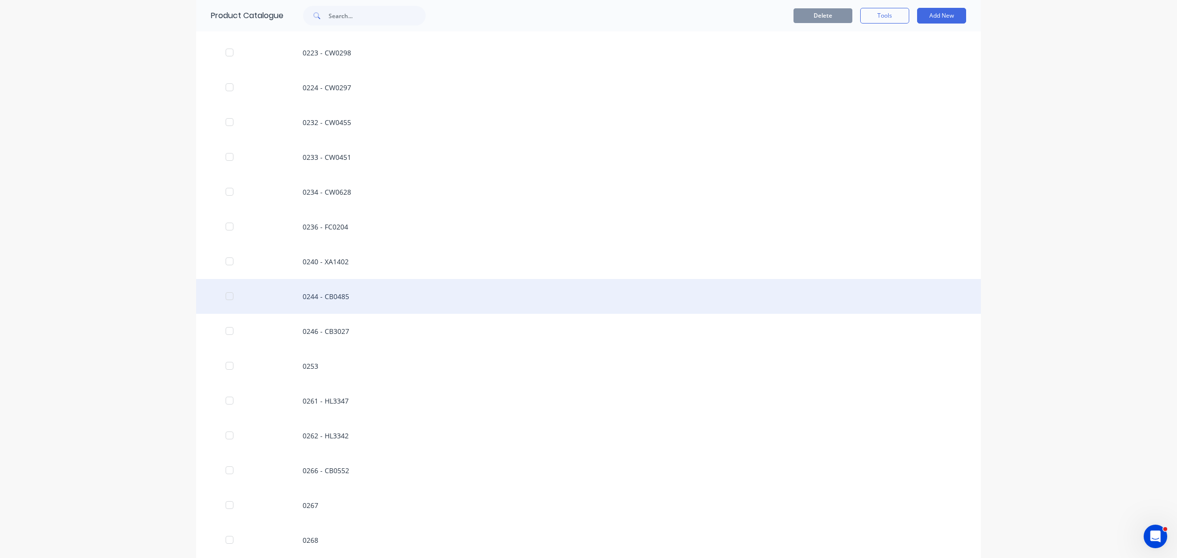
click at [310, 295] on div "0244 - CB0485" at bounding box center [588, 296] width 785 height 35
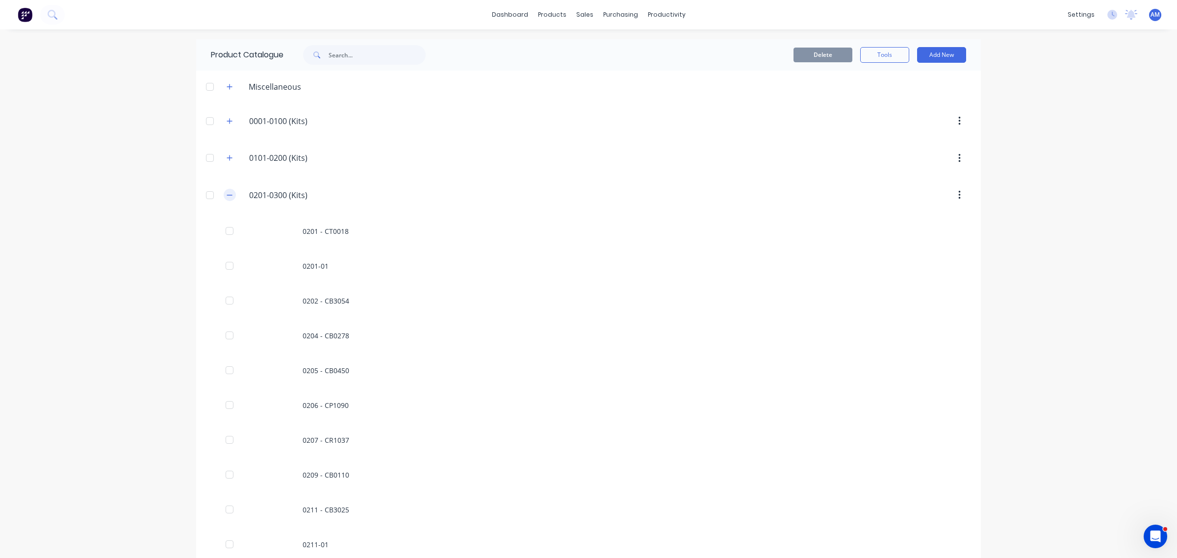
click at [227, 197] on icon "button" at bounding box center [230, 195] width 6 height 7
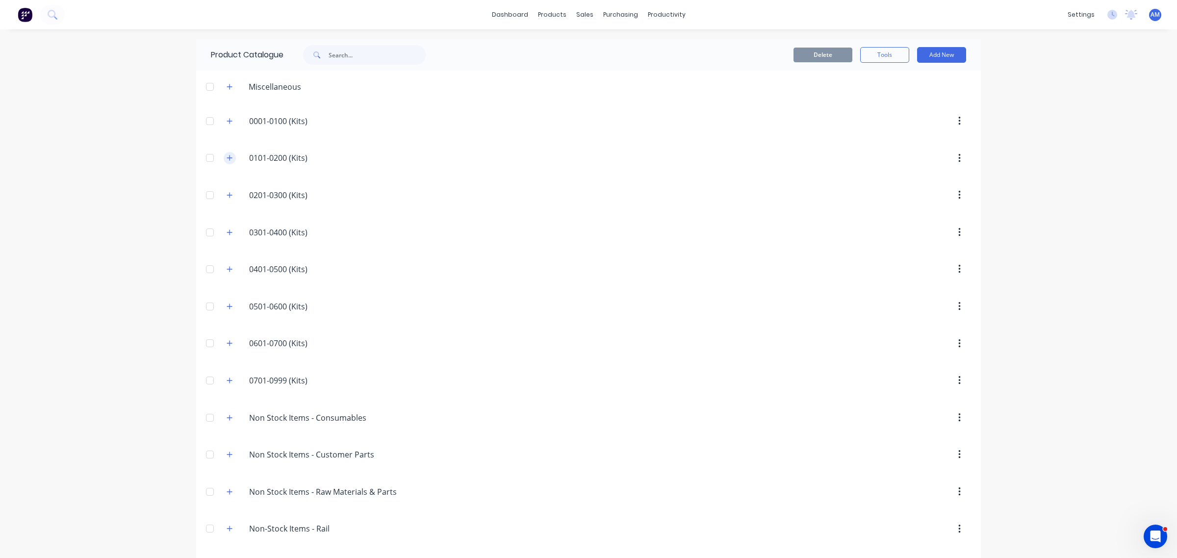
click at [227, 161] on icon "button" at bounding box center [230, 157] width 6 height 7
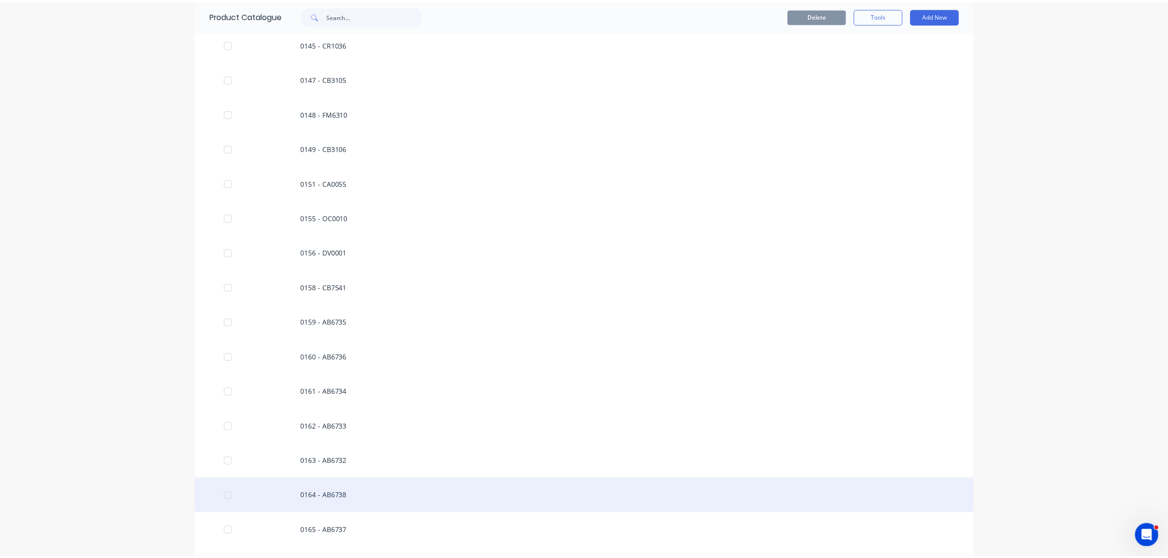
scroll to position [1042, 0]
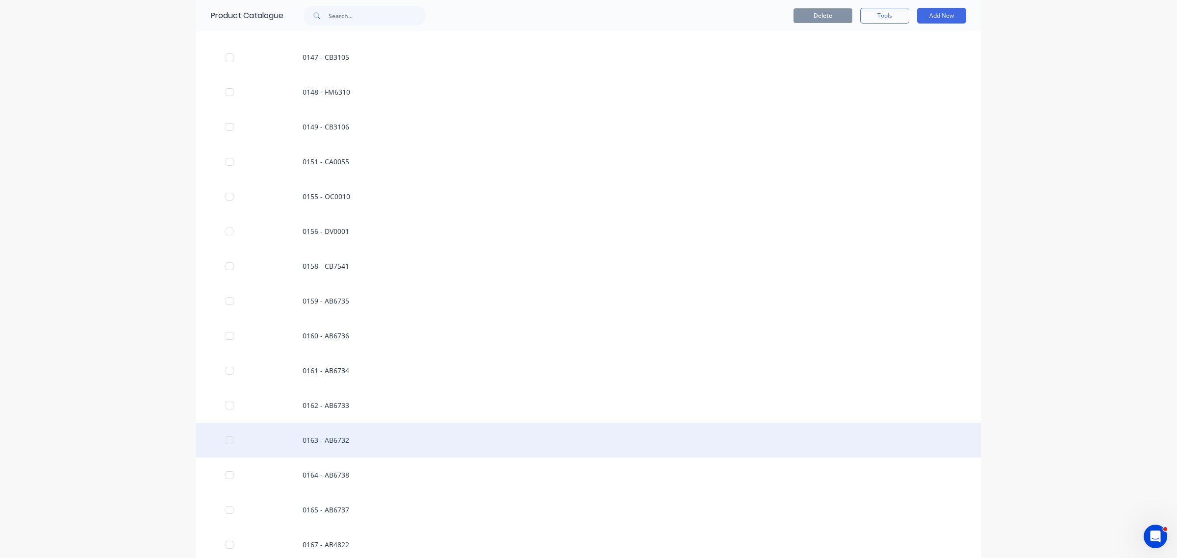
click at [309, 439] on div "0163 - AB6732" at bounding box center [588, 440] width 785 height 35
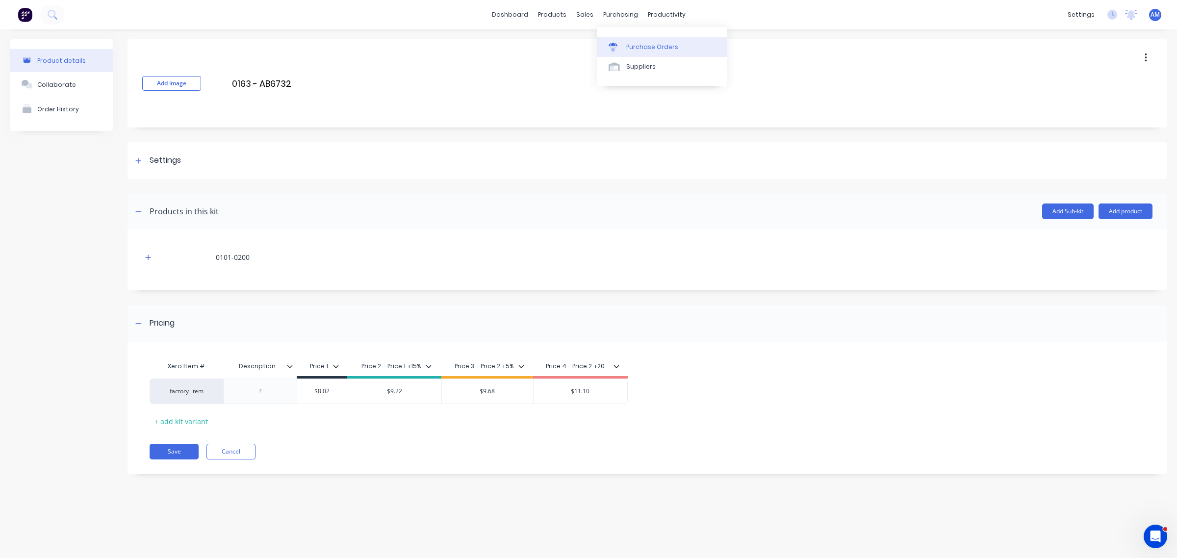
click at [631, 44] on div "Purchase Orders" at bounding box center [652, 47] width 52 height 9
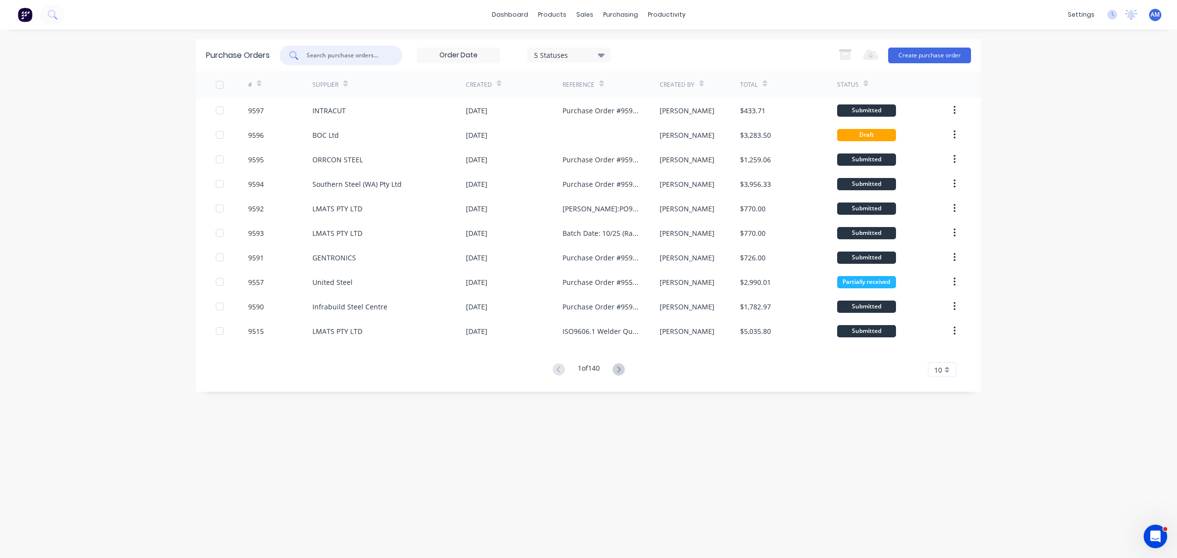
click at [352, 59] on input "text" at bounding box center [346, 56] width 81 height 10
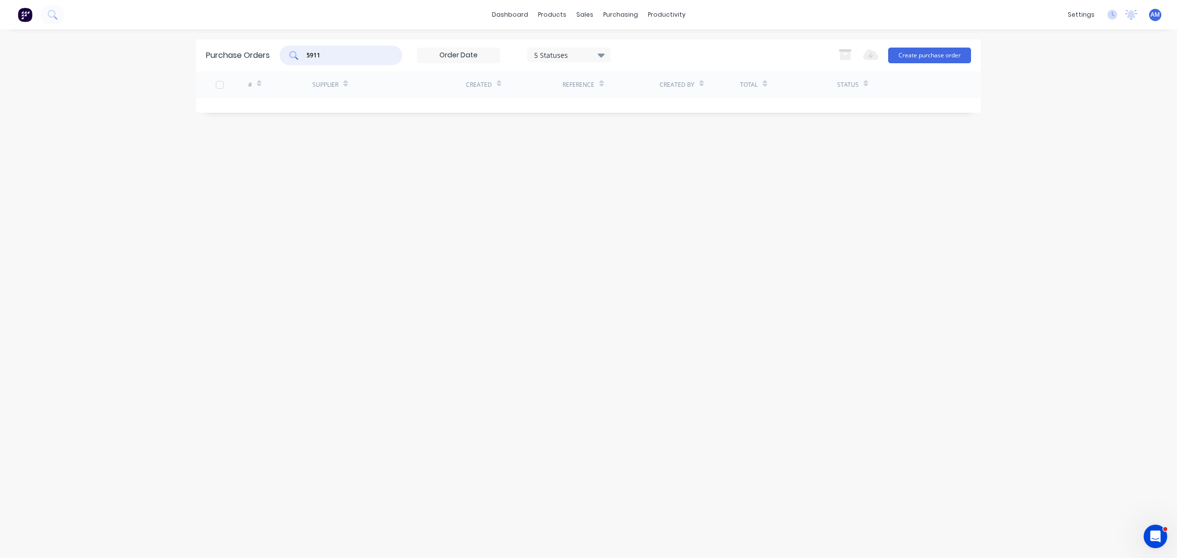
drag, startPoint x: 312, startPoint y: 53, endPoint x: 273, endPoint y: 55, distance: 39.8
click at [273, 55] on div "Purchase Orders 5911 5 Statuses 5 Statuses Export to Excel (XLSX) Create purcha…" at bounding box center [588, 55] width 785 height 32
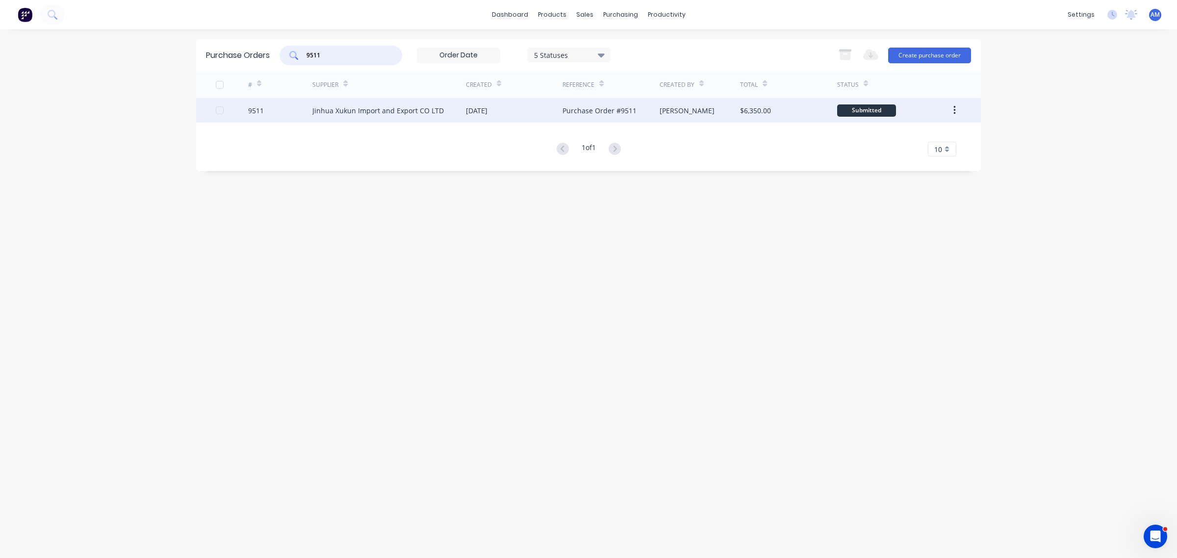
type input "9511"
click at [275, 113] on div "9511" at bounding box center [280, 110] width 65 height 25
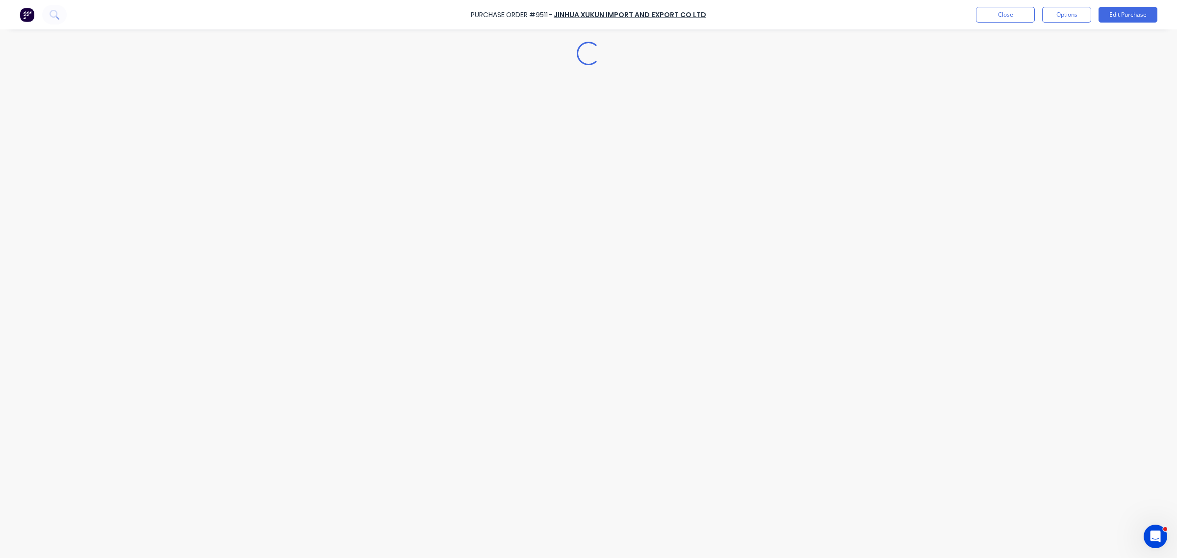
type textarea "x"
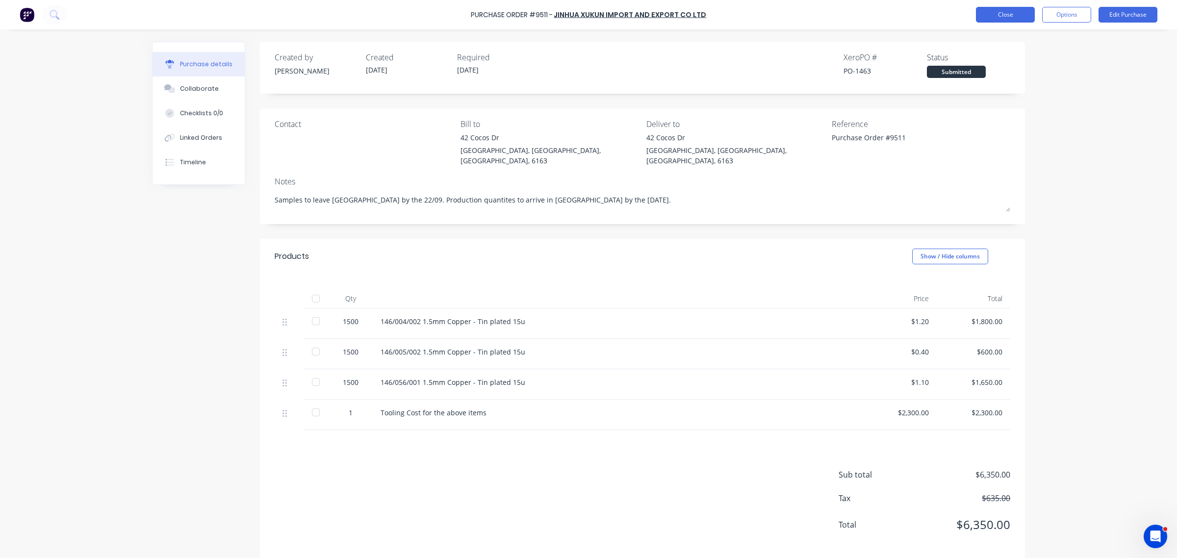
click at [997, 14] on button "Close" at bounding box center [1005, 15] width 59 height 16
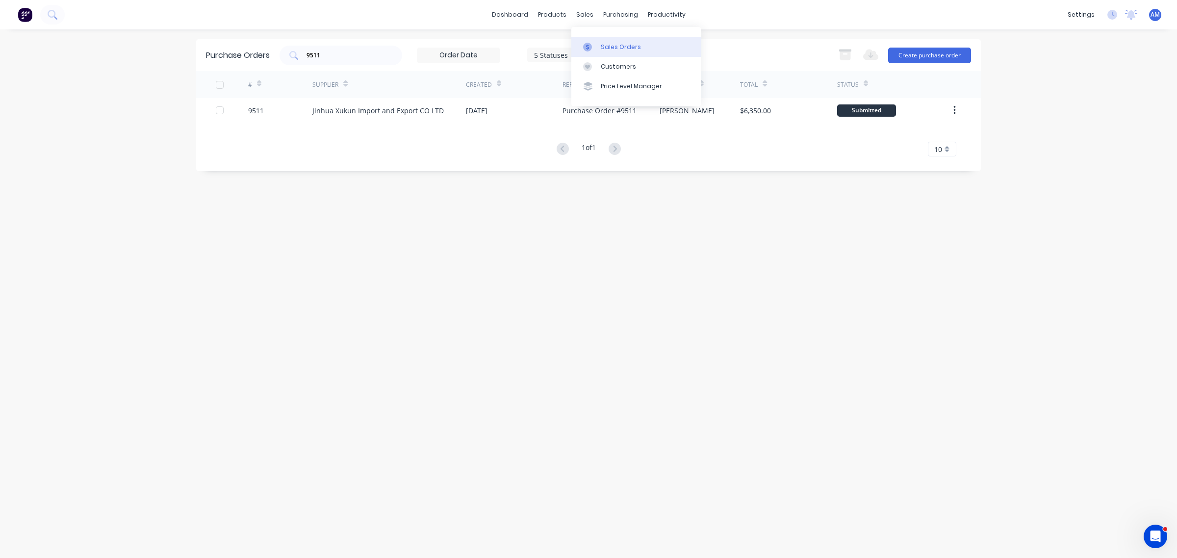
click at [610, 45] on div "Sales Orders" at bounding box center [621, 47] width 40 height 9
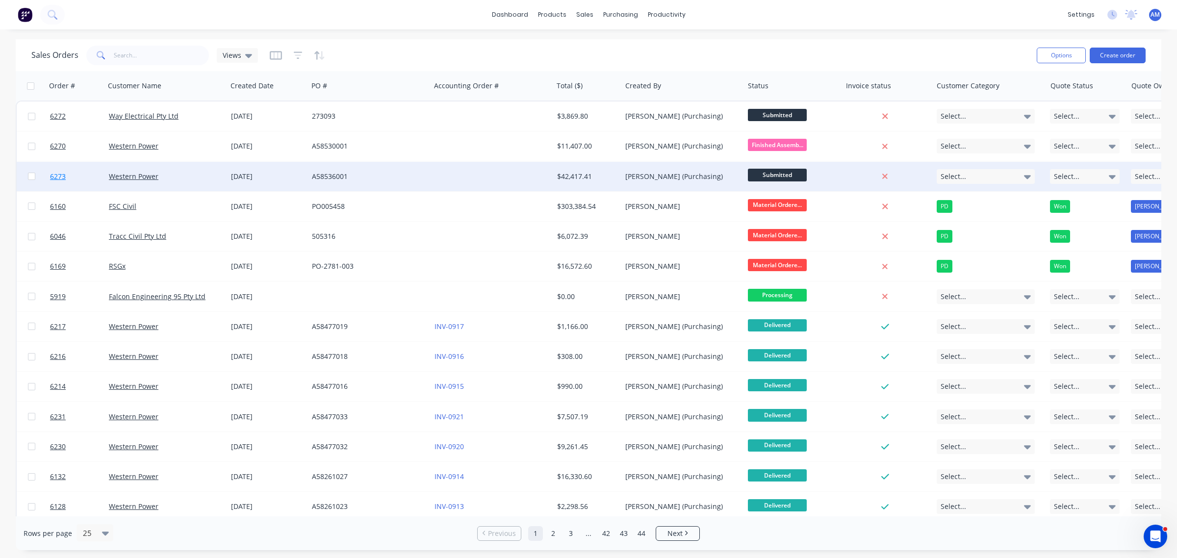
click at [79, 175] on link "6273" at bounding box center [79, 176] width 59 height 29
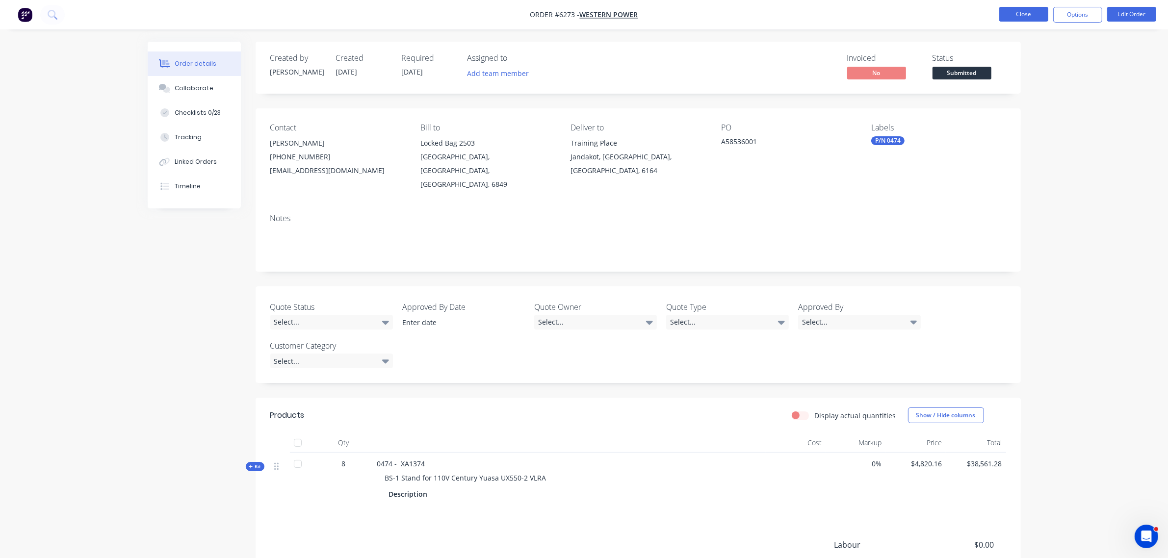
click at [1018, 10] on button "Close" at bounding box center [1023, 14] width 49 height 15
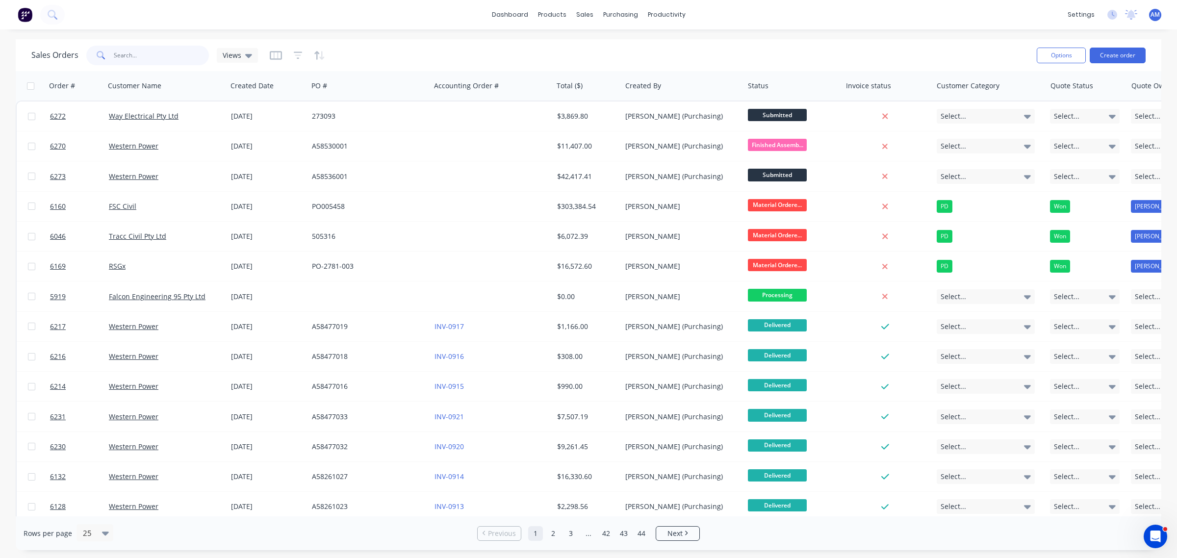
click at [124, 48] on input "text" at bounding box center [162, 56] width 96 height 20
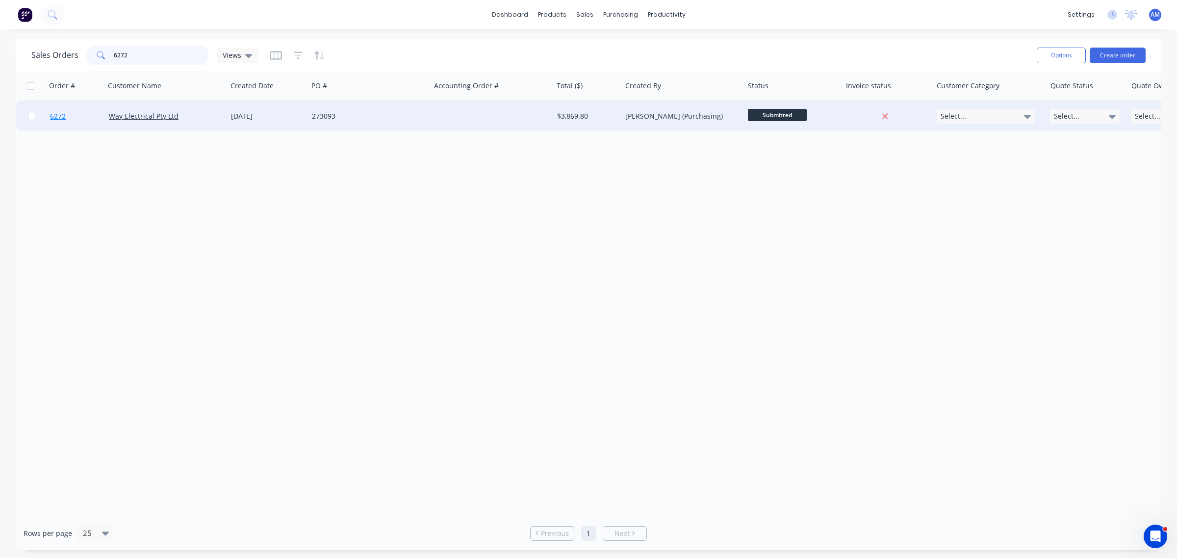
type input "6272"
click at [87, 119] on link "6272" at bounding box center [79, 116] width 59 height 29
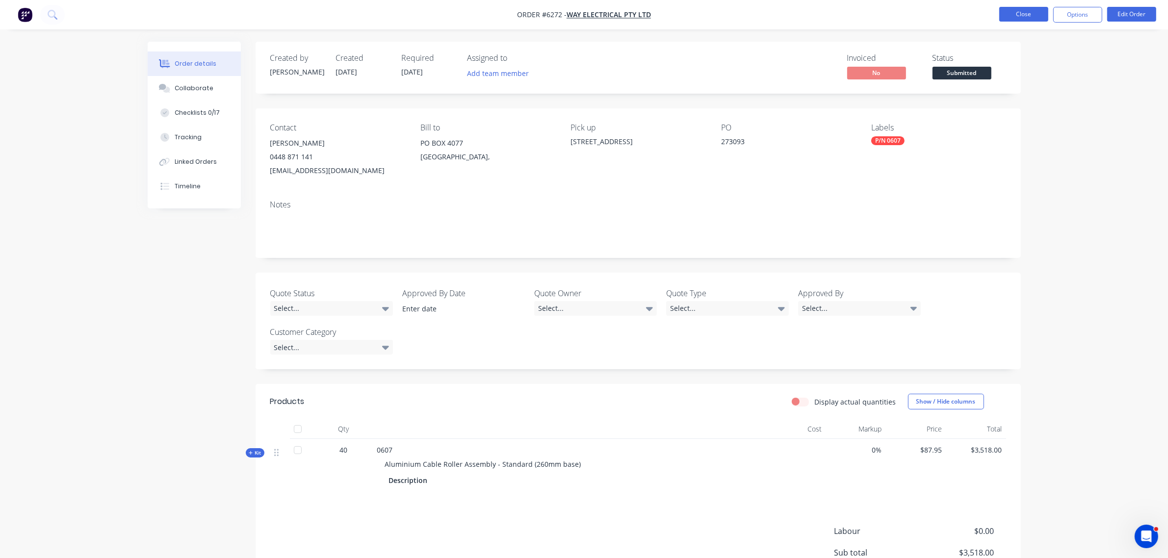
click at [1016, 16] on button "Close" at bounding box center [1023, 14] width 49 height 15
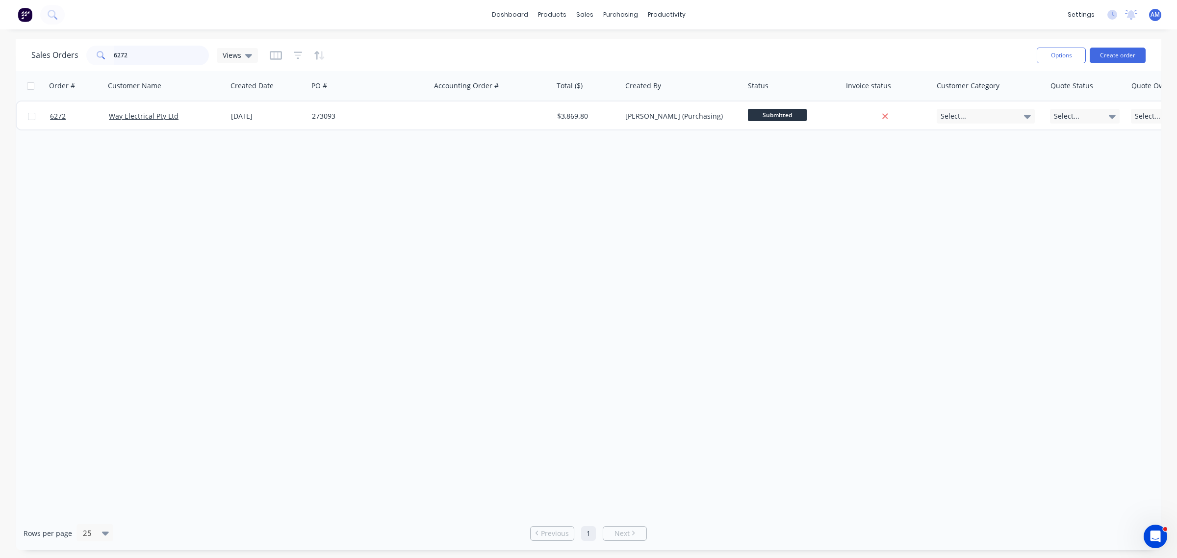
click at [141, 46] on input "6272" at bounding box center [162, 56] width 96 height 20
drag, startPoint x: 148, startPoint y: 54, endPoint x: 79, endPoint y: 53, distance: 69.2
click at [81, 54] on div "Sales Orders 6272 Views" at bounding box center [144, 56] width 227 height 20
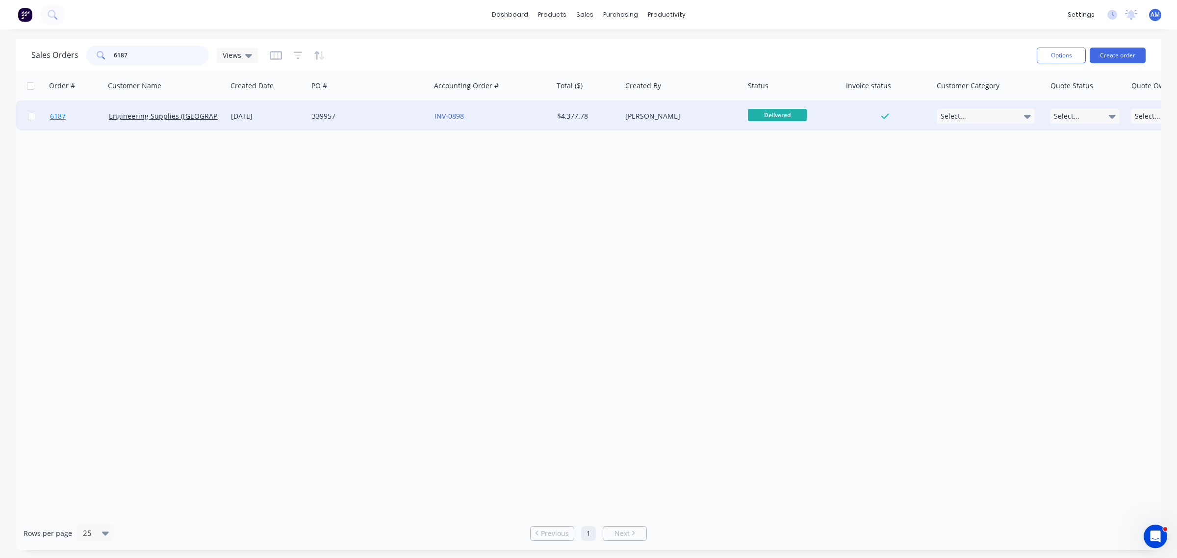
type input "6187"
click at [78, 118] on link "6187" at bounding box center [79, 116] width 59 height 29
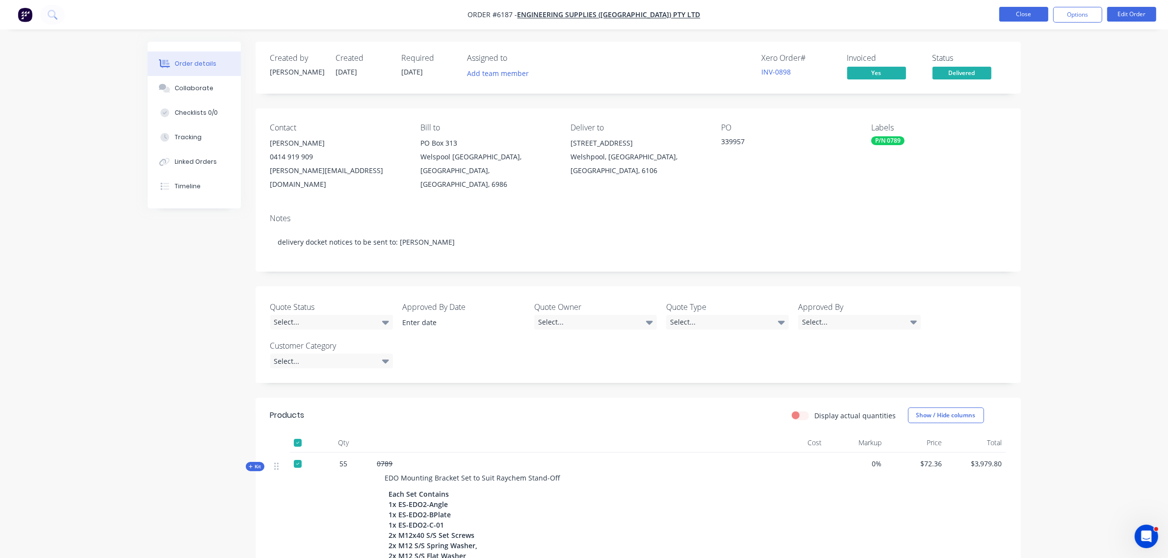
click at [1014, 10] on button "Close" at bounding box center [1023, 14] width 49 height 15
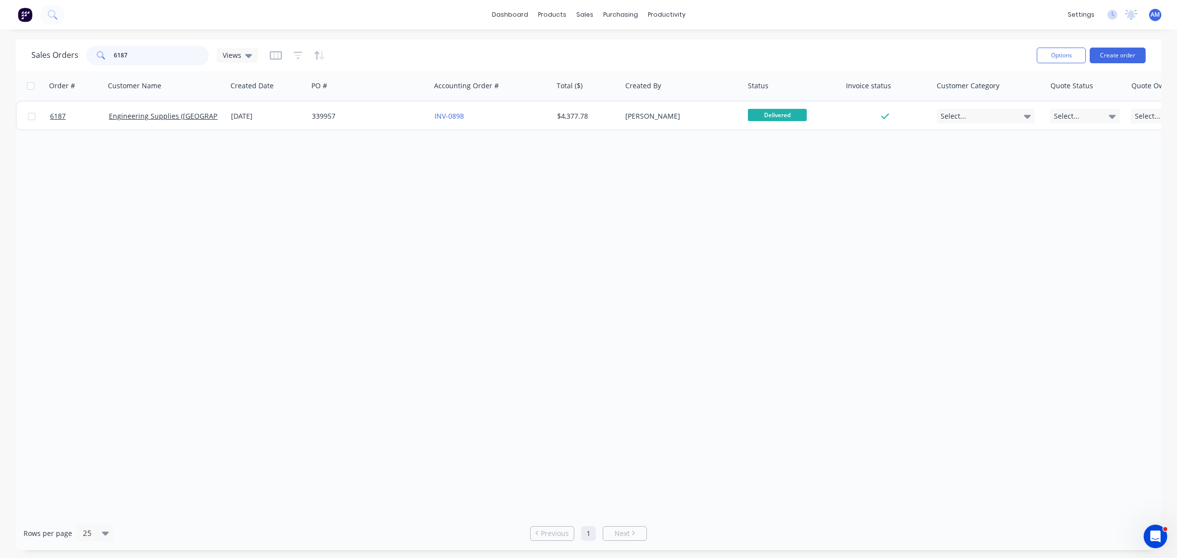
drag, startPoint x: 133, startPoint y: 59, endPoint x: 5, endPoint y: 60, distance: 127.5
click at [28, 60] on div "Sales Orders 6187 Views Options Create order" at bounding box center [589, 55] width 1146 height 32
drag, startPoint x: 138, startPoint y: 57, endPoint x: 145, endPoint y: 57, distance: 6.4
click at [138, 57] on input "6187" at bounding box center [162, 56] width 96 height 20
drag, startPoint x: 156, startPoint y: 54, endPoint x: 79, endPoint y: 57, distance: 77.1
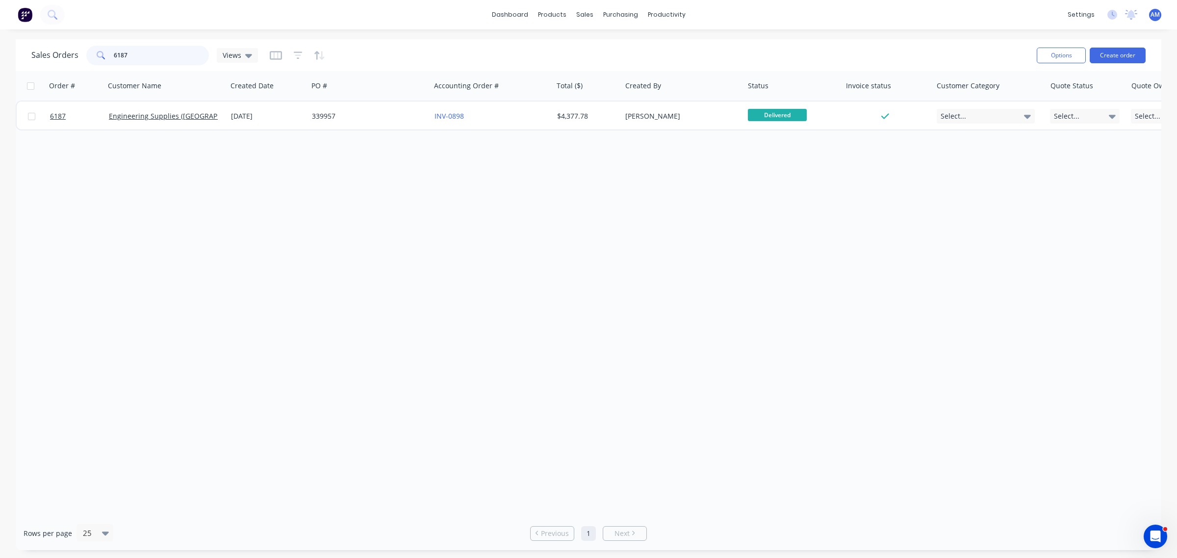
click at [79, 57] on div "Sales Orders 6187 Views" at bounding box center [144, 56] width 227 height 20
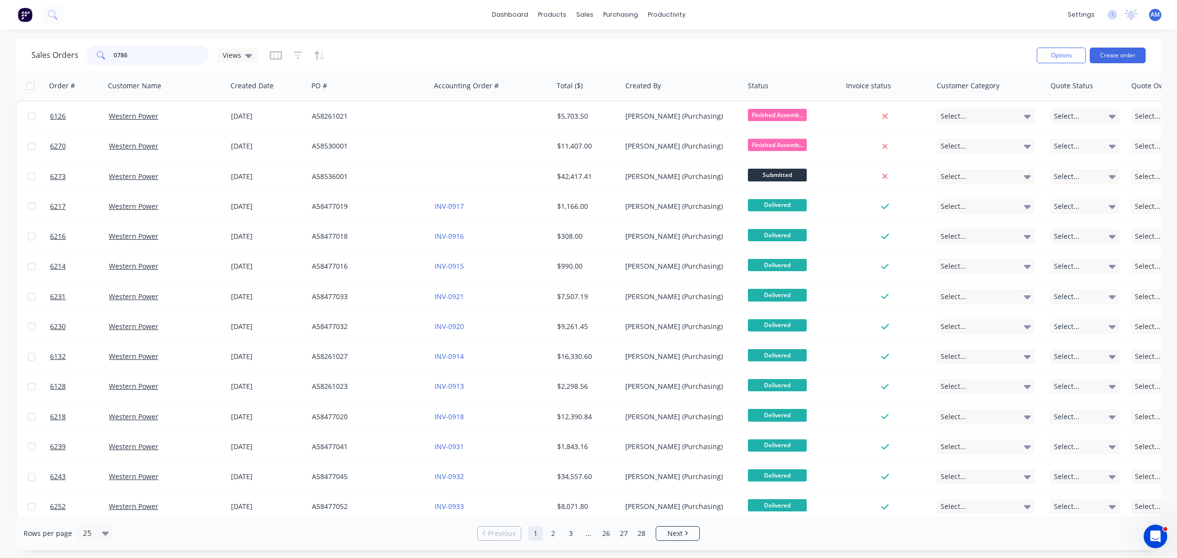
click at [144, 54] on input "0786" at bounding box center [162, 56] width 96 height 20
drag, startPoint x: 127, startPoint y: 55, endPoint x: 62, endPoint y: 59, distance: 64.4
click at [64, 55] on div "Sales Orders 0786 Views" at bounding box center [144, 56] width 227 height 20
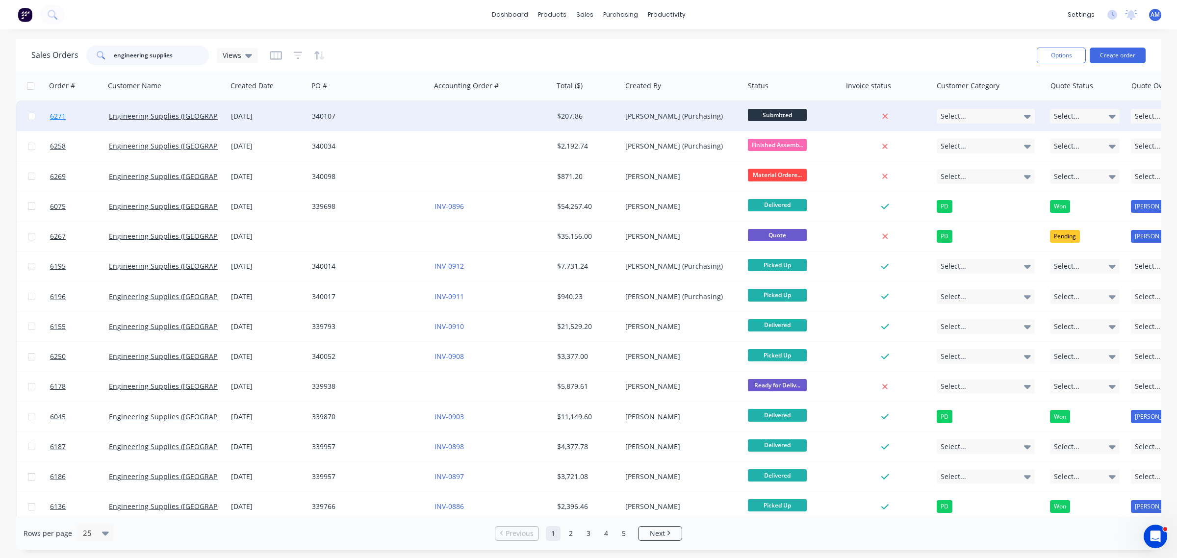
type input "engineering supplies"
click at [81, 114] on link "6271" at bounding box center [79, 116] width 59 height 29
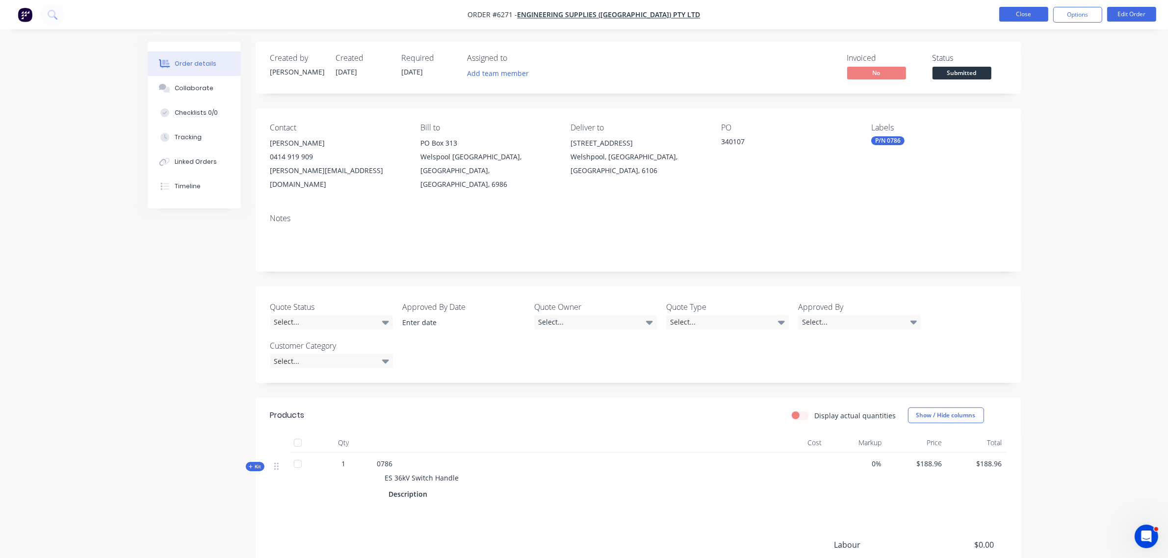
click at [1036, 16] on button "Close" at bounding box center [1023, 14] width 49 height 15
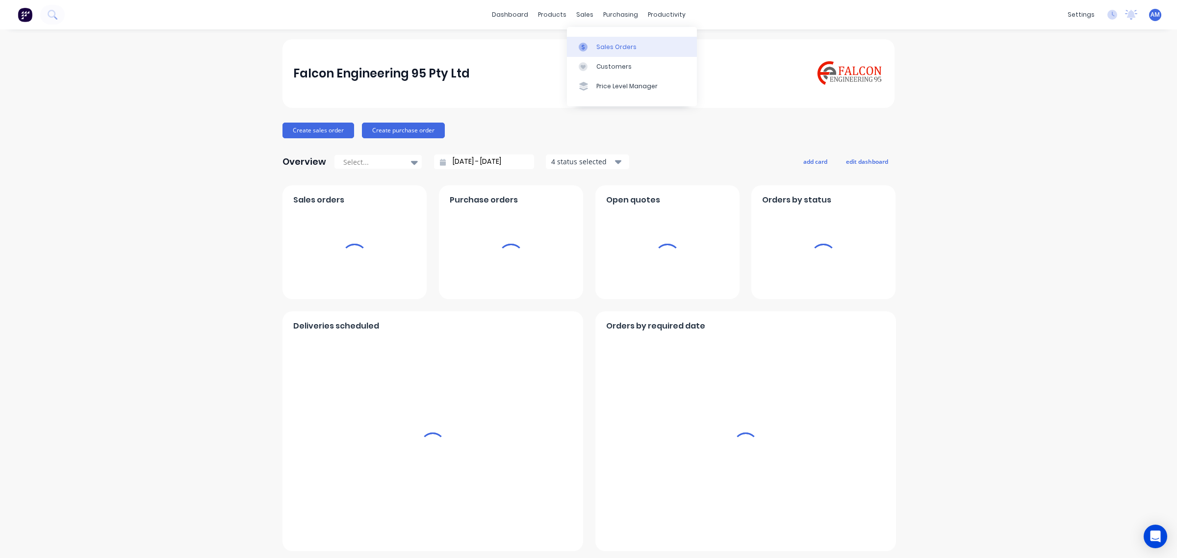
click at [604, 45] on div "Sales Orders" at bounding box center [616, 47] width 40 height 9
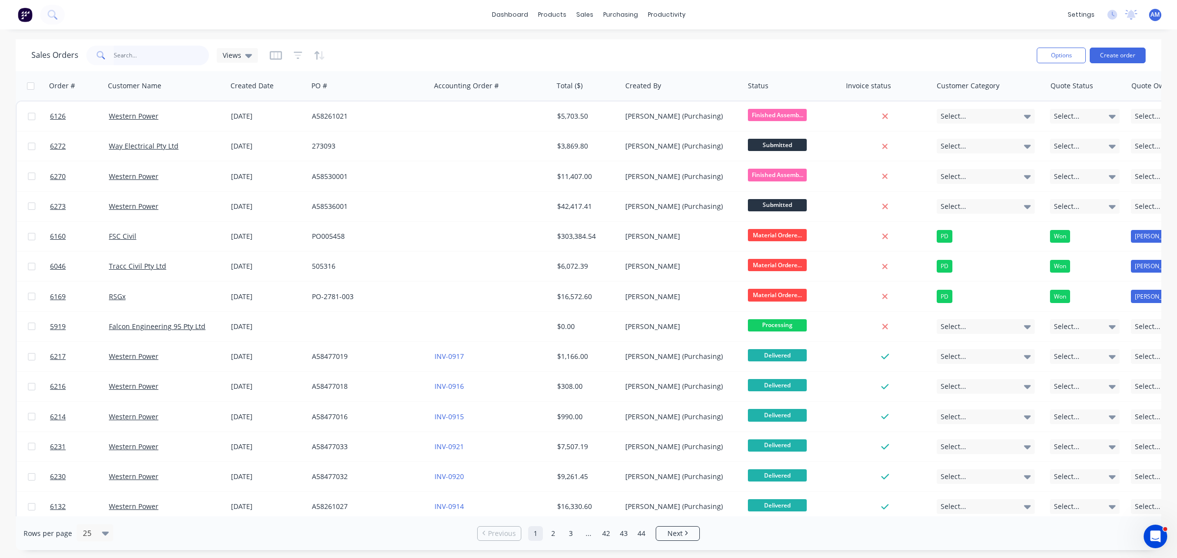
click at [155, 57] on input "text" at bounding box center [162, 56] width 96 height 20
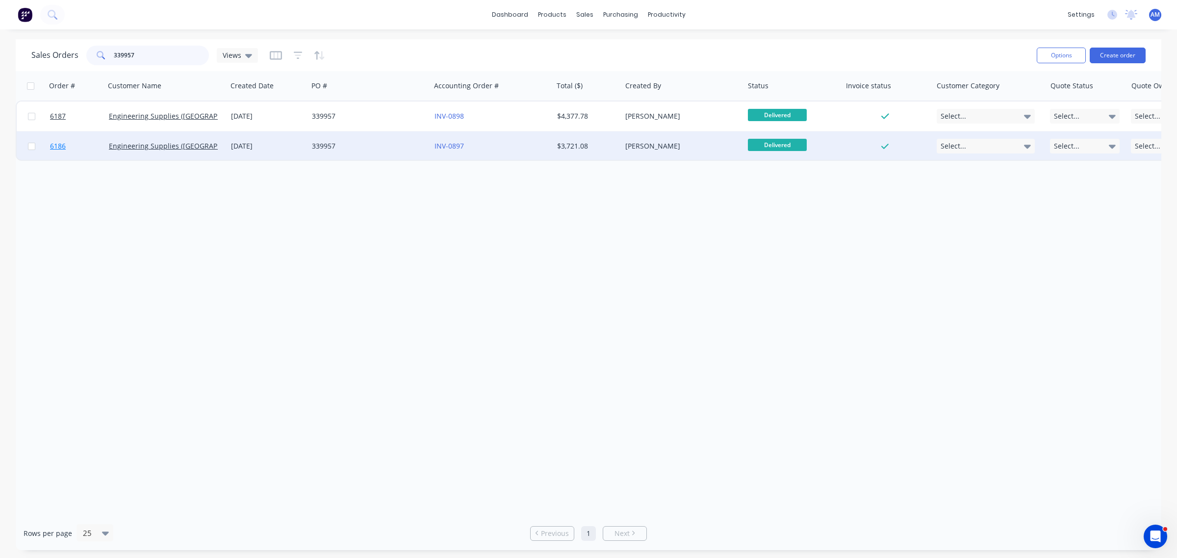
type input "339957"
click at [79, 145] on link "6186" at bounding box center [79, 145] width 59 height 29
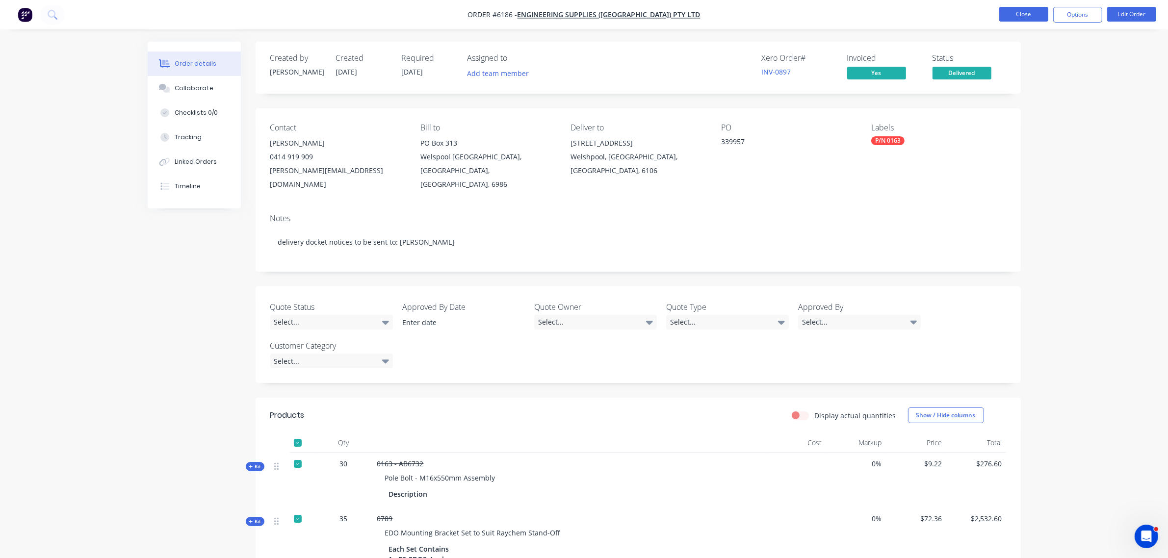
click at [1019, 15] on button "Close" at bounding box center [1023, 14] width 49 height 15
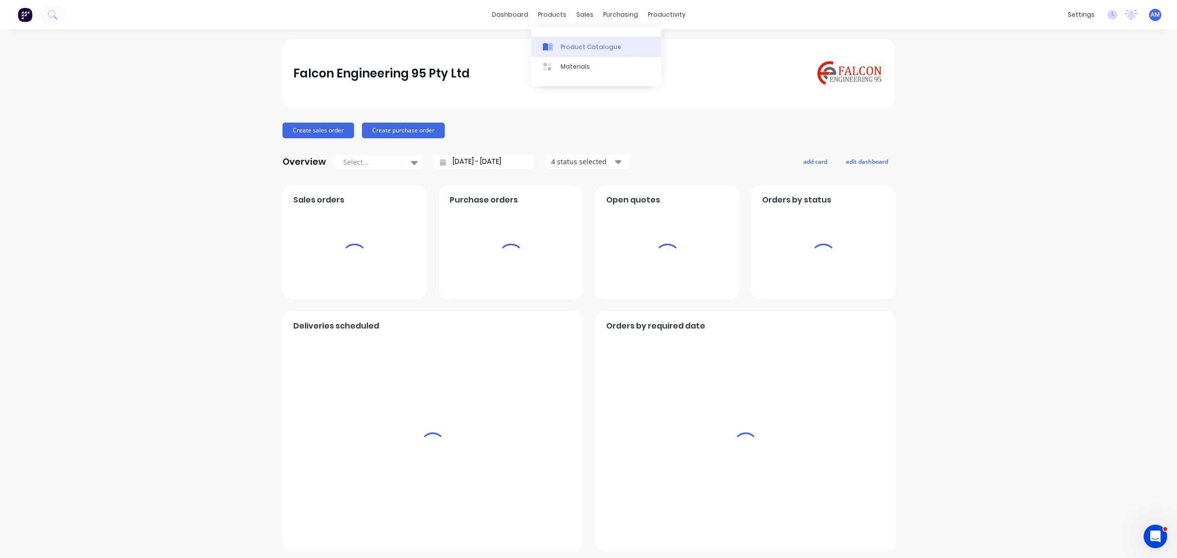
click at [568, 50] on div "Product Catalogue" at bounding box center [591, 47] width 61 height 9
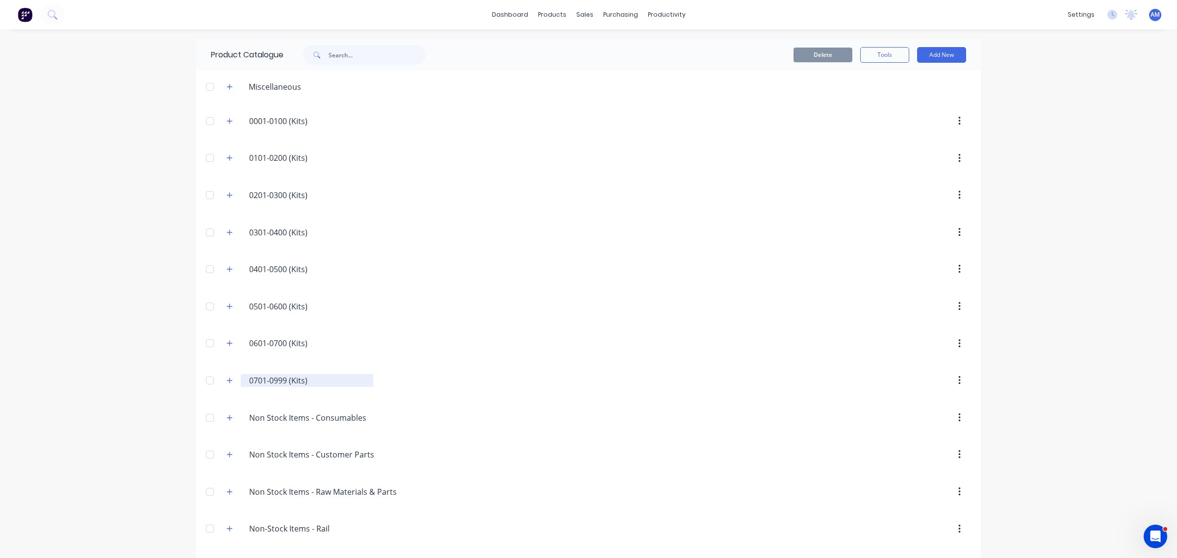
scroll to position [151, 0]
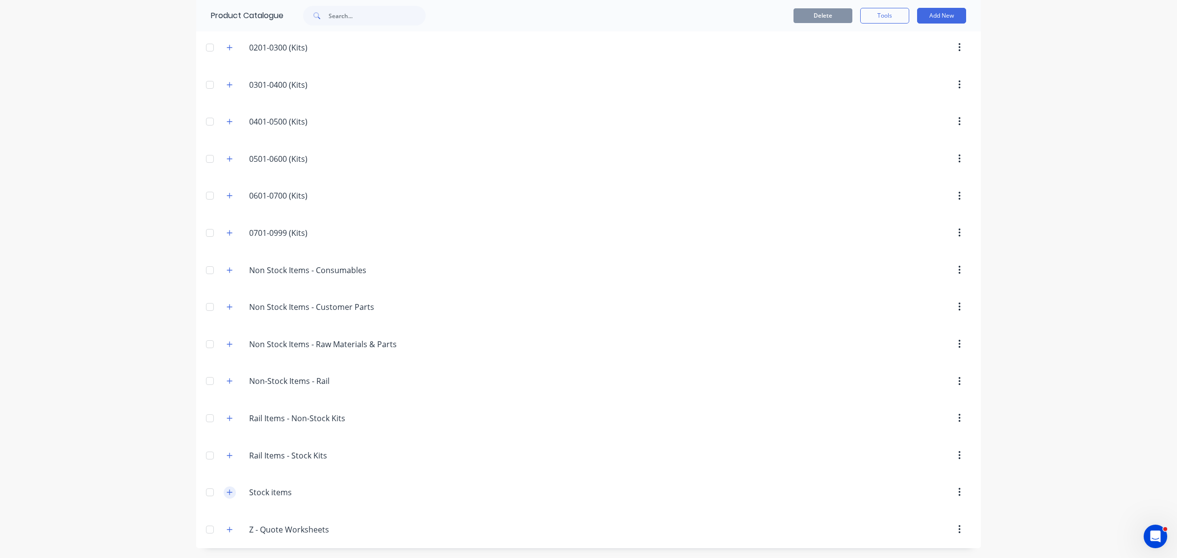
click at [227, 493] on icon "button" at bounding box center [230, 492] width 6 height 7
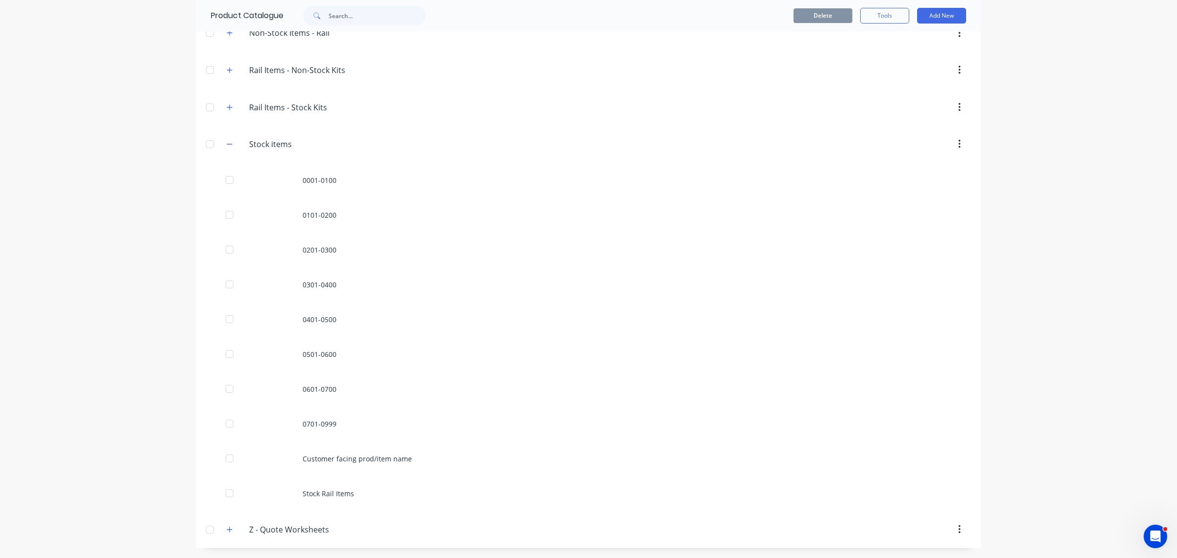
scroll to position [499, 0]
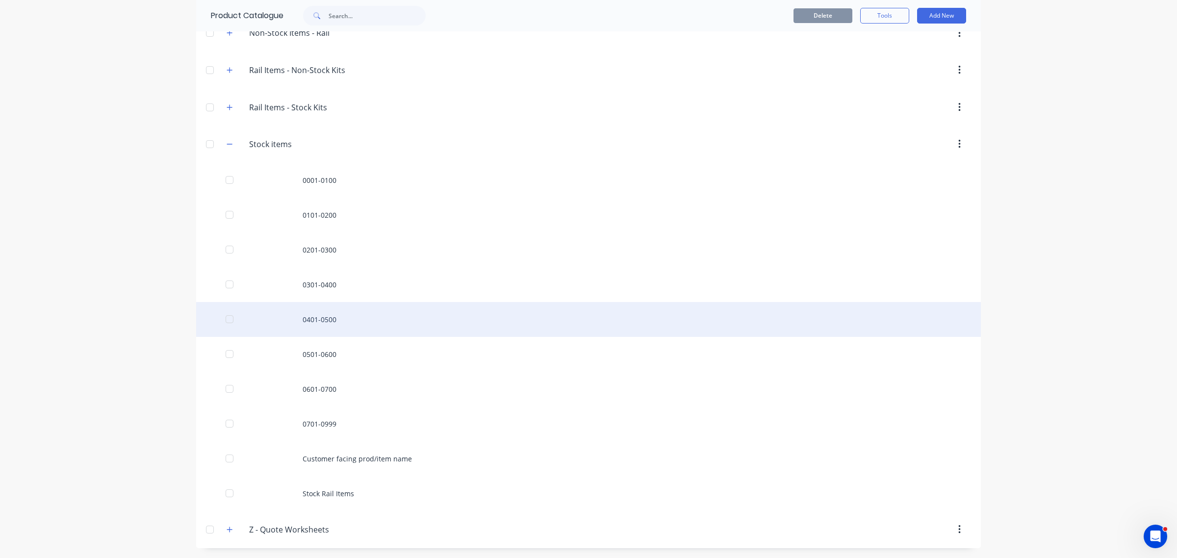
click at [322, 314] on div "0401-0500" at bounding box center [588, 319] width 785 height 35
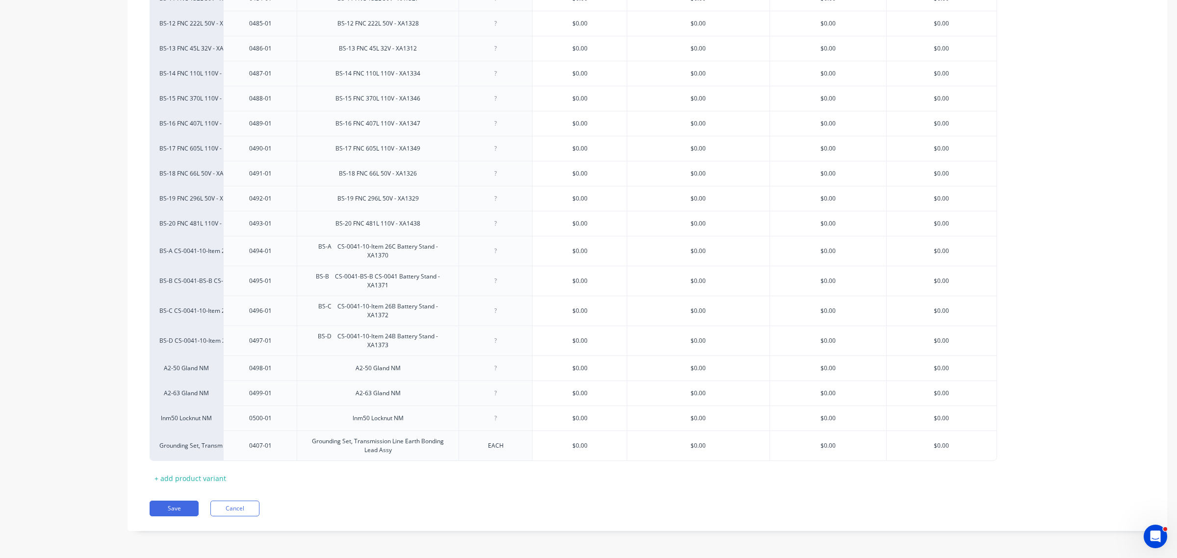
scroll to position [2089, 0]
click at [195, 477] on div "+ add product variant" at bounding box center [190, 478] width 81 height 15
type textarea "x"
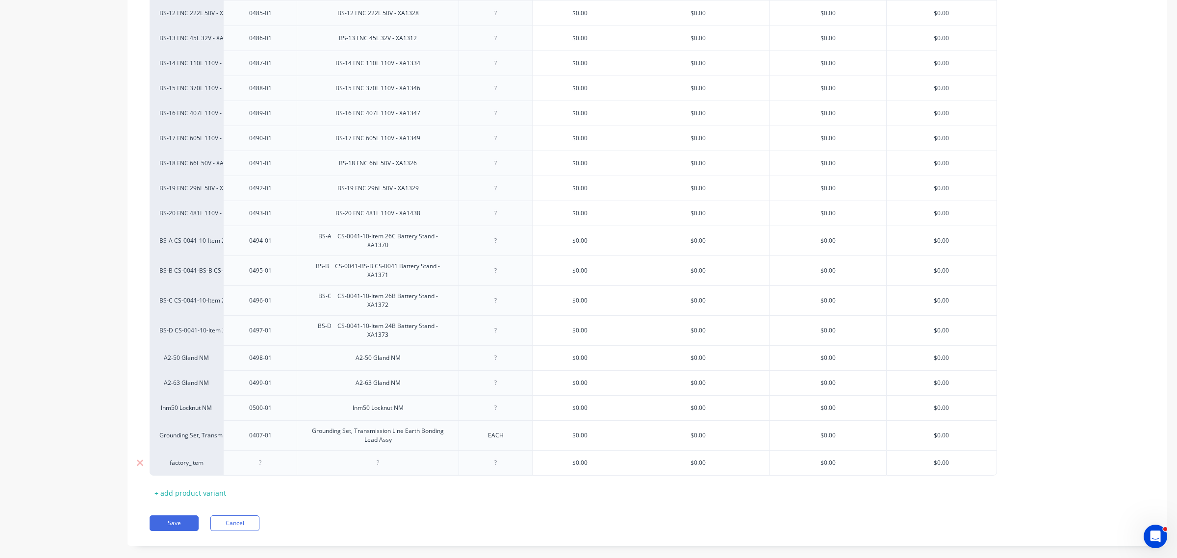
click at [256, 469] on div at bounding box center [260, 463] width 49 height 13
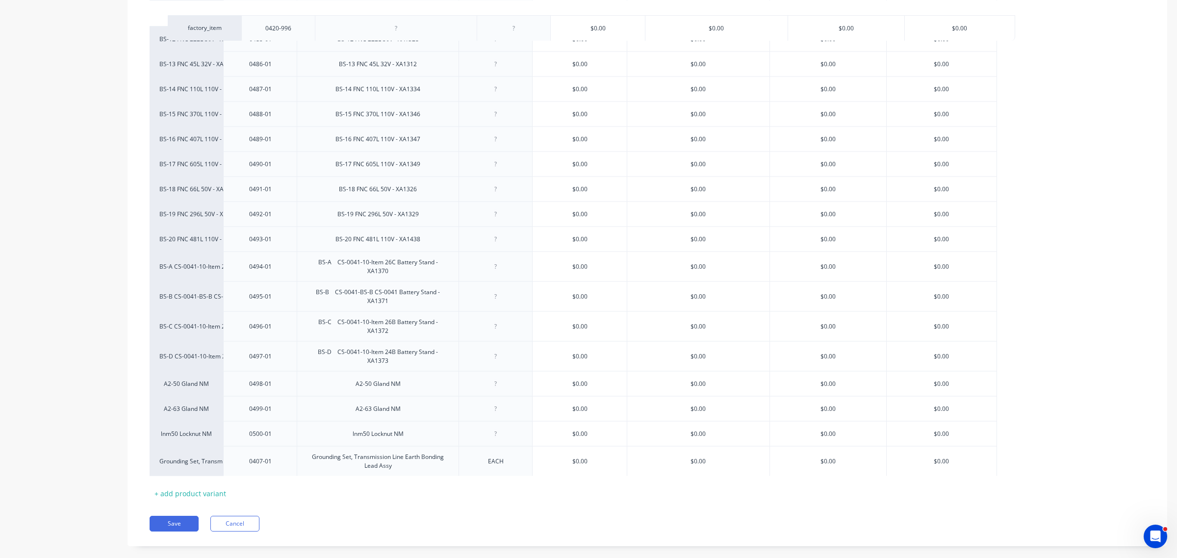
drag, startPoint x: 237, startPoint y: 479, endPoint x: 256, endPoint y: 29, distance: 450.2
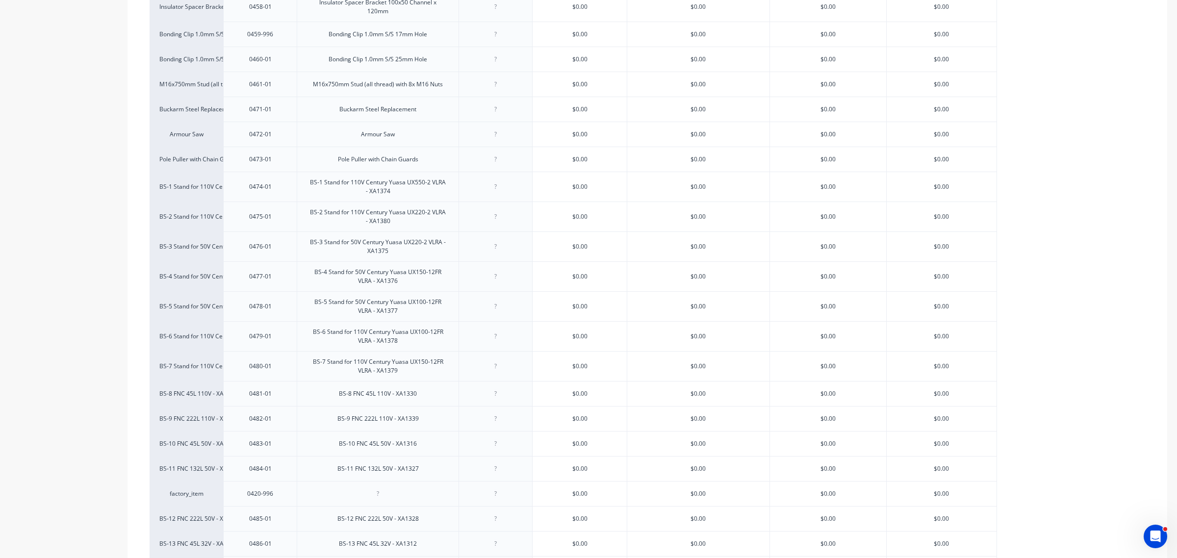
scroll to position [1599, 0]
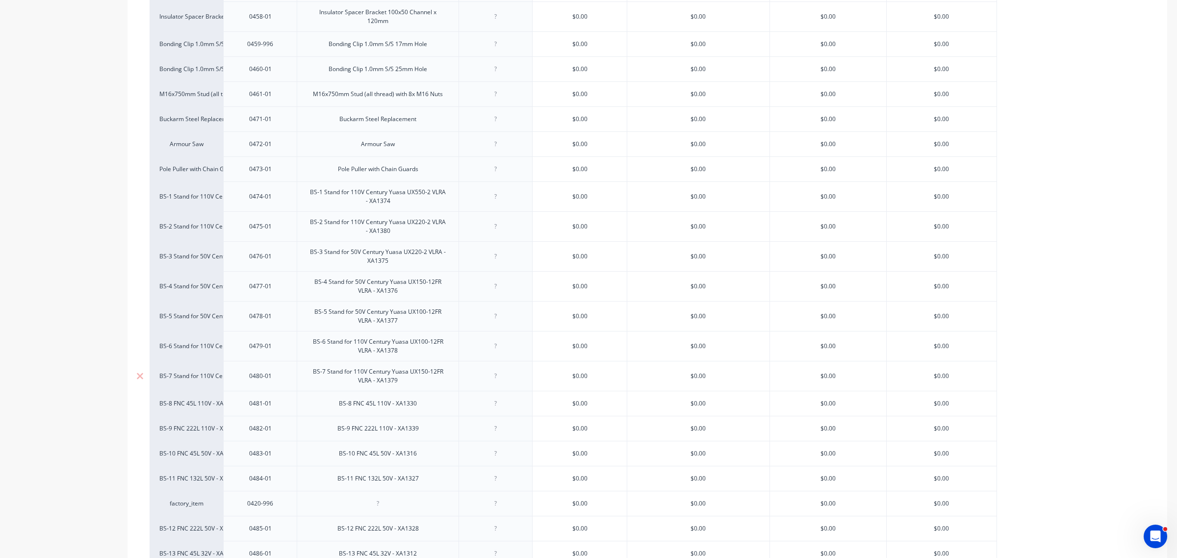
drag, startPoint x: 249, startPoint y: 517, endPoint x: 249, endPoint y: 373, distance: 144.2
drag, startPoint x: 239, startPoint y: 514, endPoint x: 253, endPoint y: 487, distance: 30.1
drag, startPoint x: 269, startPoint y: 513, endPoint x: 287, endPoint y: 460, distance: 55.5
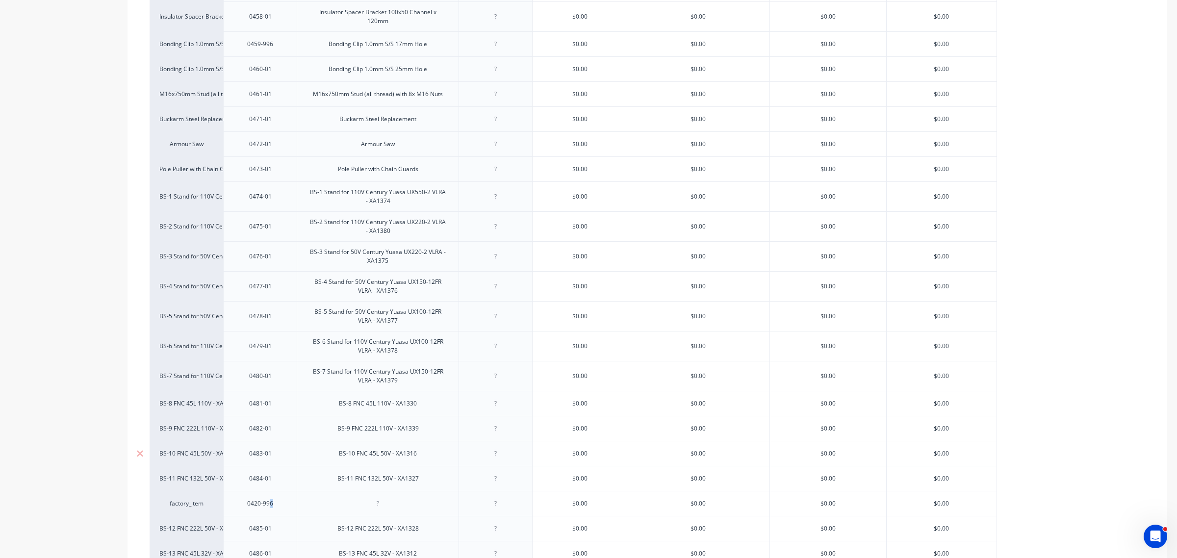
click at [272, 485] on div "0484-01" at bounding box center [260, 478] width 49 height 13
click at [263, 485] on div "0484-01" at bounding box center [260, 478] width 49 height 13
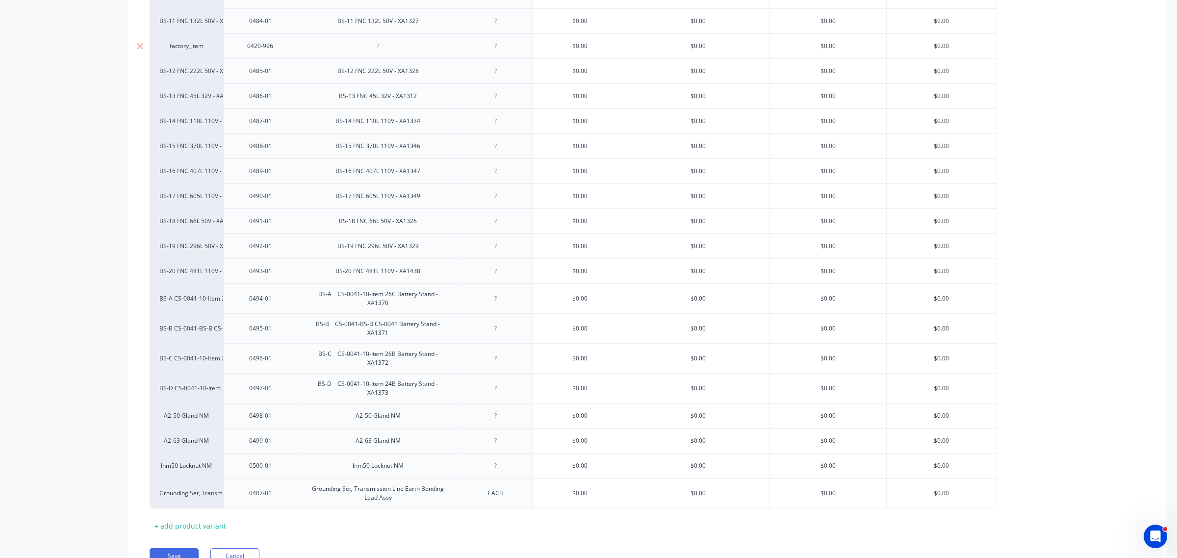
scroll to position [2114, 0]
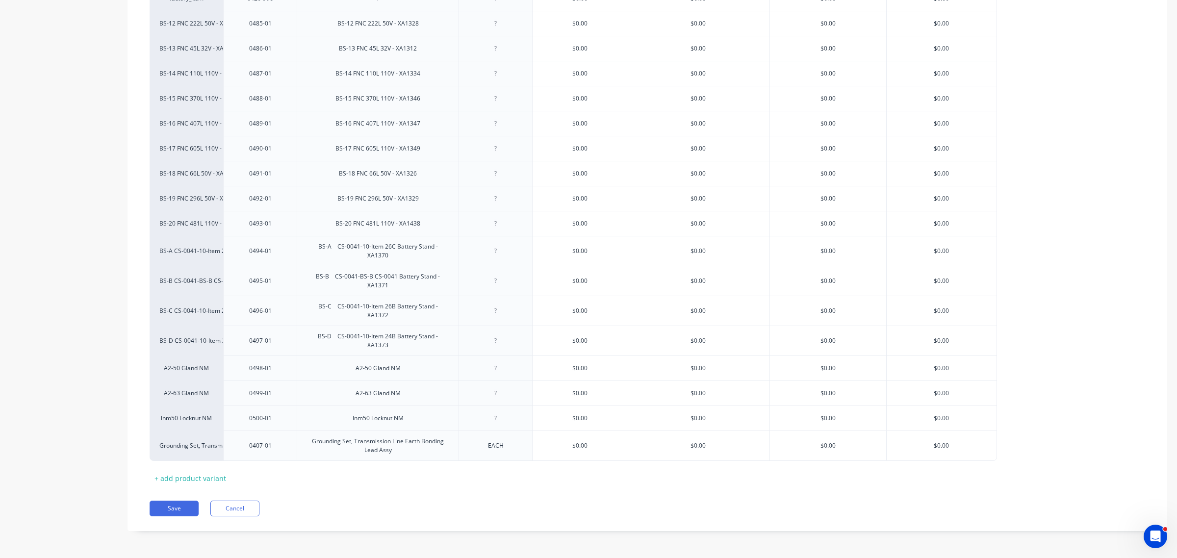
click at [173, 507] on button "Save" at bounding box center [174, 509] width 49 height 16
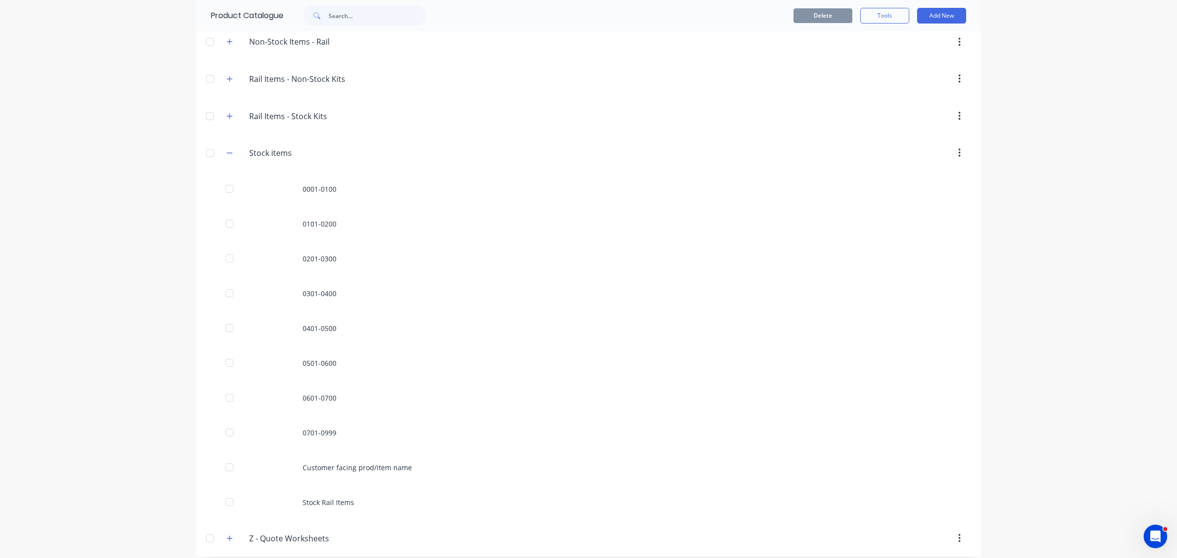
scroll to position [499, 0]
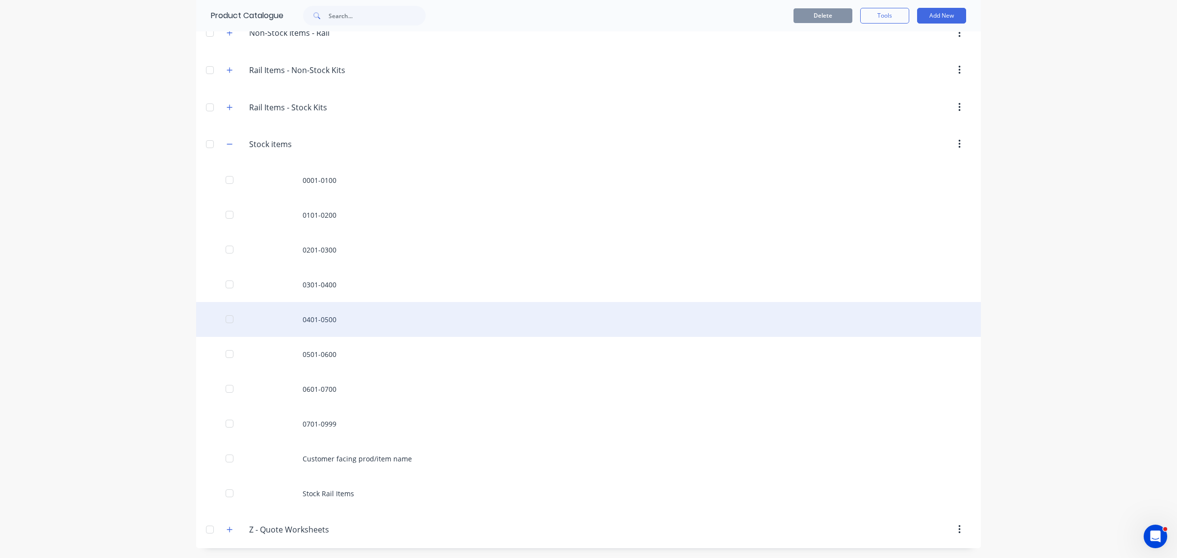
click at [314, 319] on div "0401-0500" at bounding box center [588, 319] width 785 height 35
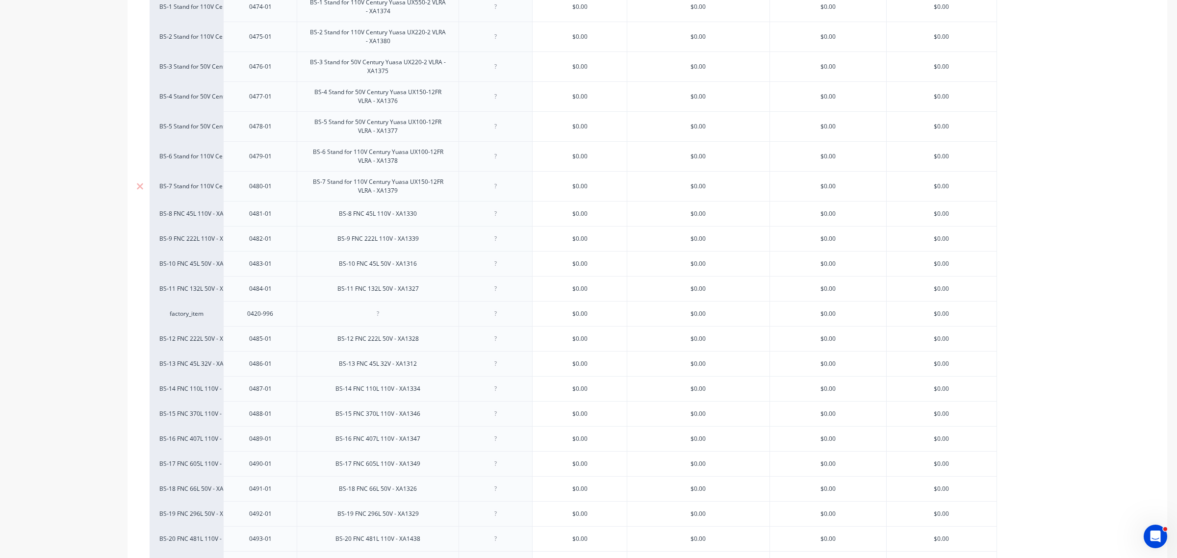
scroll to position [1685, 0]
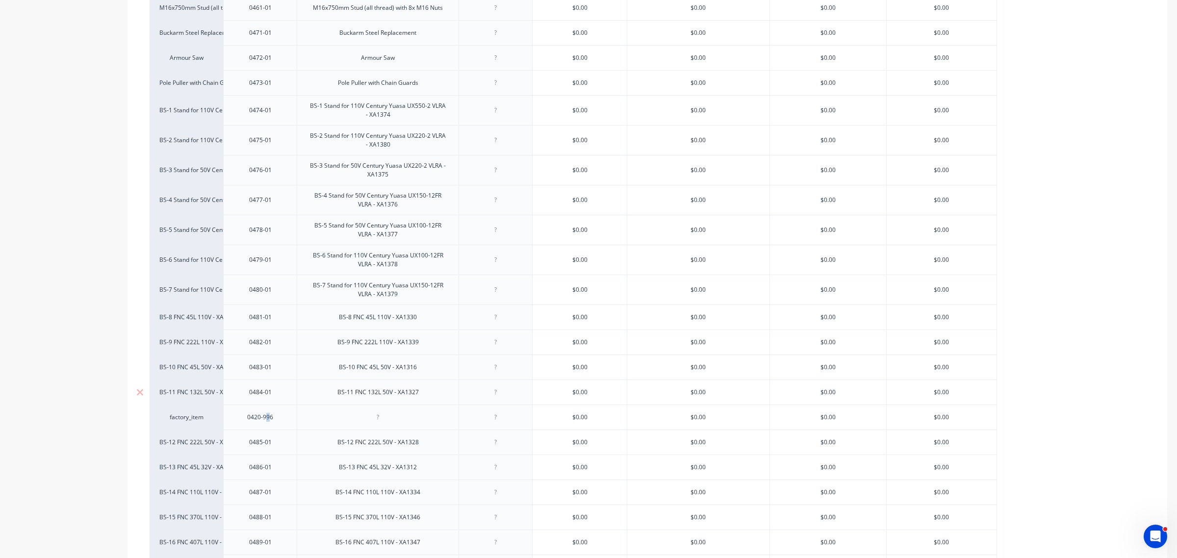
drag, startPoint x: 265, startPoint y: 430, endPoint x: 271, endPoint y: 395, distance: 35.7
click at [283, 424] on div "0420-996" at bounding box center [260, 417] width 49 height 13
drag, startPoint x: 283, startPoint y: 428, endPoint x: 285, endPoint y: 396, distance: 31.9
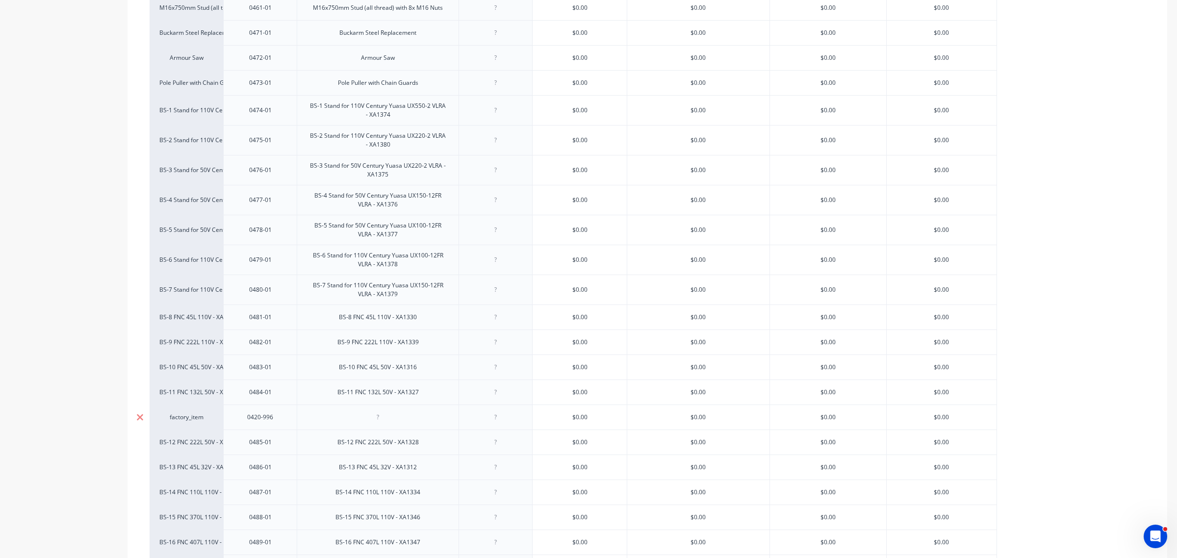
click at [141, 422] on icon at bounding box center [139, 417] width 7 height 10
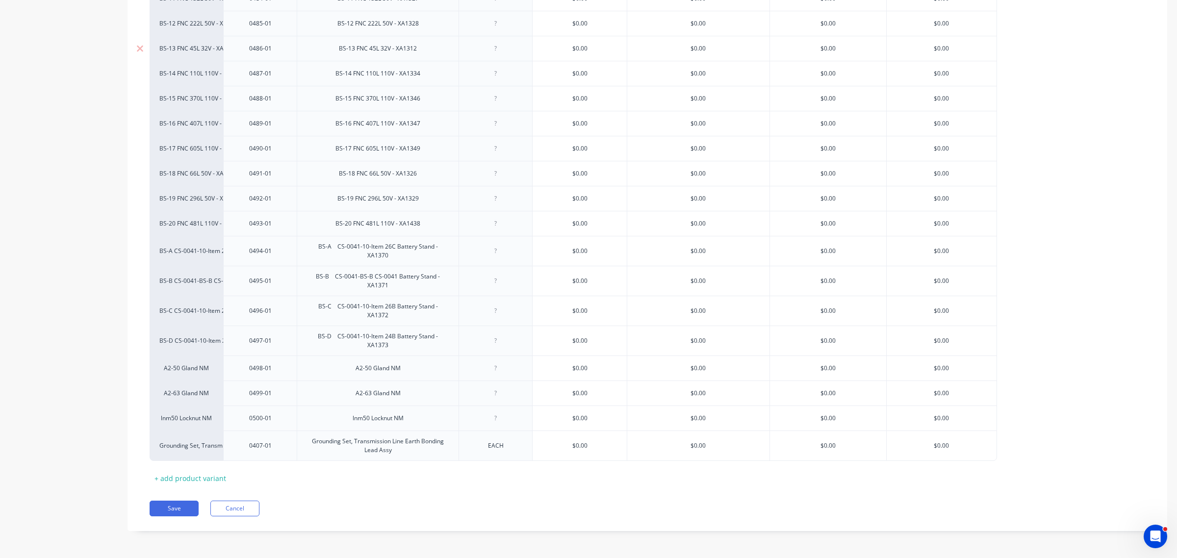
scroll to position [2089, 0]
click at [198, 481] on div "+ add product variant" at bounding box center [190, 478] width 81 height 15
type textarea "x"
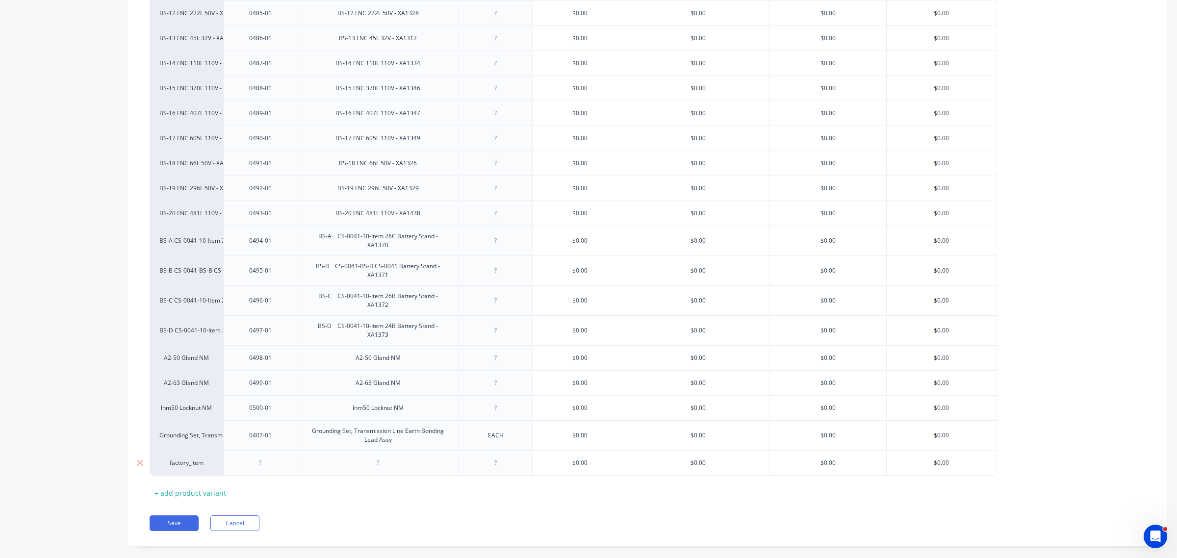
click at [260, 469] on div at bounding box center [260, 463] width 49 height 13
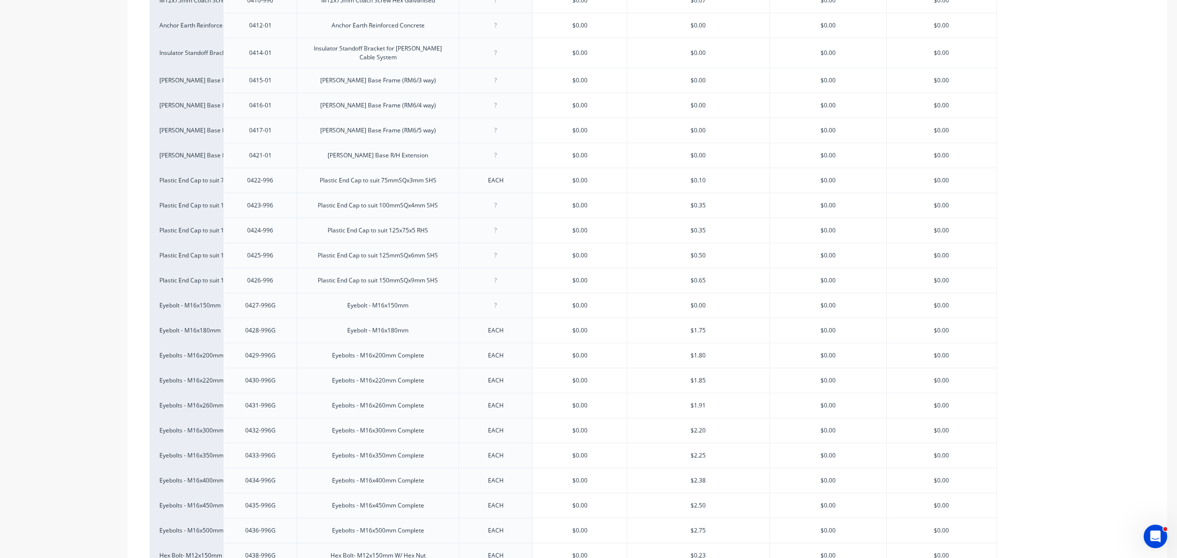
scroll to position [557, 0]
click at [393, 210] on div "Plastic End Cap to suit 100mmSQx4mm SHS" at bounding box center [378, 206] width 136 height 13
drag, startPoint x: 432, startPoint y: 209, endPoint x: 317, endPoint y: 211, distance: 114.8
click at [317, 211] on div "Plastic End Cap to suit 100mmSQx4mm SHS" at bounding box center [378, 206] width 136 height 13
copy div "Plastic End Cap to suit 100mmSQx4mm SHS"
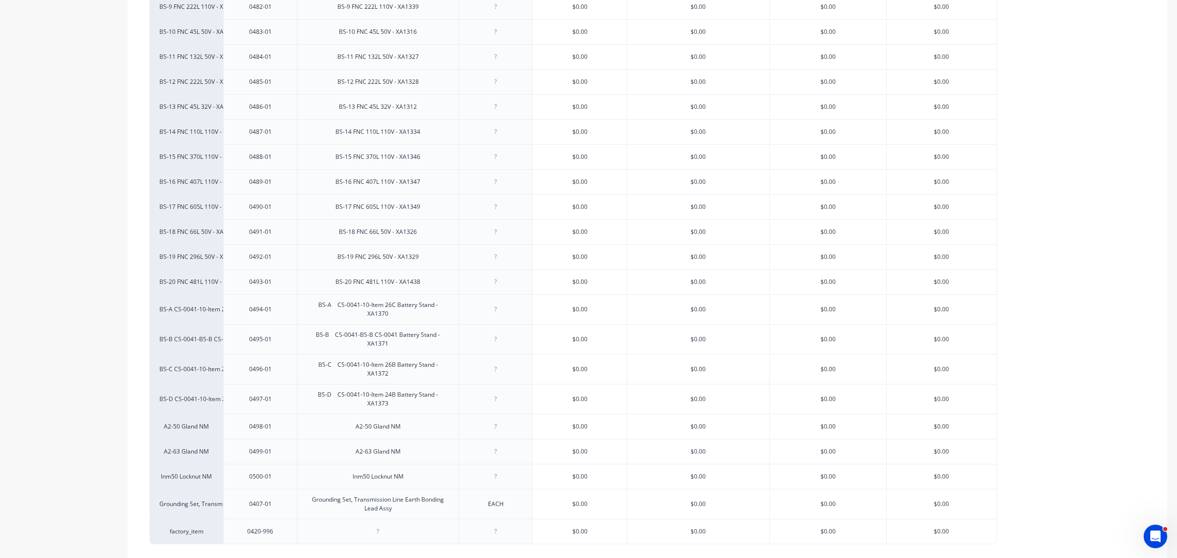
scroll to position [2114, 0]
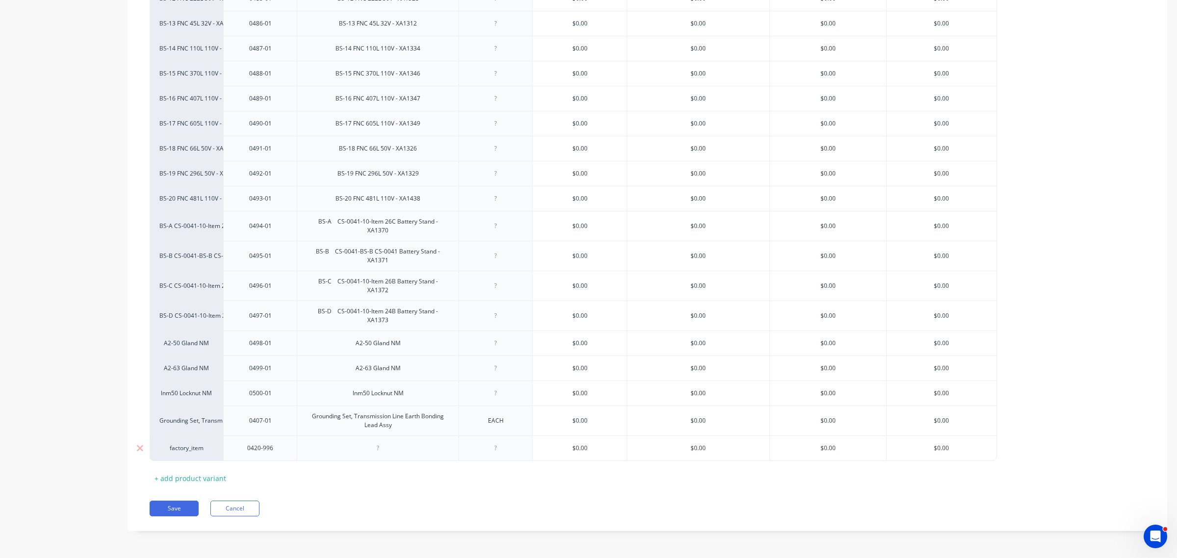
type textarea "x"
click at [381, 448] on div at bounding box center [378, 448] width 49 height 13
paste div
drag, startPoint x: 500, startPoint y: 450, endPoint x: 494, endPoint y: 487, distance: 37.3
click at [499, 450] on div at bounding box center [495, 448] width 49 height 13
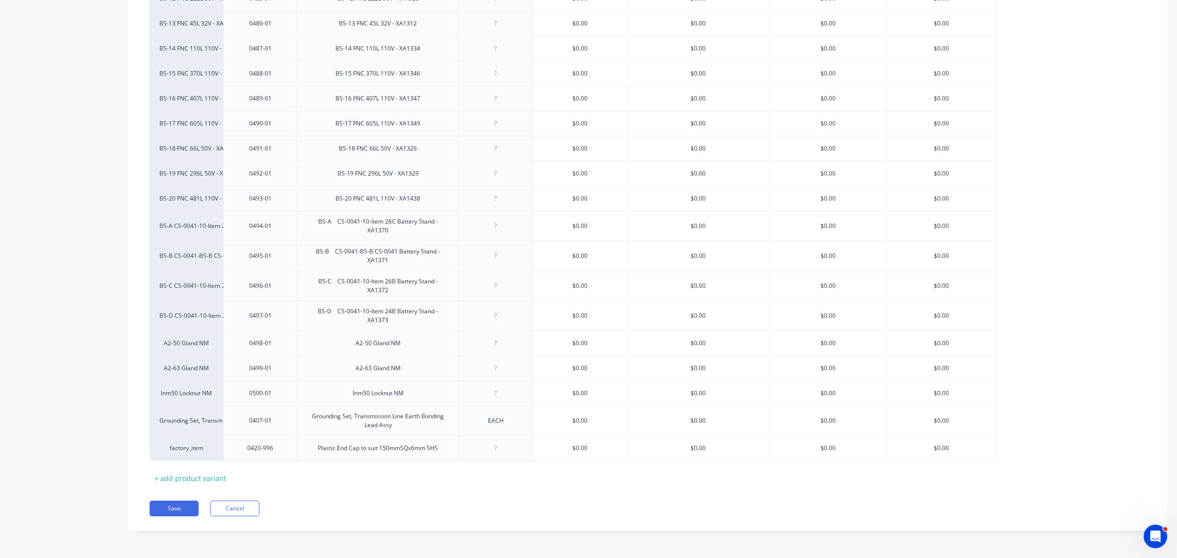
type textarea "x"
click at [484, 511] on div "Save Cancel" at bounding box center [659, 509] width 1018 height 16
click at [177, 504] on button "Save" at bounding box center [174, 509] width 49 height 16
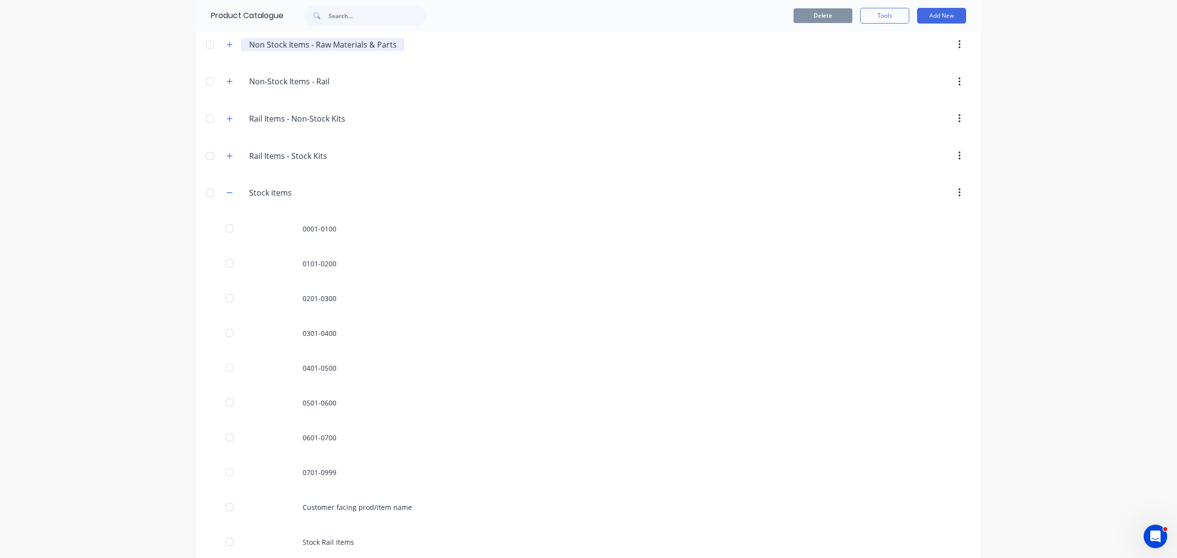
scroll to position [499, 0]
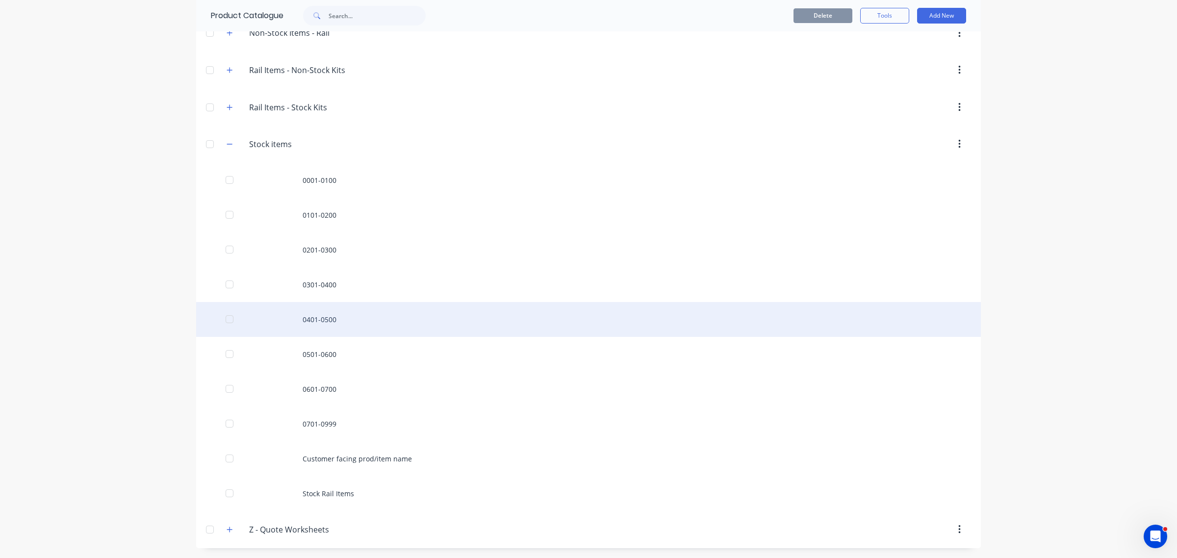
click at [309, 319] on div "0401-0500" at bounding box center [588, 319] width 785 height 35
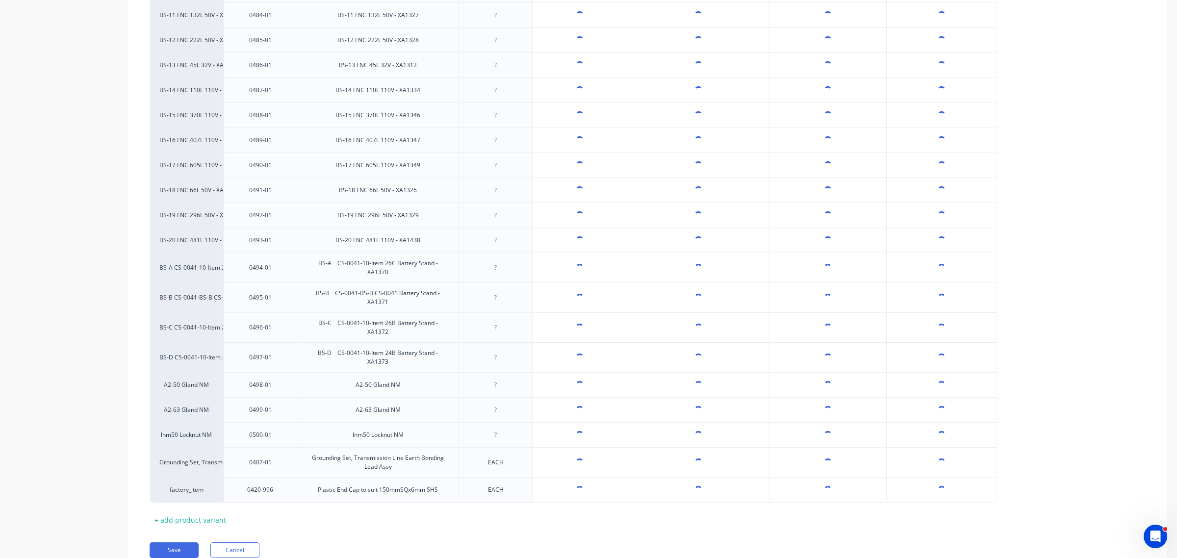
scroll to position [2084, 0]
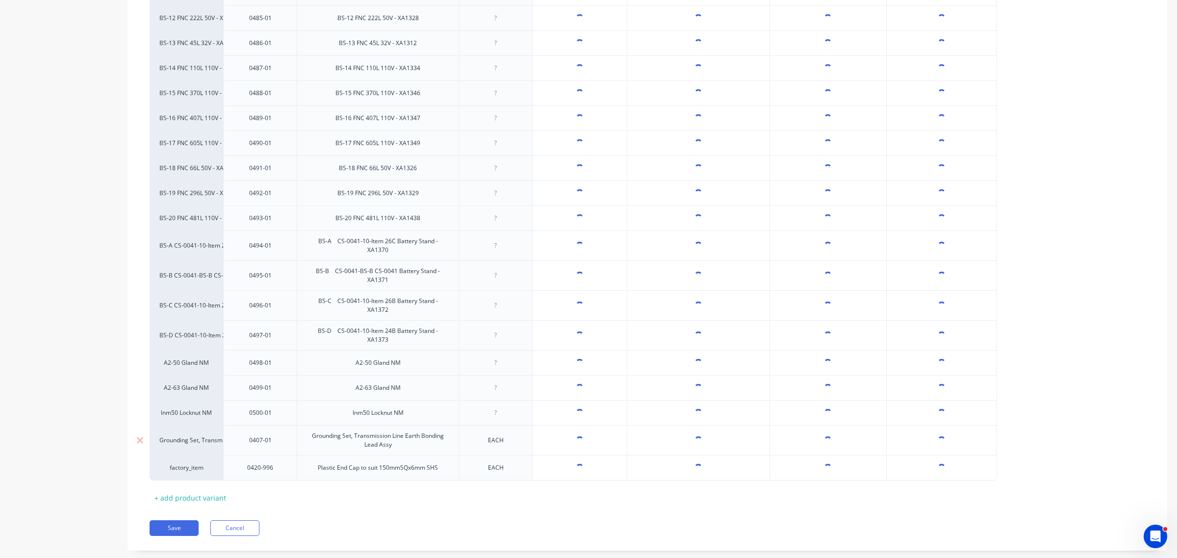
drag, startPoint x: 281, startPoint y: 481, endPoint x: 285, endPoint y: 446, distance: 34.6
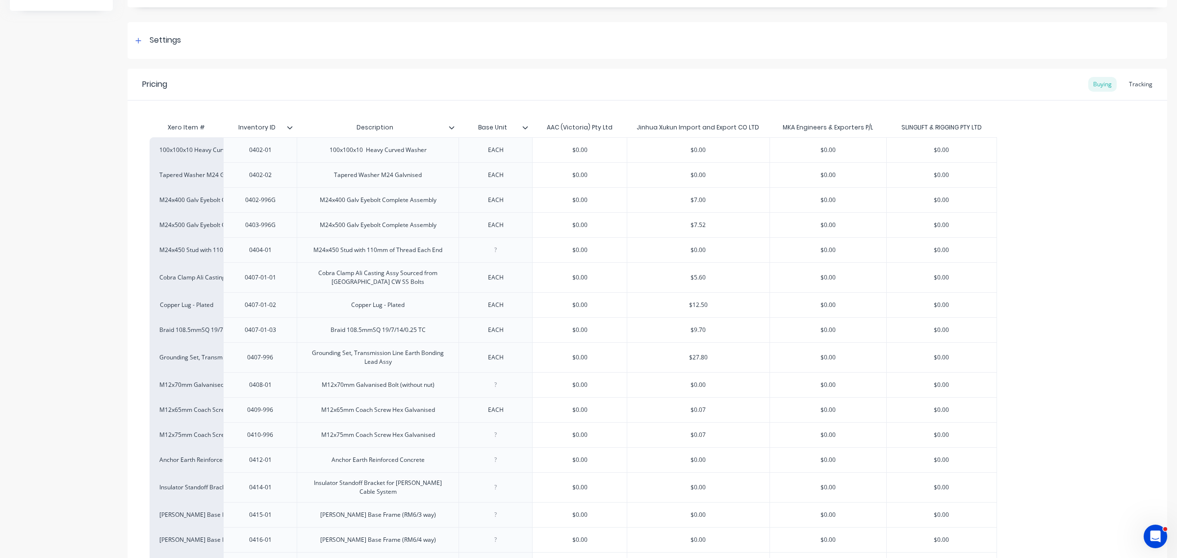
scroll to position [0, 0]
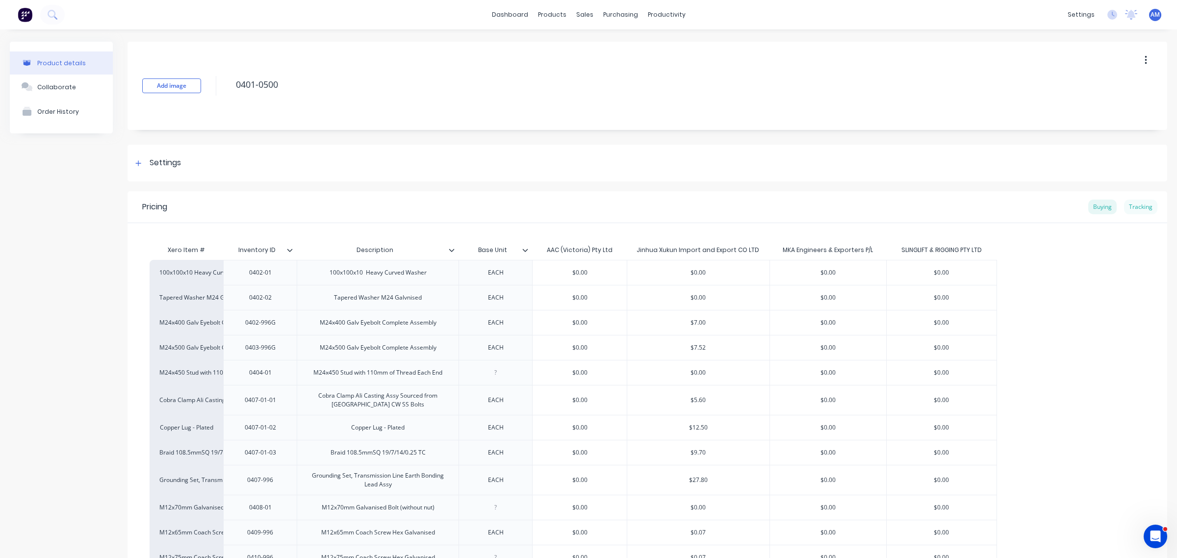
click at [1130, 209] on div "Tracking" at bounding box center [1140, 207] width 33 height 15
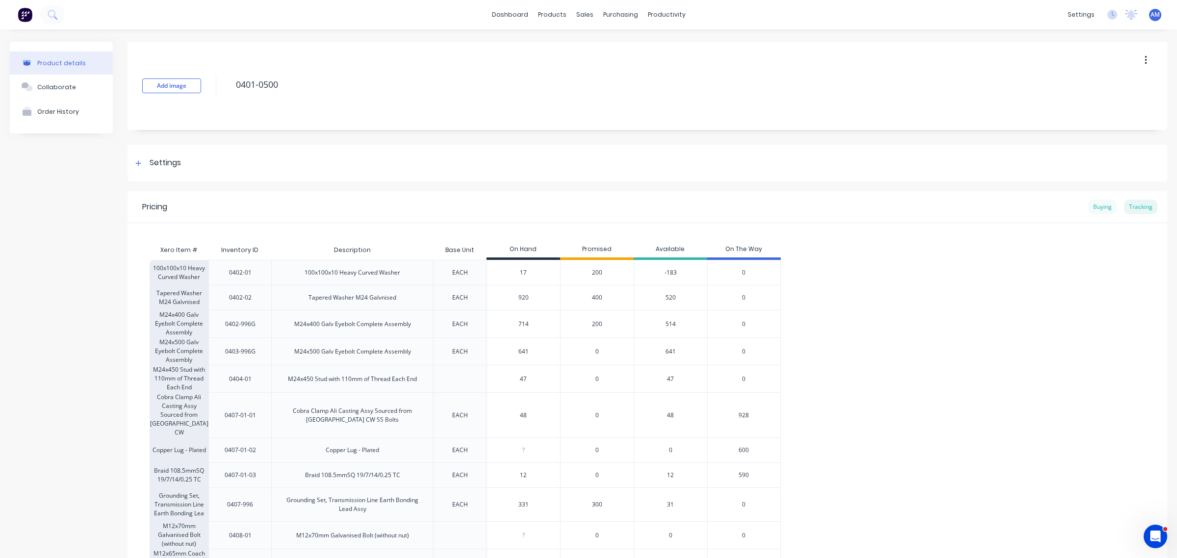
click at [1092, 207] on div "Buying" at bounding box center [1102, 207] width 28 height 15
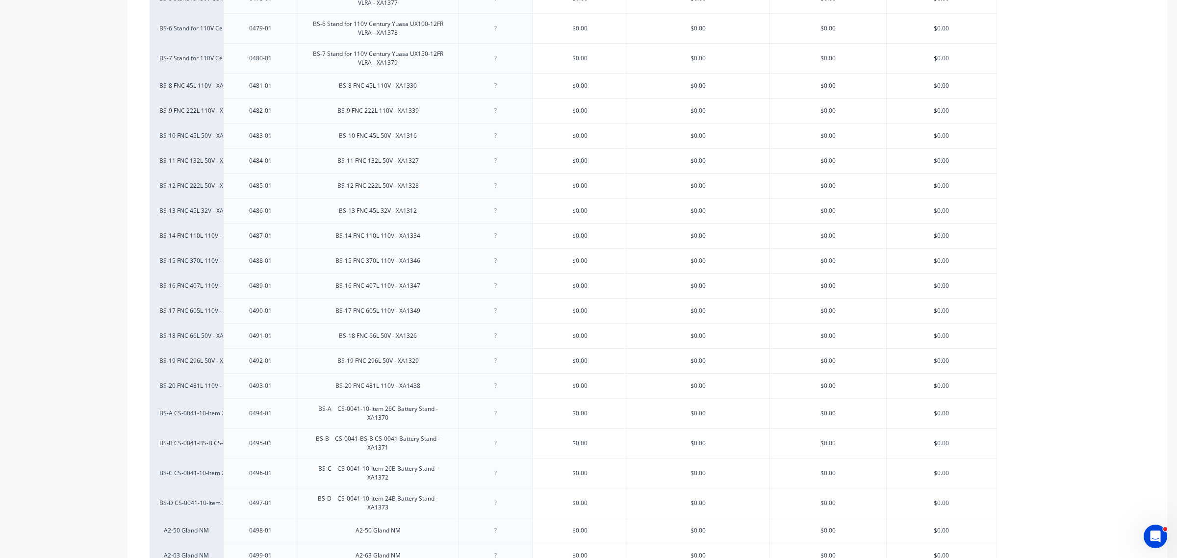
scroll to position [2114, 0]
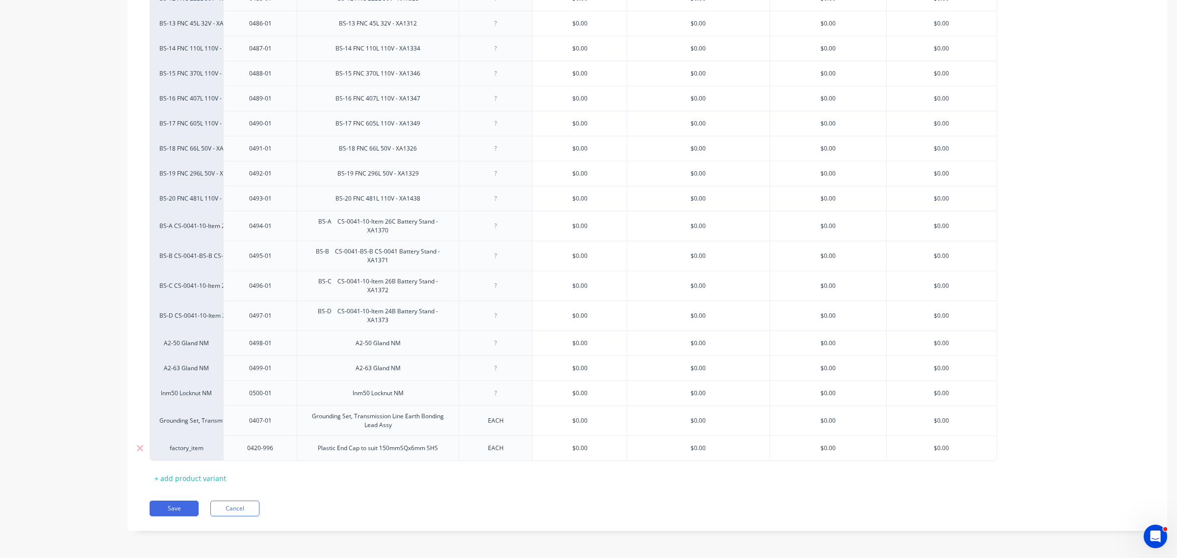
drag, startPoint x: 260, startPoint y: 450, endPoint x: 260, endPoint y: 436, distance: 14.7
click at [260, 436] on div "0420-996" at bounding box center [260, 449] width 74 height 26
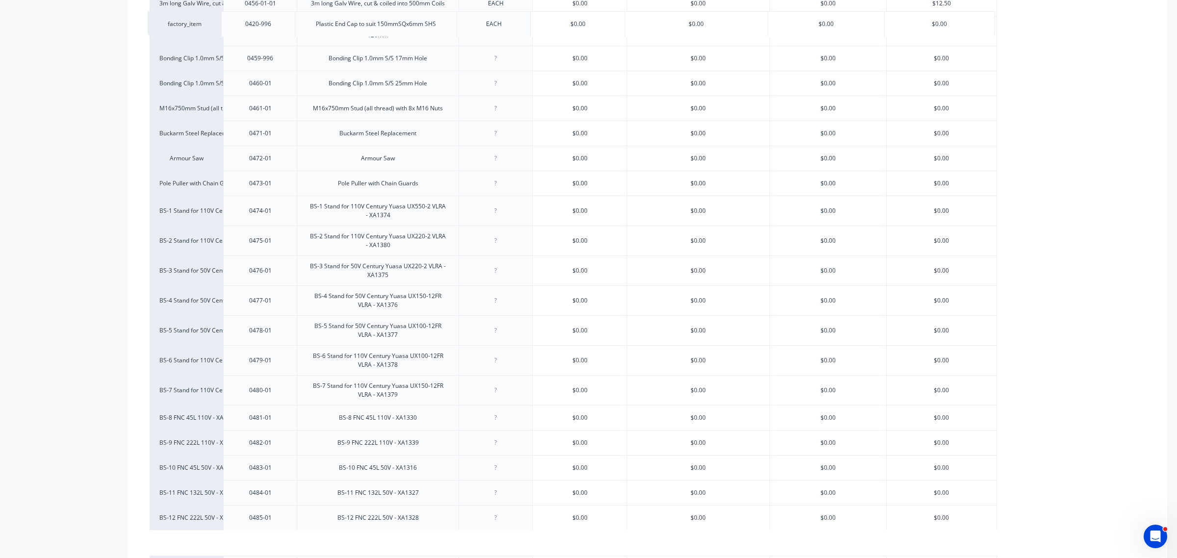
scroll to position [1563, 0]
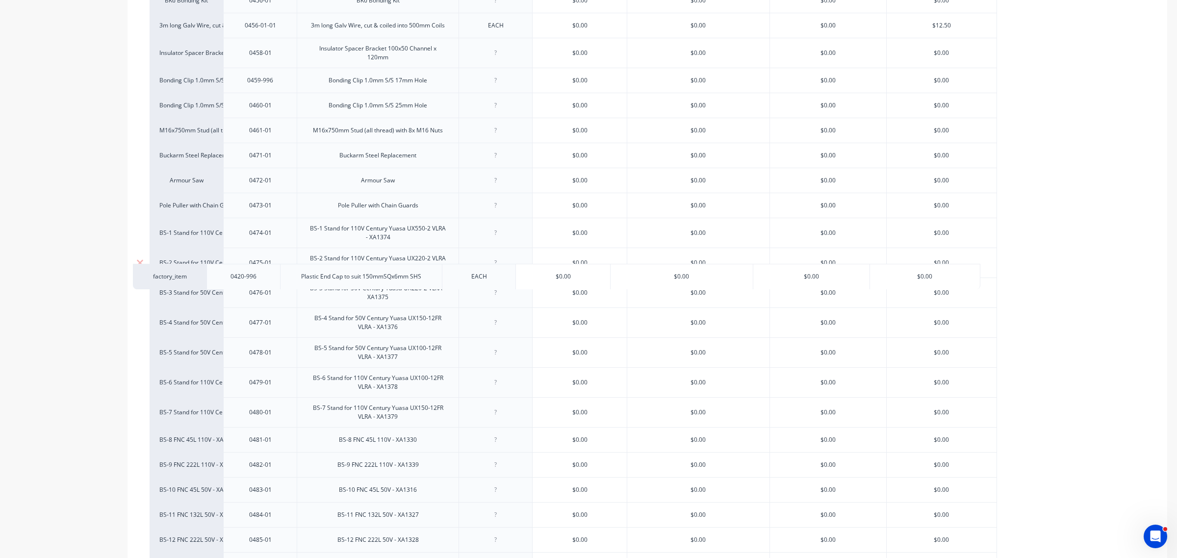
drag, startPoint x: 223, startPoint y: 450, endPoint x: 207, endPoint y: 272, distance: 178.2
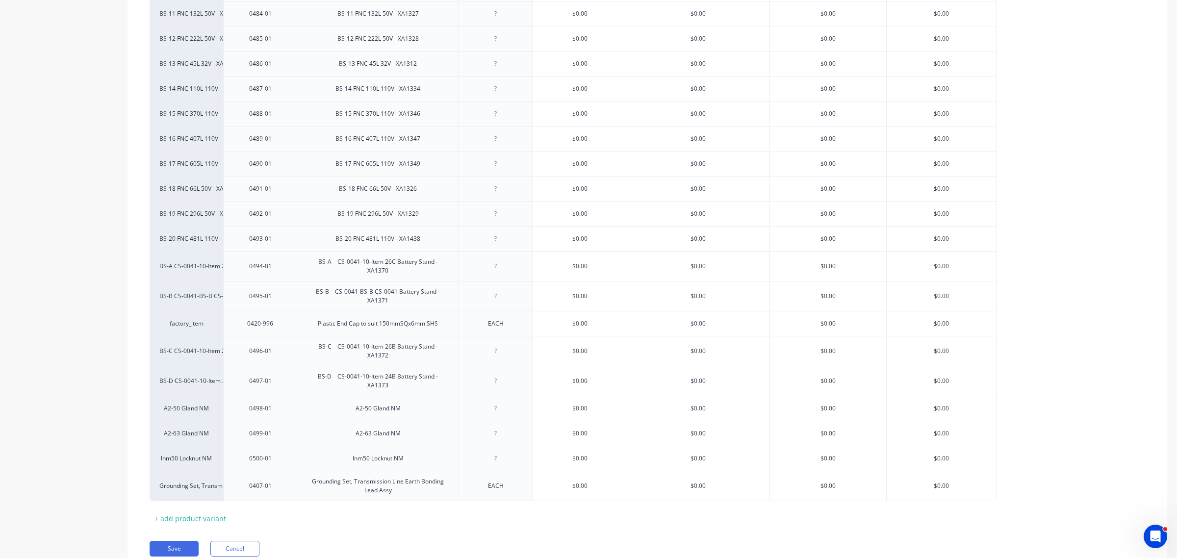
scroll to position [2114, 0]
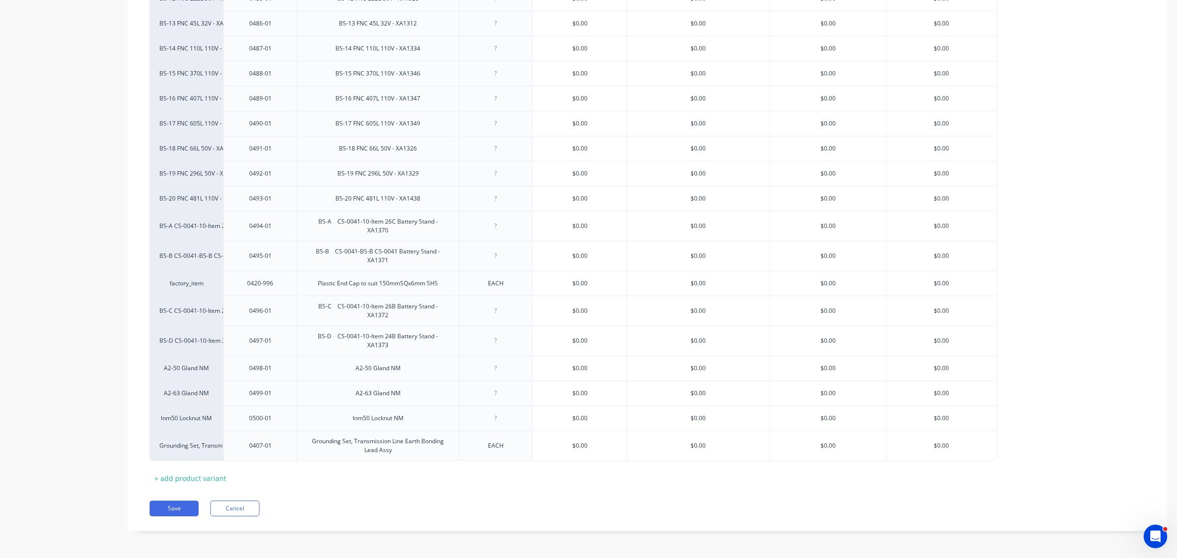
drag, startPoint x: 265, startPoint y: 450, endPoint x: 268, endPoint y: 411, distance: 39.4
click at [280, 451] on div "0407-01" at bounding box center [260, 445] width 49 height 13
drag, startPoint x: 227, startPoint y: 449, endPoint x: 223, endPoint y: 52, distance: 397.3
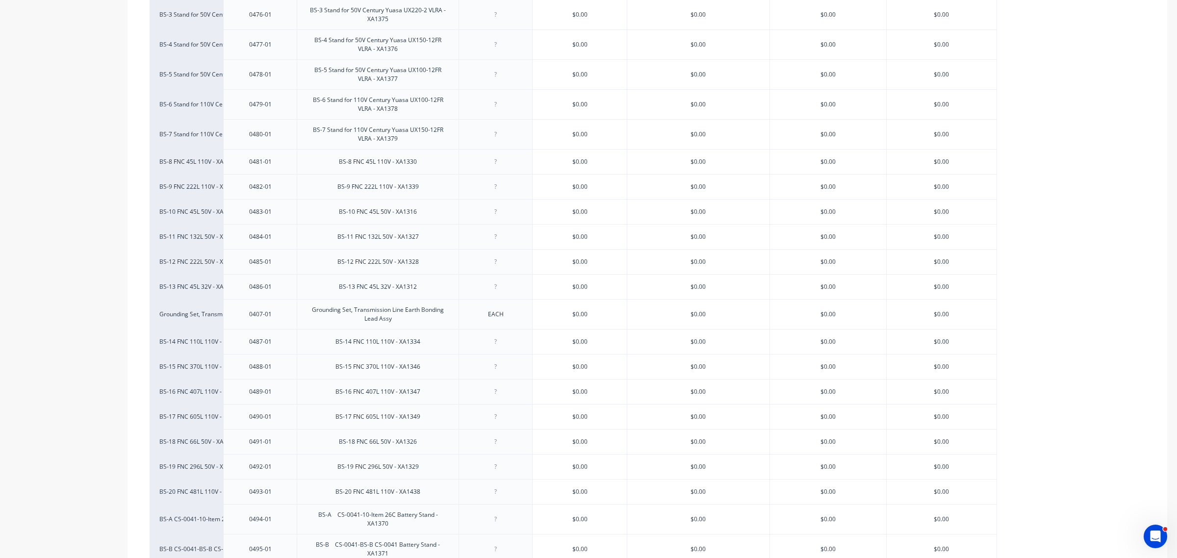
scroll to position [1808, 0]
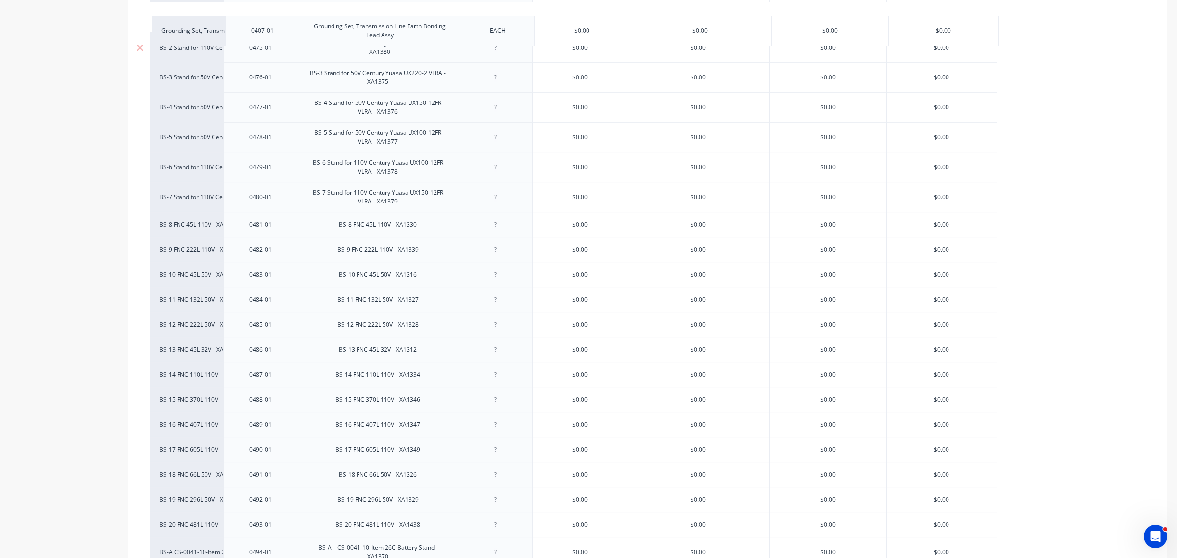
drag, startPoint x: 226, startPoint y: 361, endPoint x: 228, endPoint y: 31, distance: 330.1
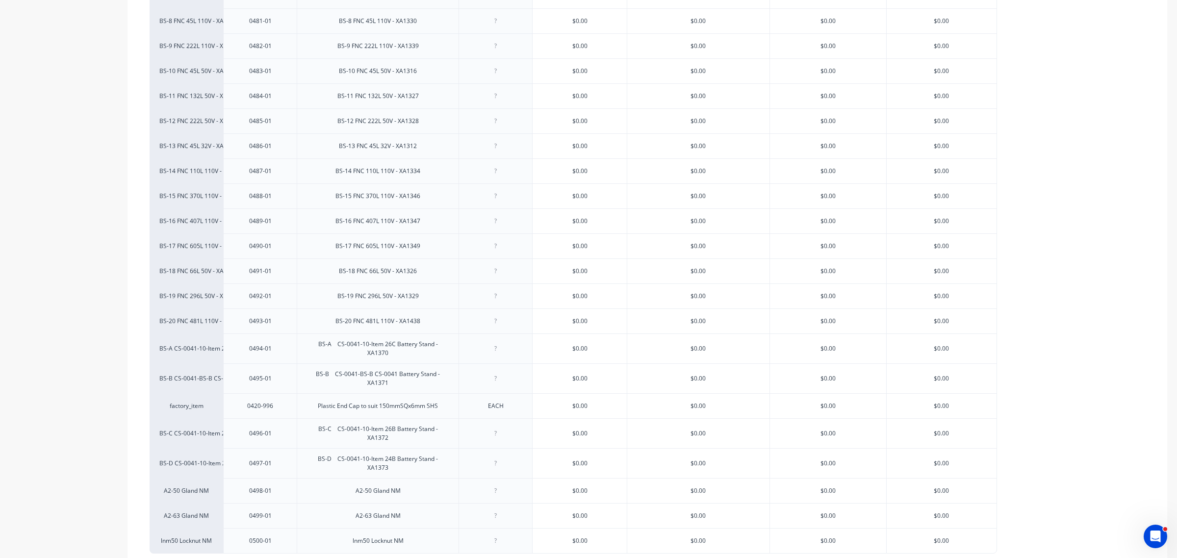
scroll to position [1992, 0]
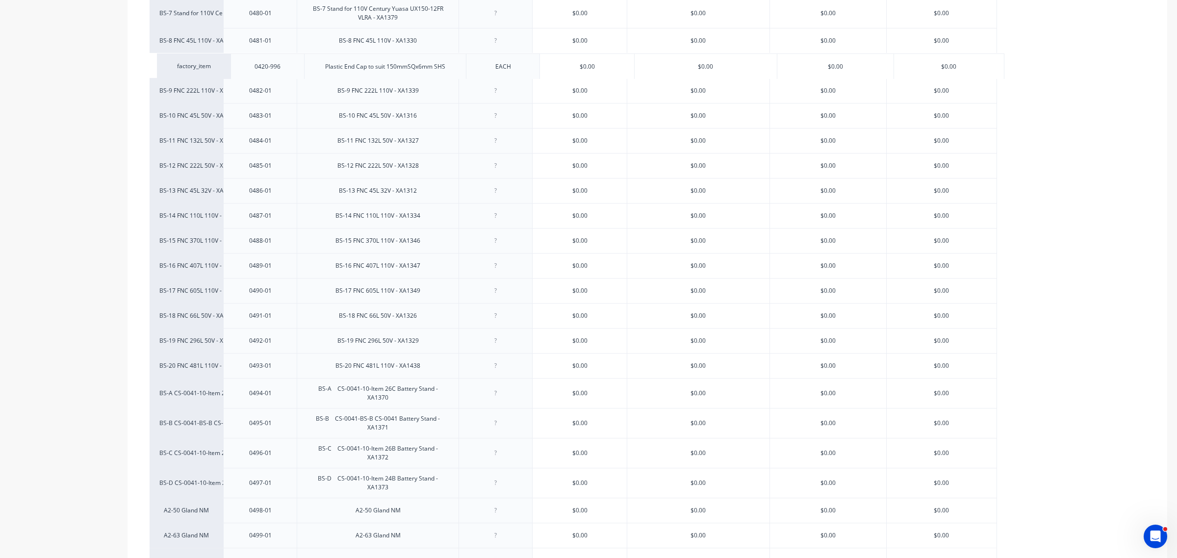
drag, startPoint x: 224, startPoint y: 441, endPoint x: 231, endPoint y: 72, distance: 369.9
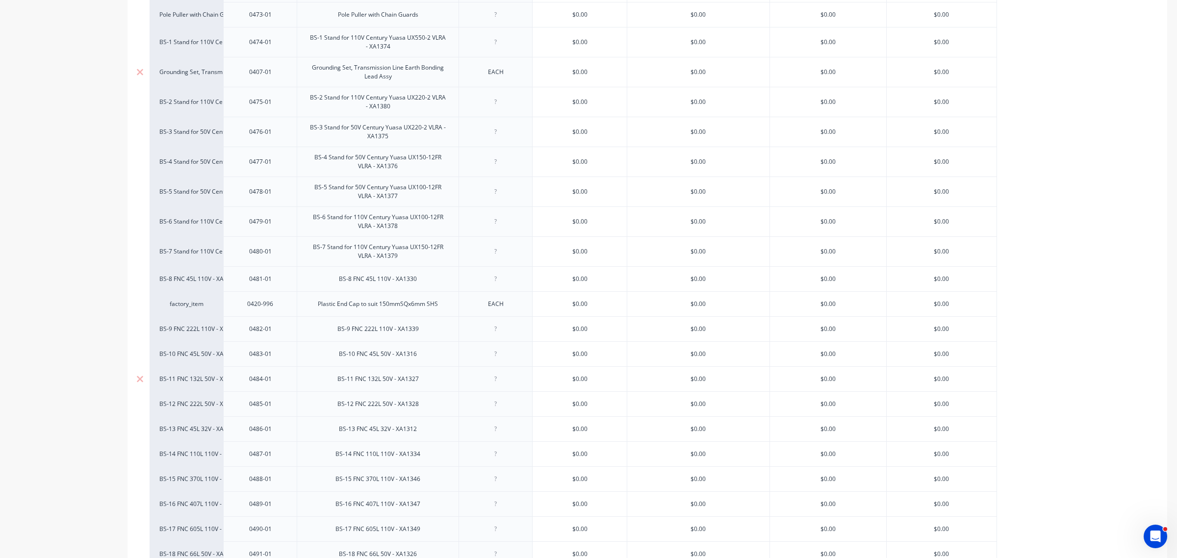
scroll to position [1747, 0]
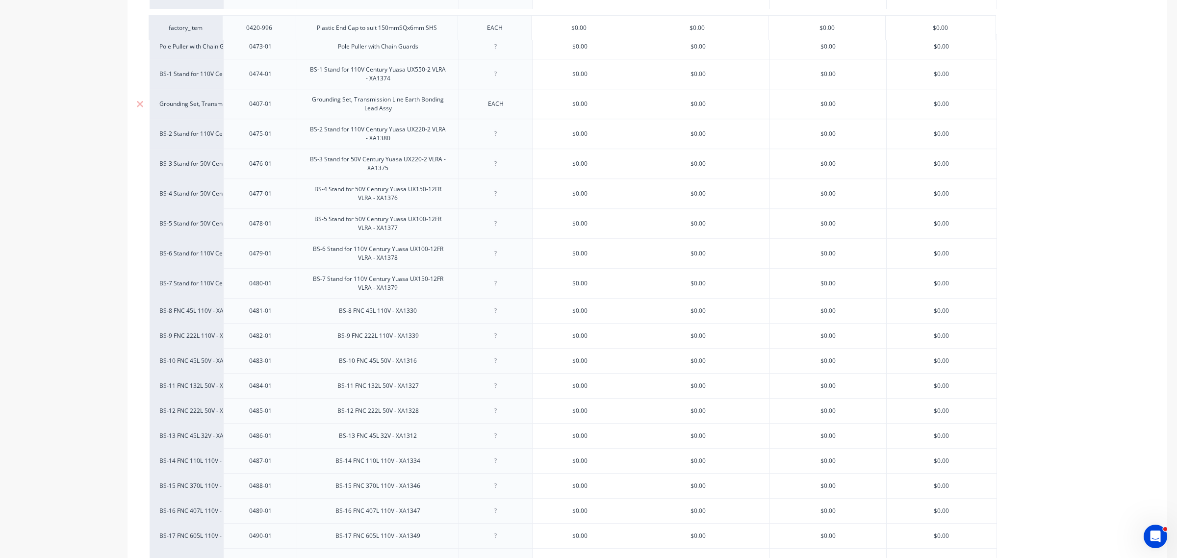
drag, startPoint x: 224, startPoint y: 322, endPoint x: 222, endPoint y: 28, distance: 294.3
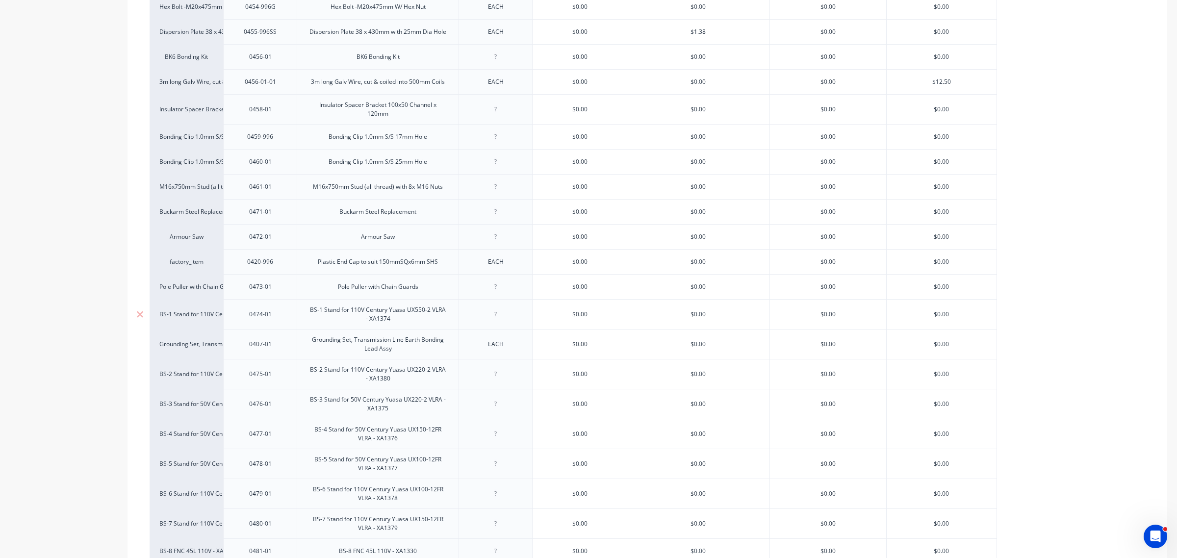
scroll to position [1440, 0]
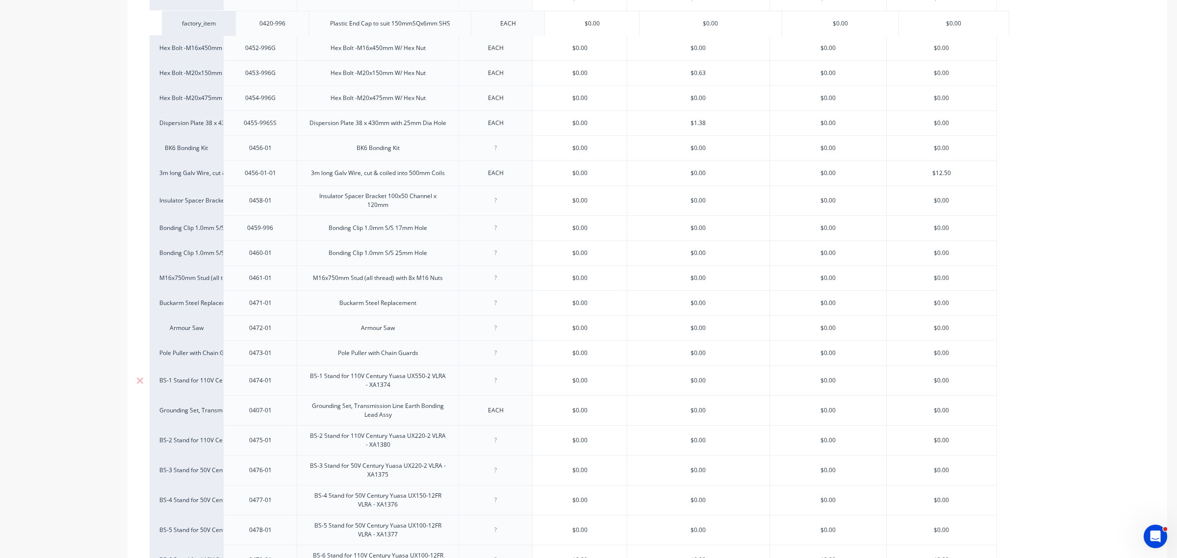
drag, startPoint x: 223, startPoint y: 341, endPoint x: 234, endPoint y: 26, distance: 315.1
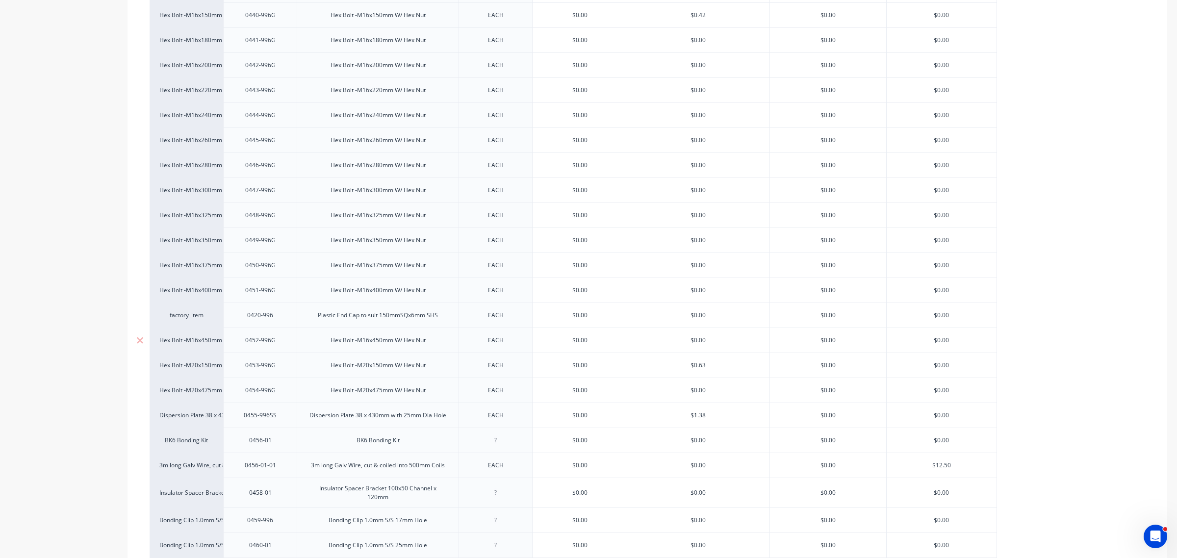
scroll to position [1072, 0]
drag, startPoint x: 223, startPoint y: 401, endPoint x: 221, endPoint y: 30, distance: 371.3
click at [221, 30] on div "100x100x10 Heavy Curved Washer 0402-01 100x100x10 Heavy Curved Washer EACH $0.0…" at bounding box center [648, 340] width 996 height 2305
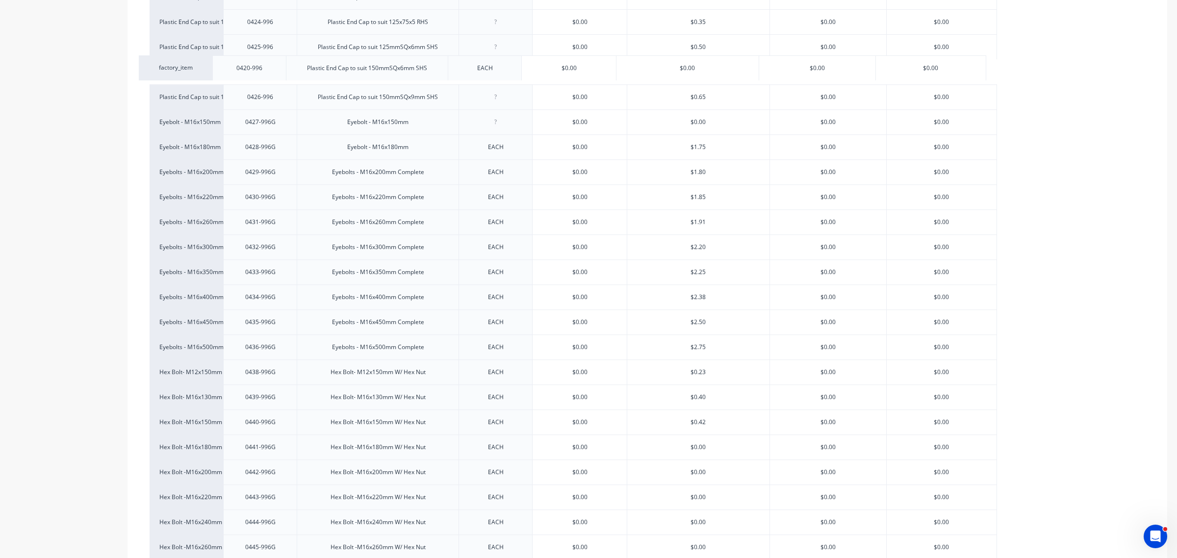
drag, startPoint x: 224, startPoint y: 358, endPoint x: 214, endPoint y: 65, distance: 293.5
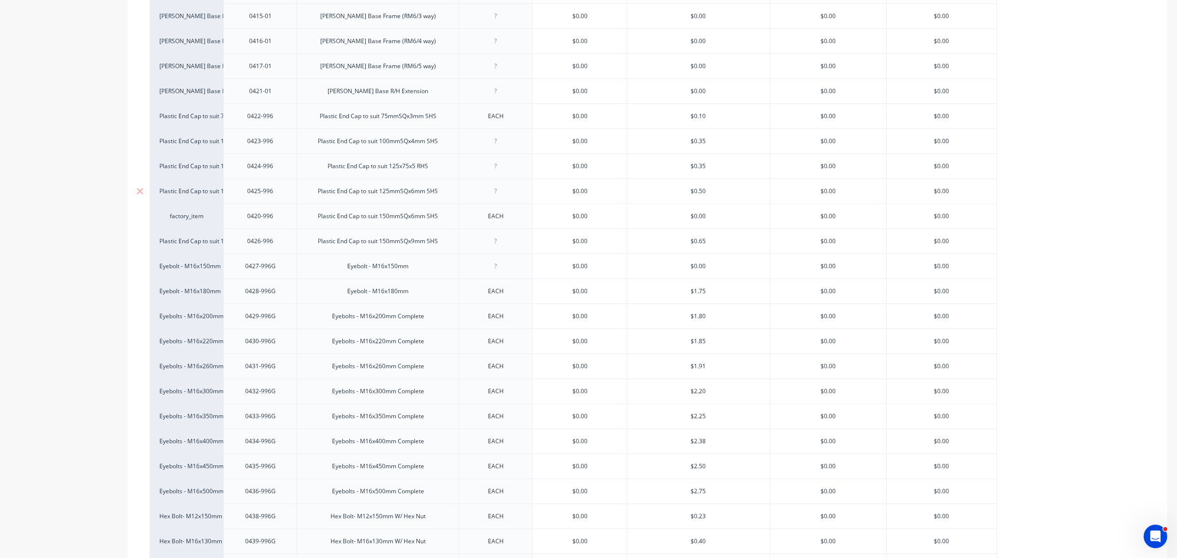
scroll to position [582, 0]
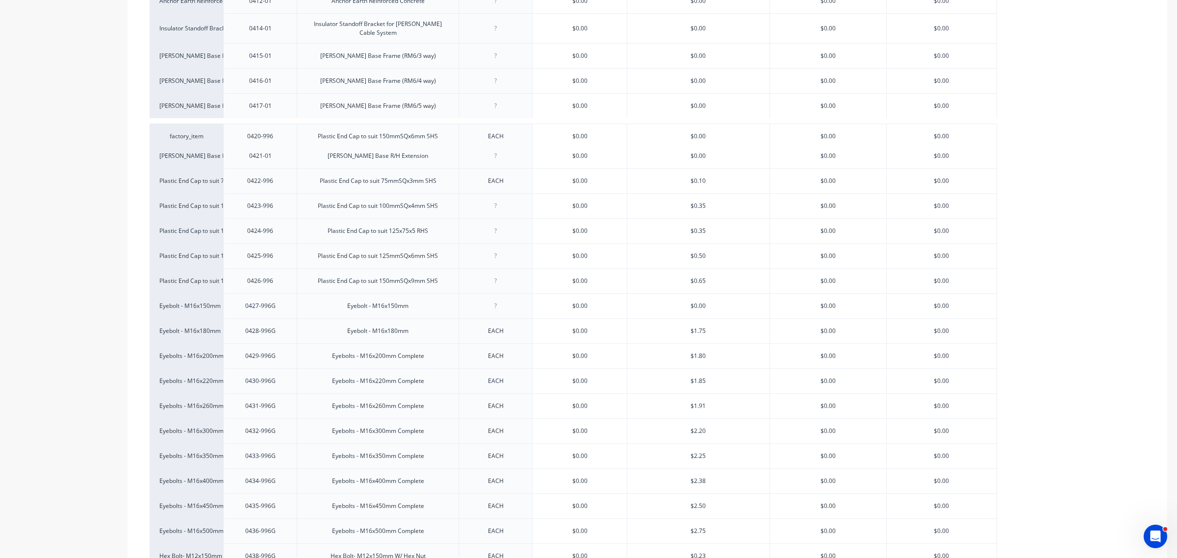
drag, startPoint x: 226, startPoint y: 261, endPoint x: 224, endPoint y: 134, distance: 127.5
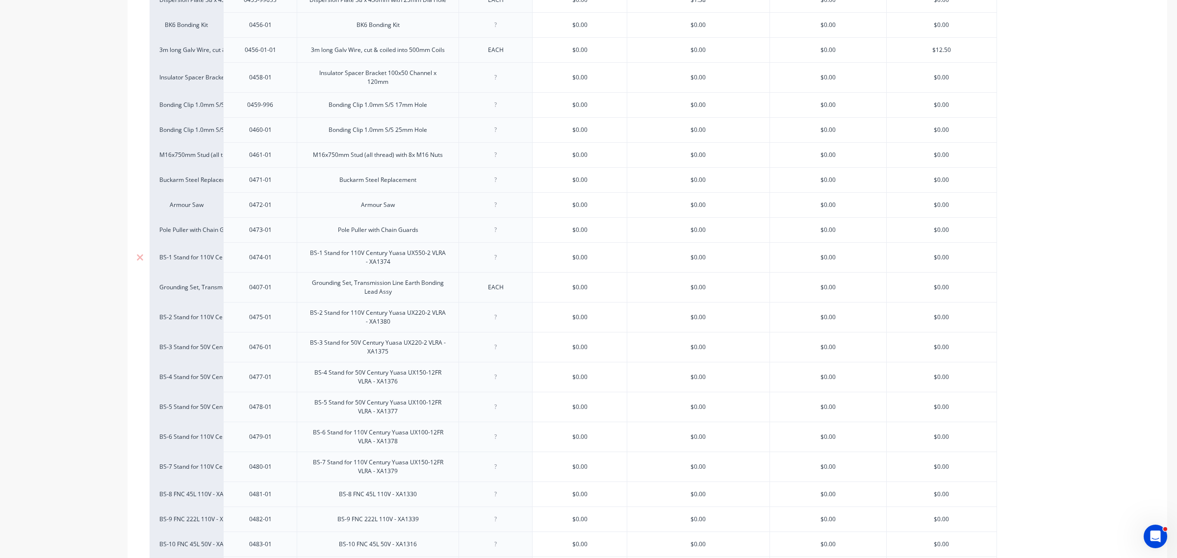
scroll to position [1563, 0]
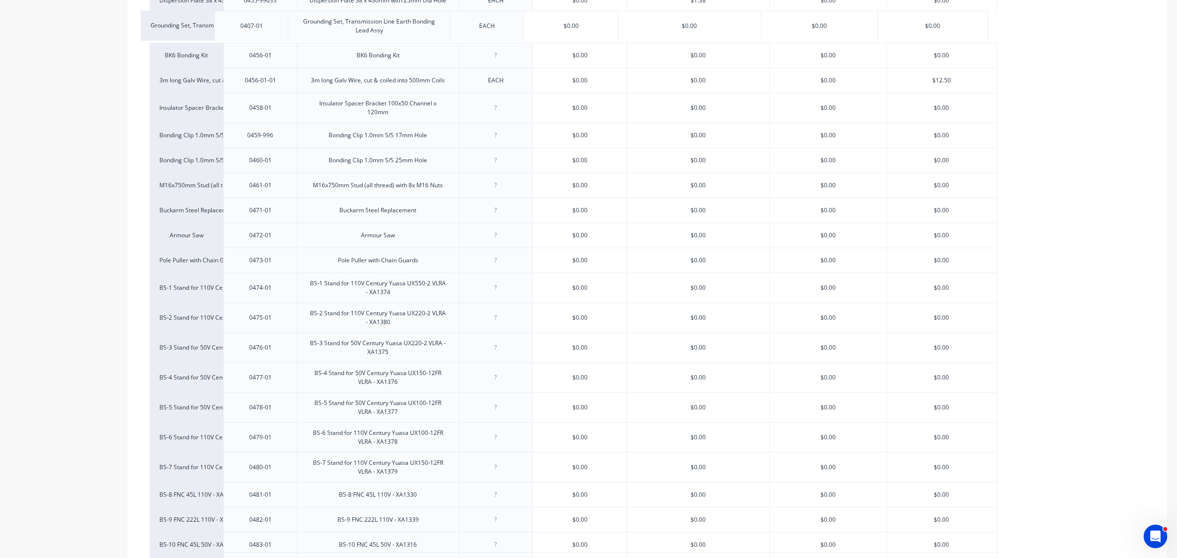
drag, startPoint x: 223, startPoint y: 299, endPoint x: 214, endPoint y: 27, distance: 271.9
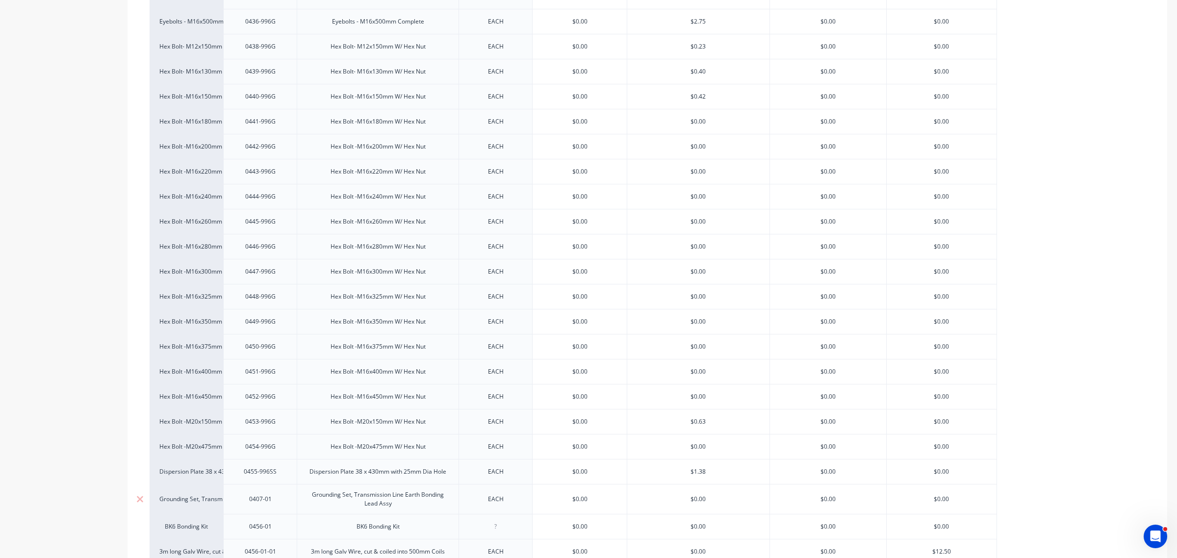
scroll to position [1072, 0]
drag, startPoint x: 225, startPoint y: 528, endPoint x: 233, endPoint y: 24, distance: 504.3
click at [233, 24] on div "100x100x10 Heavy Curved Washer 0402-01 100x100x10 Heavy Curved Washer EACH $0.0…" at bounding box center [648, 340] width 996 height 2305
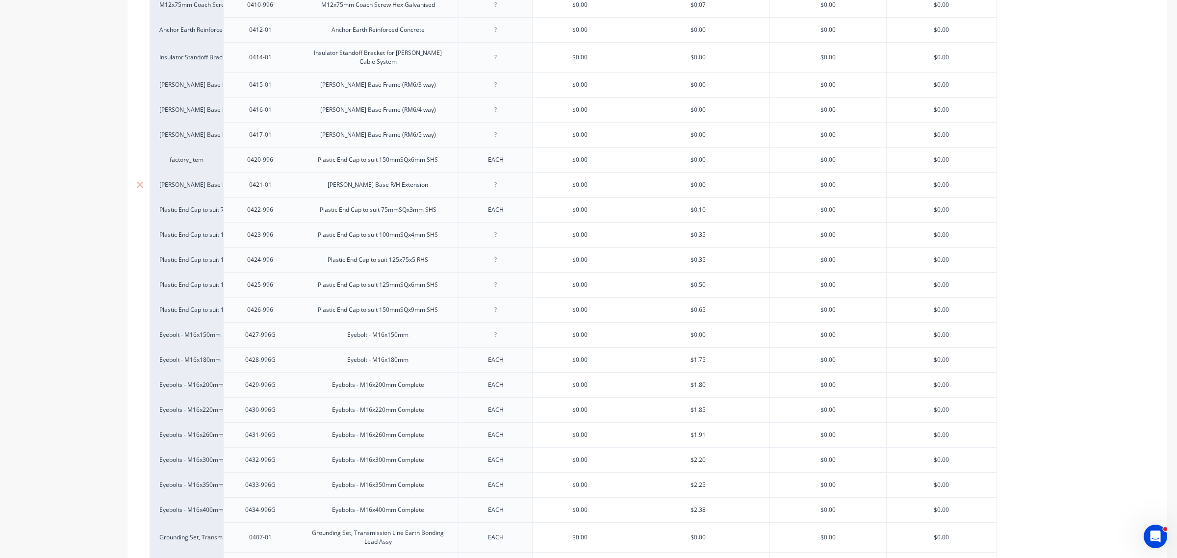
scroll to position [582, 0]
drag, startPoint x: 224, startPoint y: 516, endPoint x: 223, endPoint y: 32, distance: 483.6
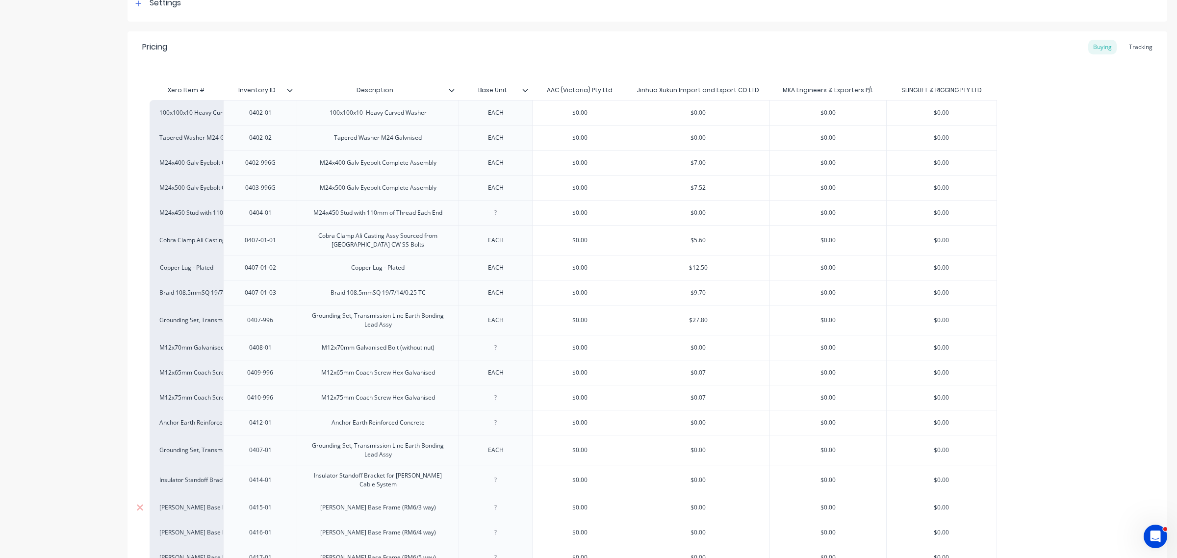
scroll to position [153, 0]
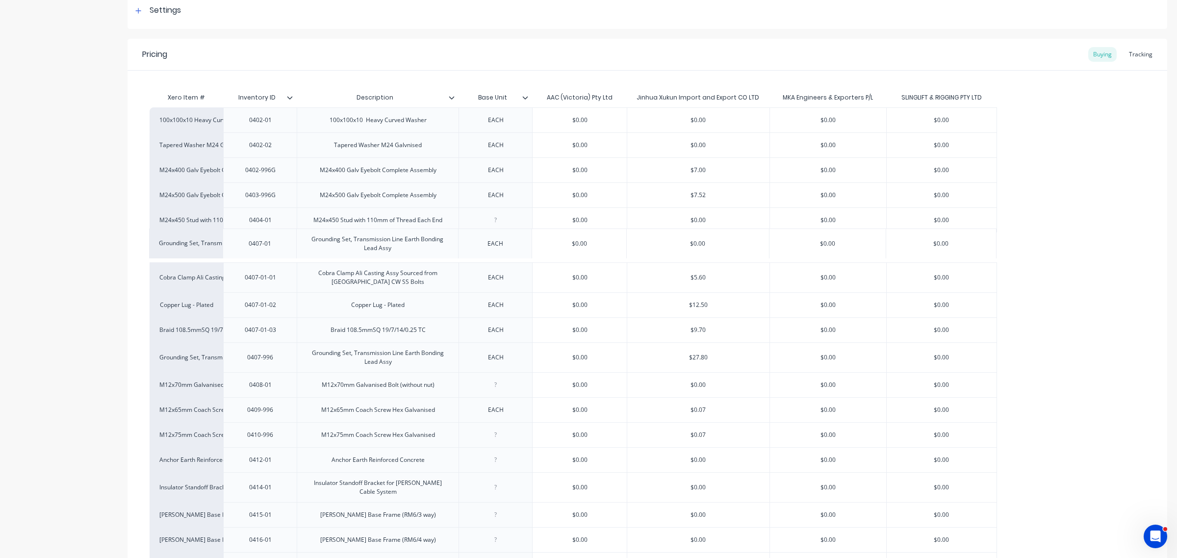
drag, startPoint x: 224, startPoint y: 462, endPoint x: 224, endPoint y: 244, distance: 217.8
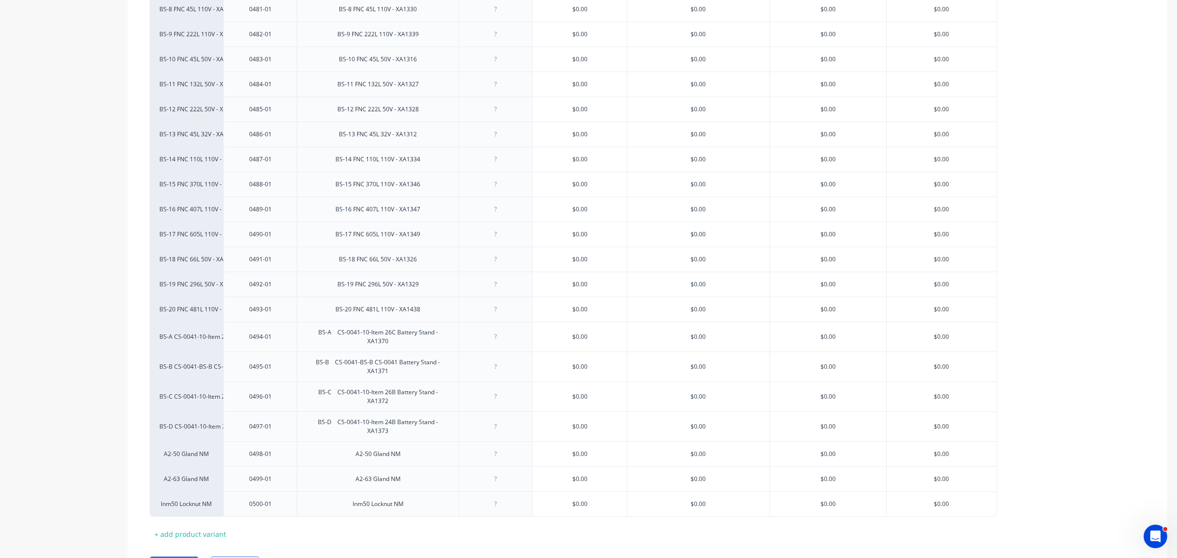
scroll to position [2114, 0]
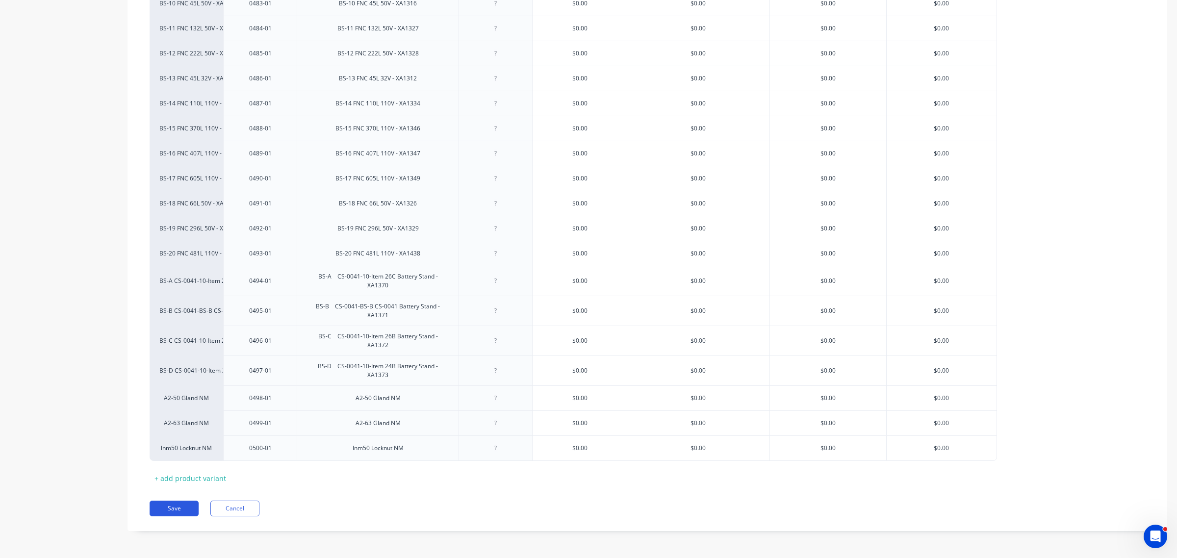
click at [180, 504] on button "Save" at bounding box center [174, 509] width 49 height 16
type textarea "x"
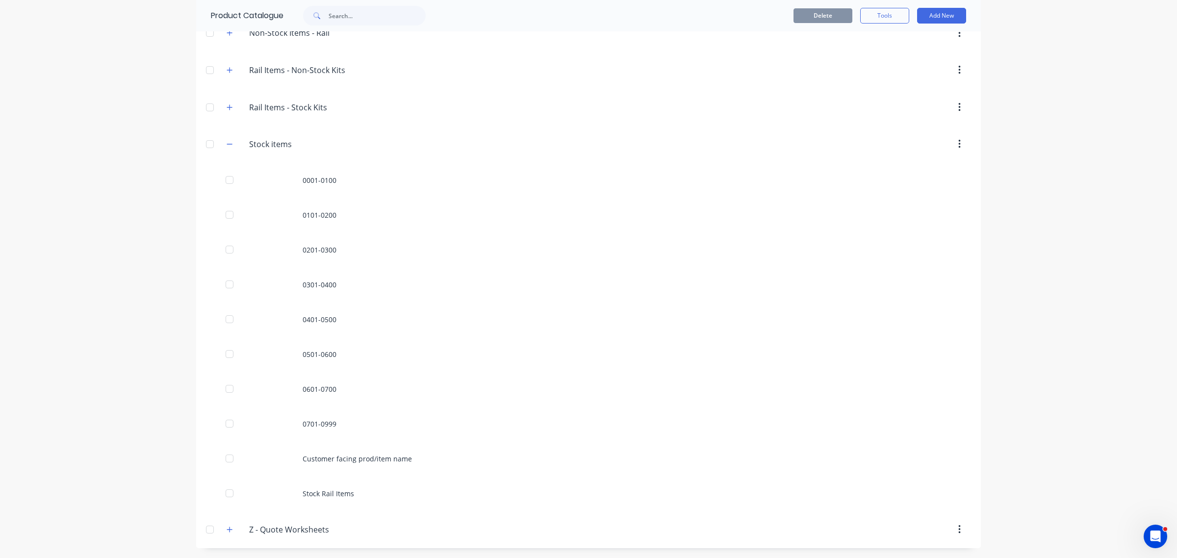
scroll to position [499, 0]
click at [228, 143] on icon "button" at bounding box center [230, 144] width 6 height 7
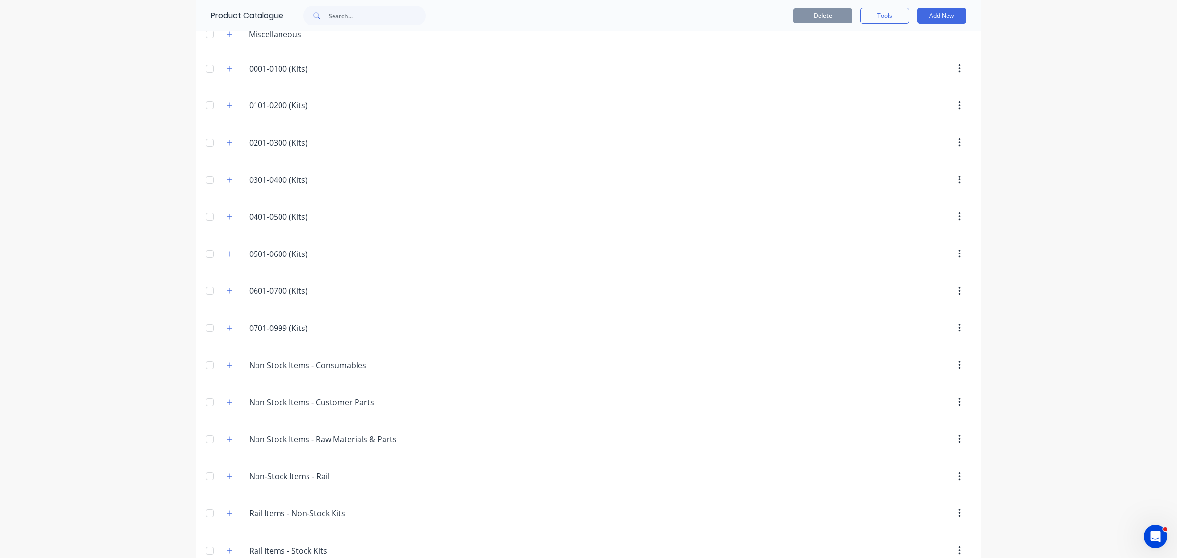
scroll to position [0, 0]
